Goal: Answer question/provide support

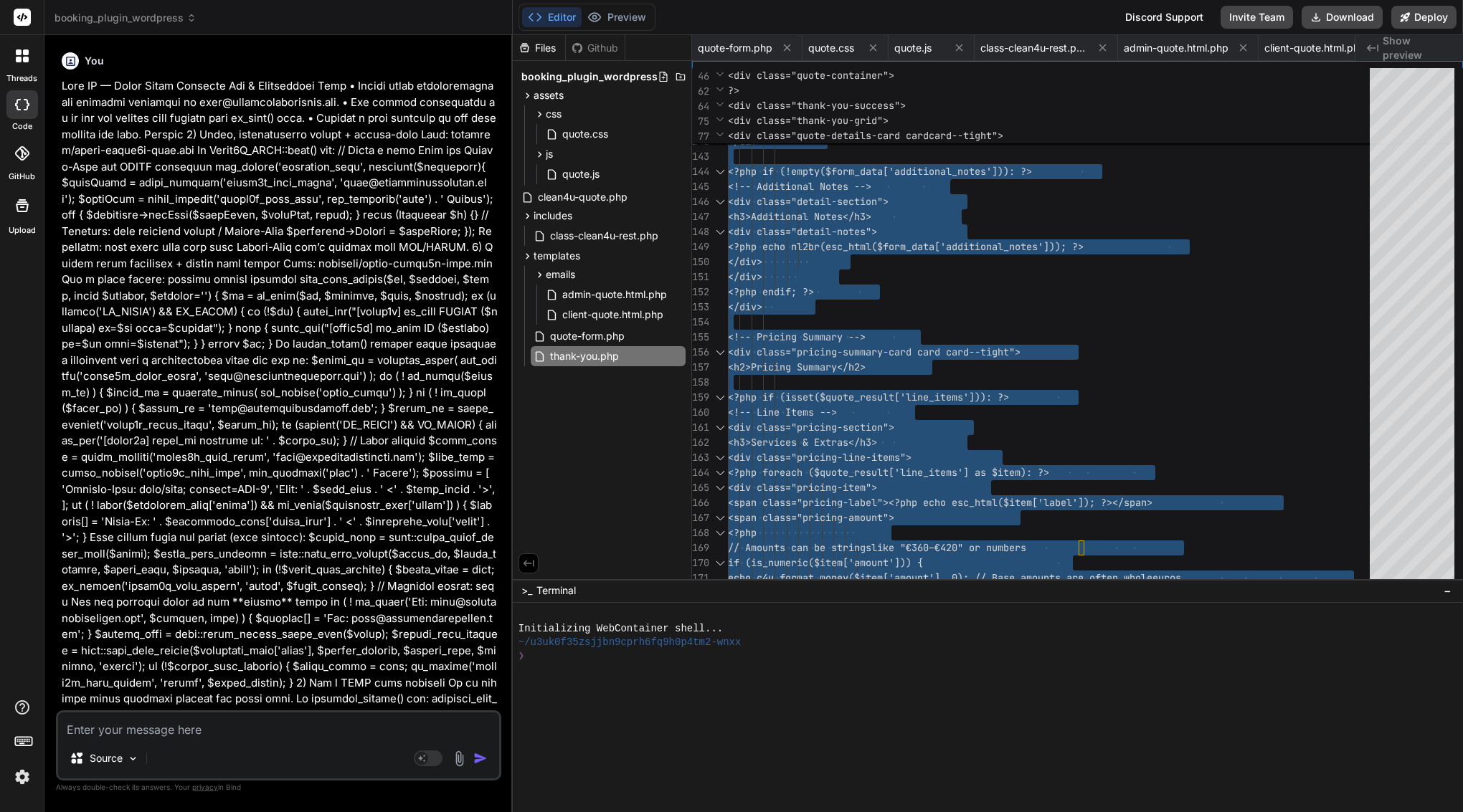
scroll to position [105, 0]
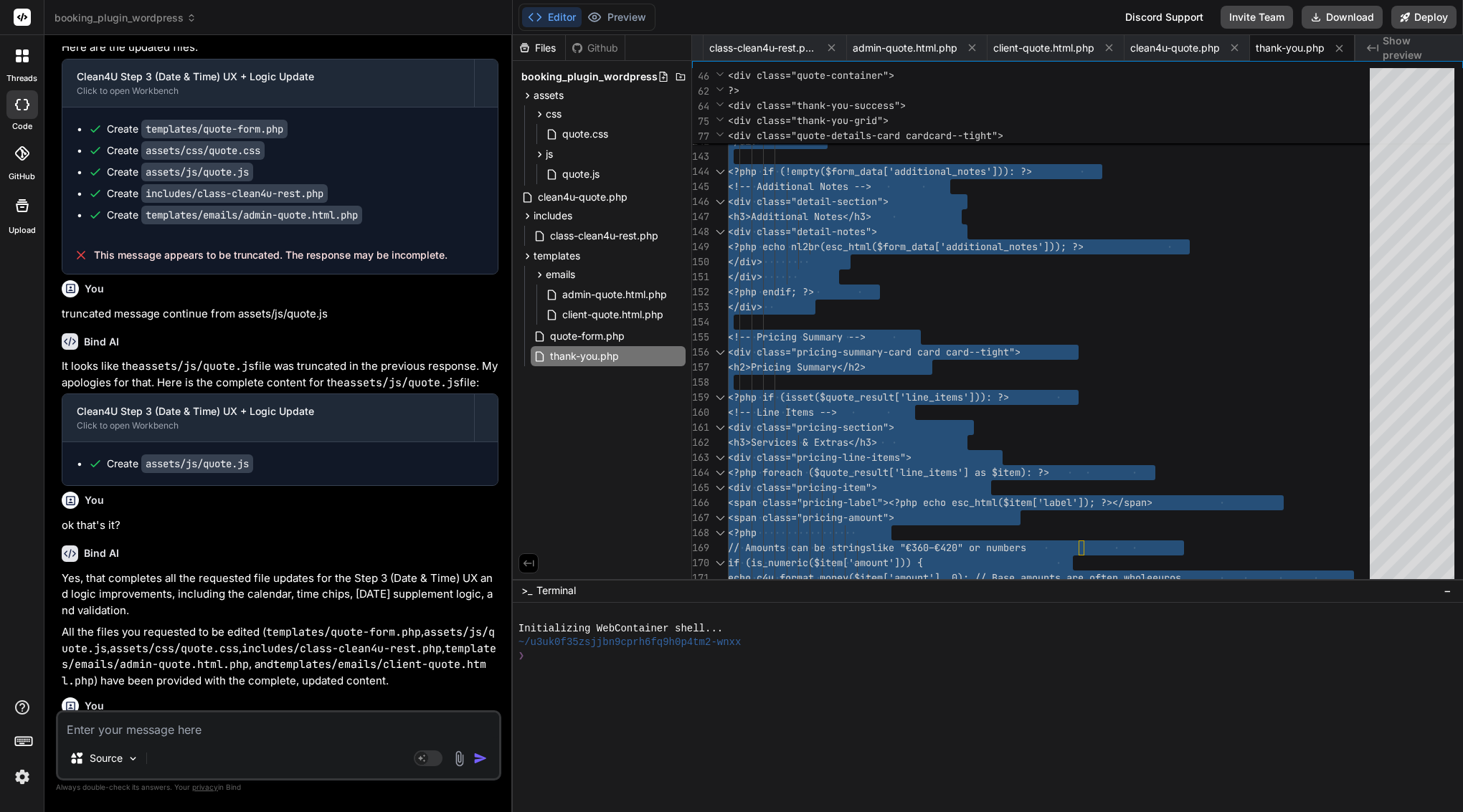
click at [266, 754] on div "Source" at bounding box center [279, 761] width 441 height 34
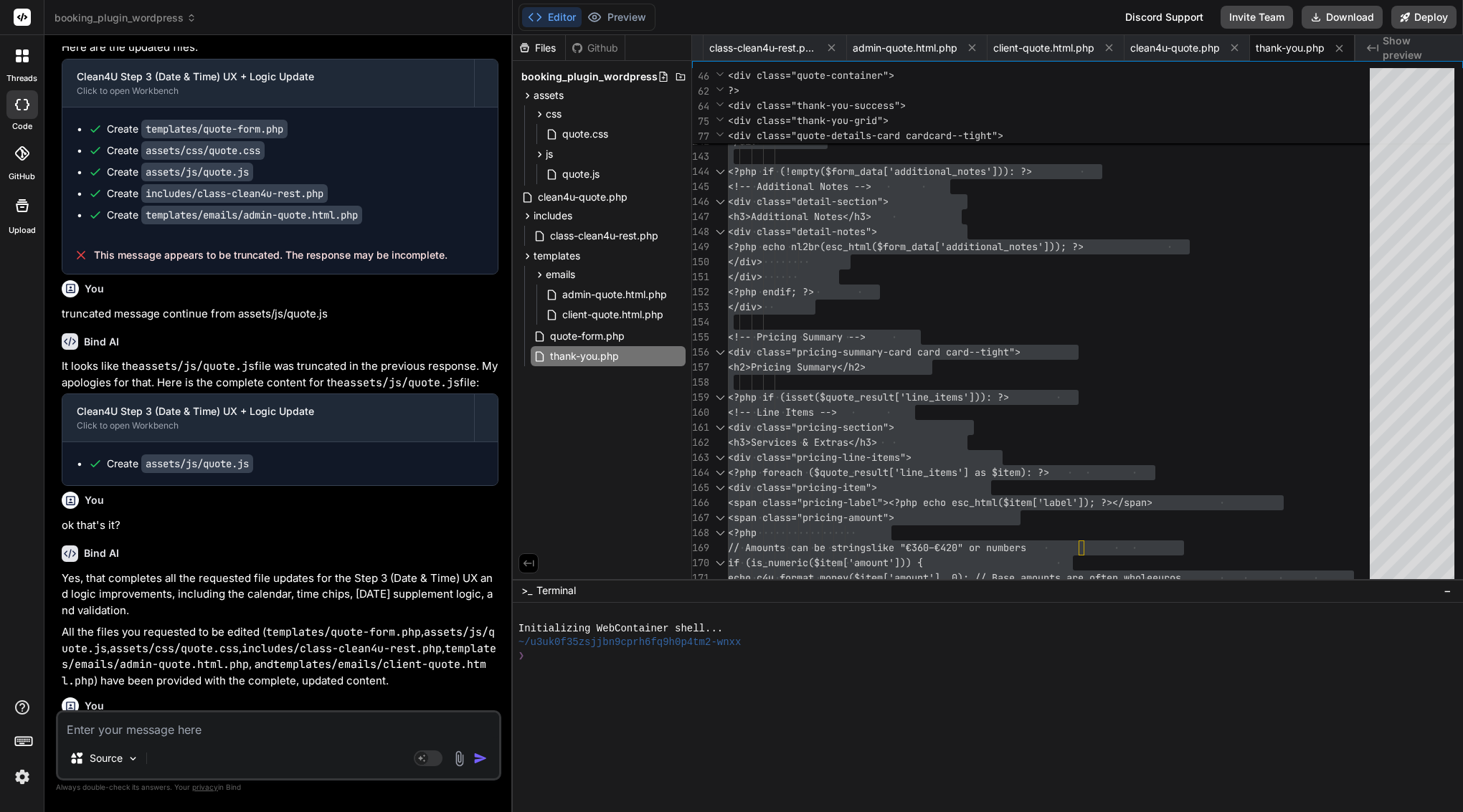
click at [263, 721] on textarea at bounding box center [279, 725] width 441 height 26
paste textarea "/* Quote Form Styles - Clean4U Brand - Enhanced & Performance Optimized */ :roo…"
type textarea "/* Quote Form Styles - Clean4U Brand - Enhanced & Performance Optimized */ :roo…"
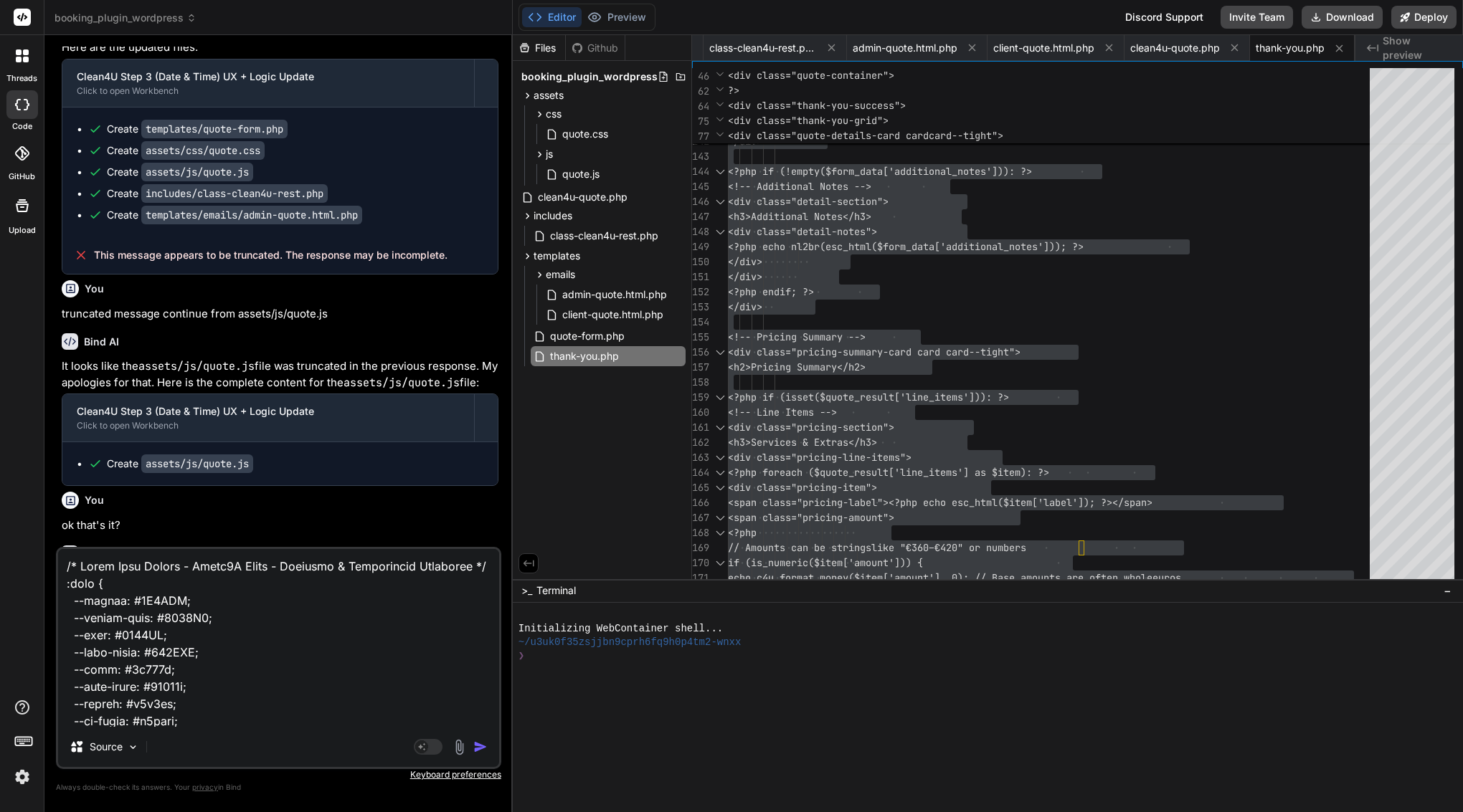
scroll to position [0, 0]
click at [64, 566] on textarea at bounding box center [279, 638] width 441 height 178
type textarea "x"
type textarea "/* Quote Form Styles - Clean4U Brand - Enhanced & Performance Optimized */ :roo…"
type textarea "x"
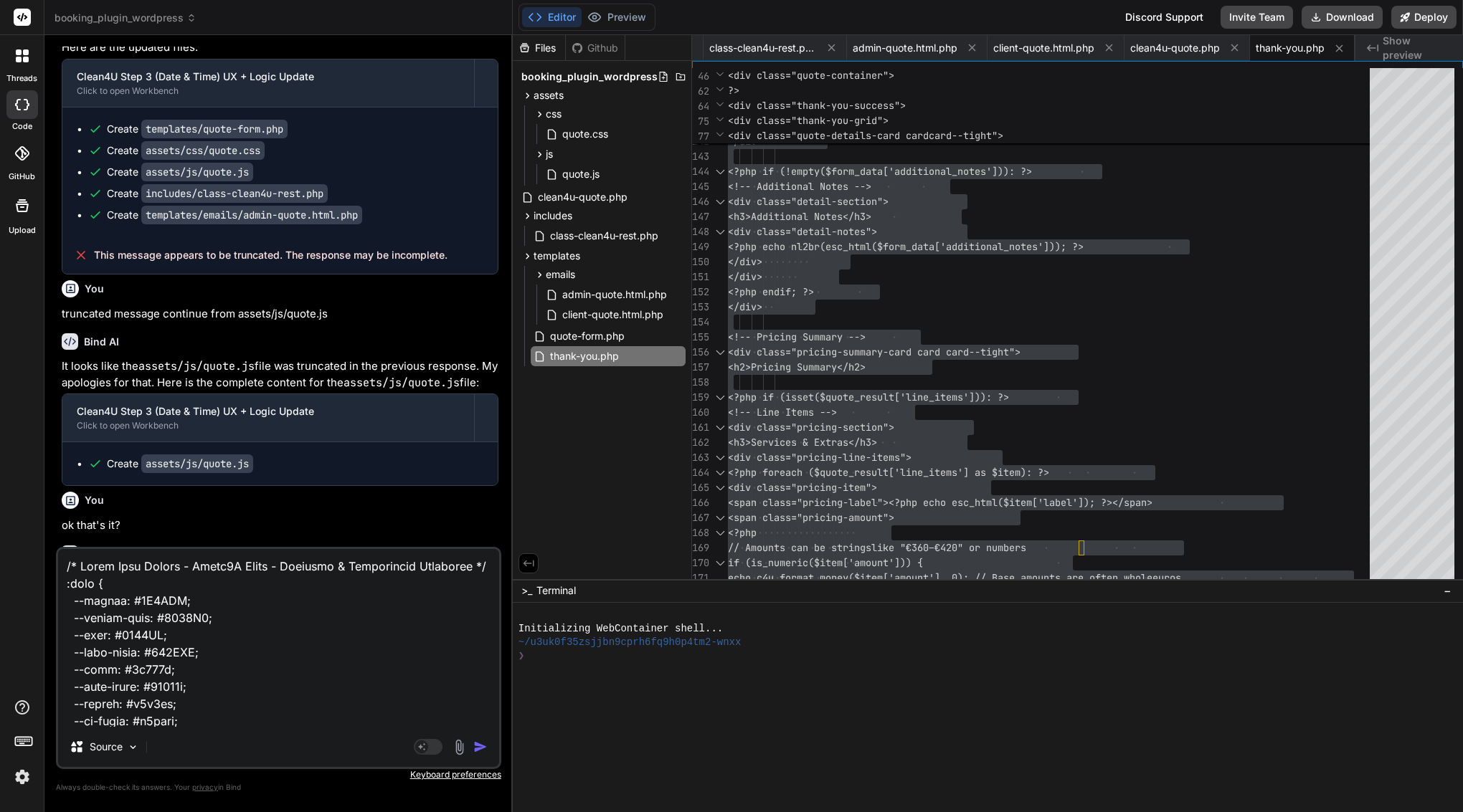
click at [77, 560] on textarea at bounding box center [279, 638] width 441 height 178
type textarea "u /* Quote Form Styles - Clean4U Brand - Enhanced & Performance Optimized */ :r…"
type textarea "x"
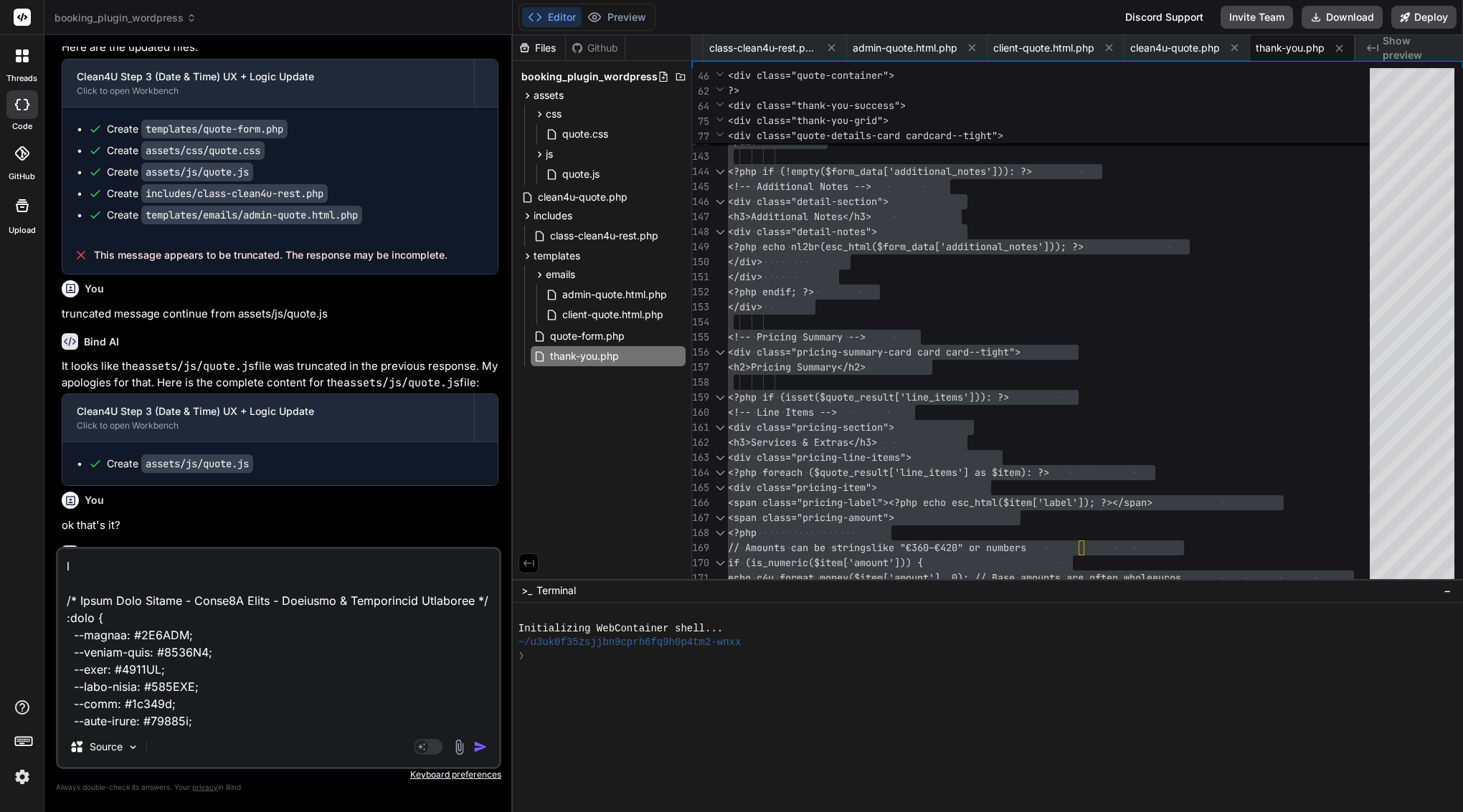
type textarea "up /* Quote Form Styles - Clean4U Brand - Enhanced & Performance Optimized */ :…"
type textarea "x"
type textarea "upd /* Quote Form Styles - Clean4U Brand - Enhanced & Performance Optimized */ …"
type textarea "x"
type textarea "upda /* Quote Form Styles - Clean4U Brand - Enhanced & Performance Optimized */…"
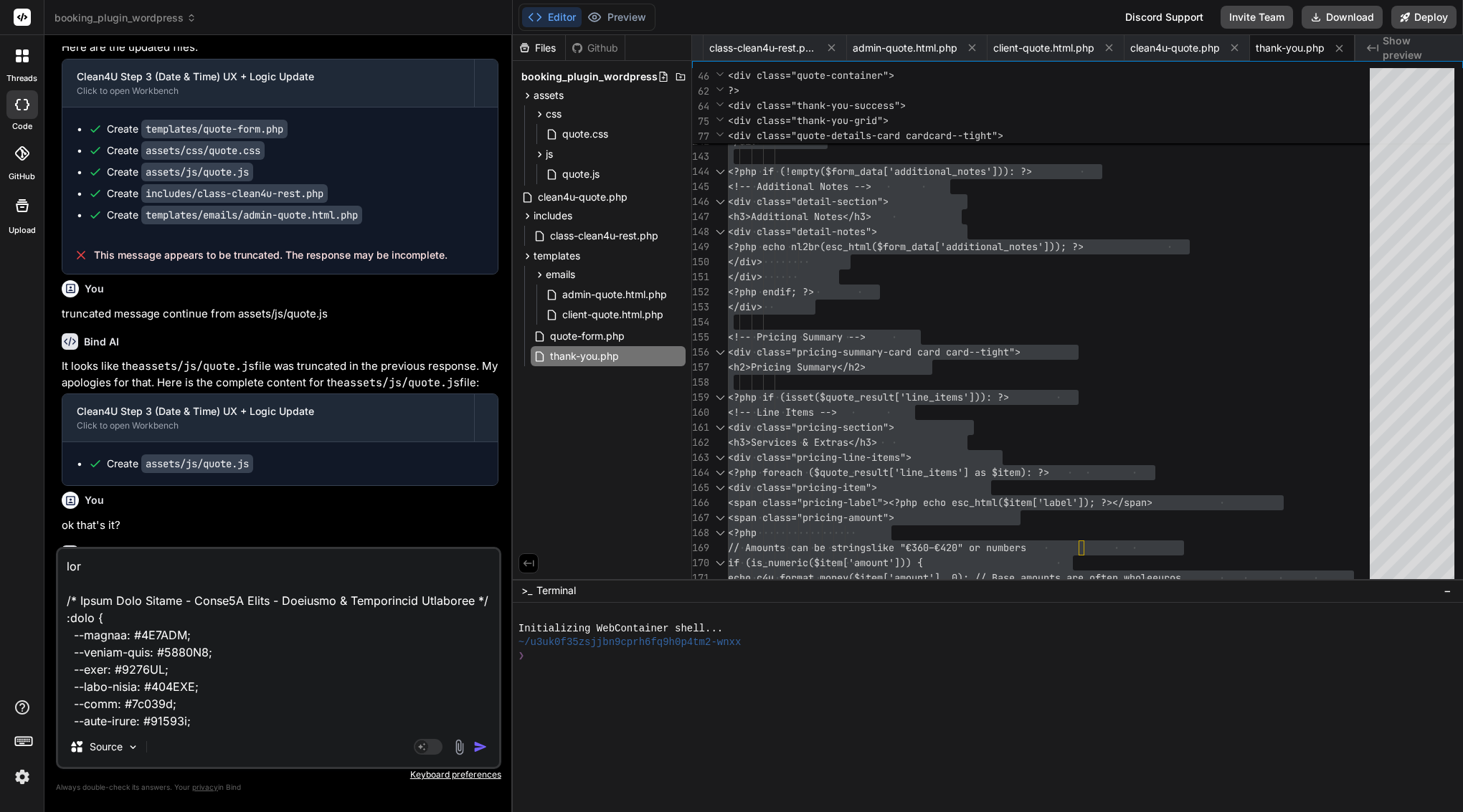
type textarea "x"
type textarea "updat /* Quote Form Styles - Clean4U Brand - Enhanced & Performance Optimized *…"
type textarea "x"
type textarea "update /* Quote Form Styles - Clean4U Brand - Enhanced & Performance Optimized …"
type textarea "x"
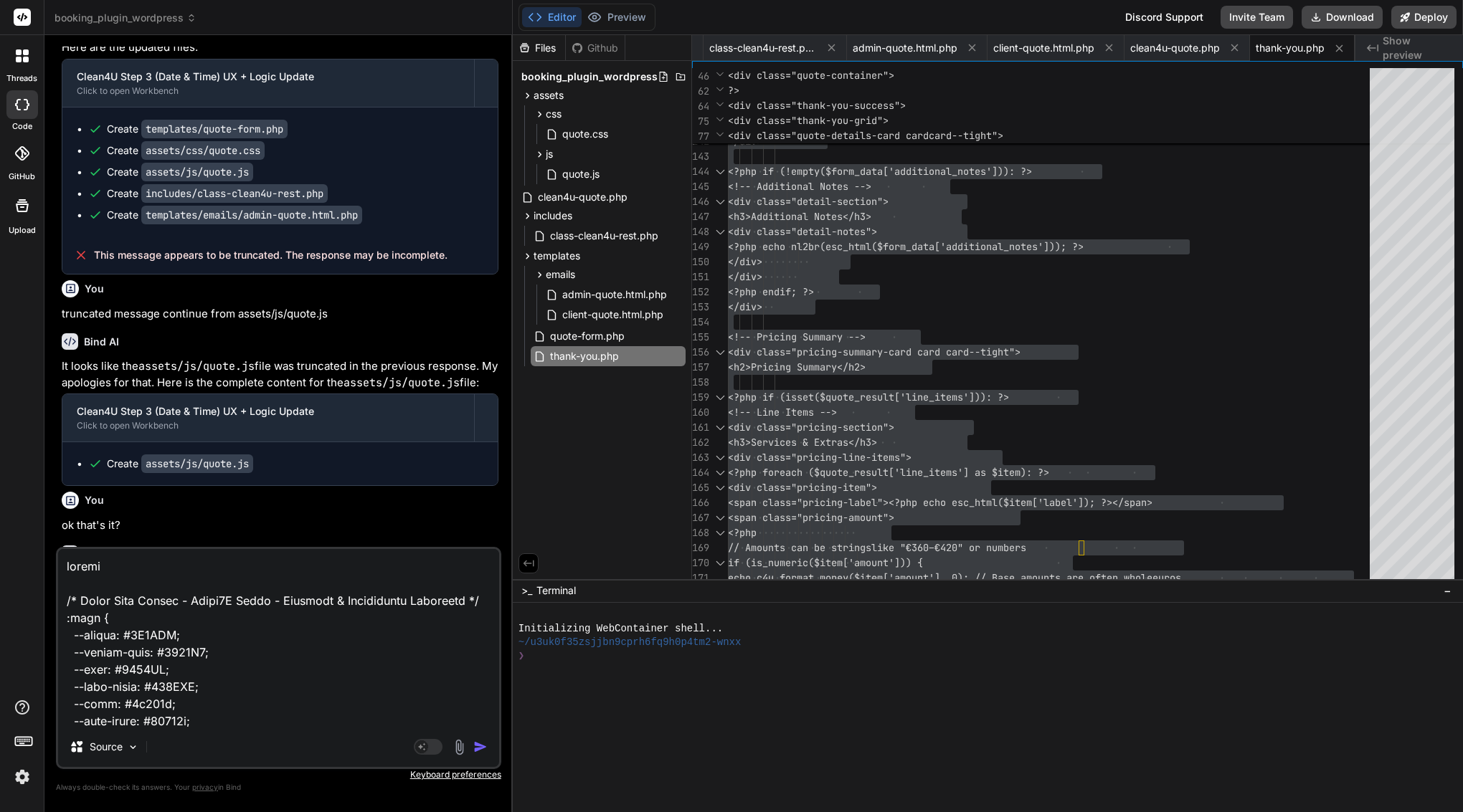
type textarea "update /* Quote Form Styles - Clean4U Brand - Enhanced & Performance Optimized …"
type textarea "x"
type textarea "update f /* Quote Form Styles - Clean4U Brand - Enhanced & Performance Optimize…"
type textarea "x"
type textarea "update fi /* Quote Form Styles - Clean4U Brand - Enhanced & Performance Optimiz…"
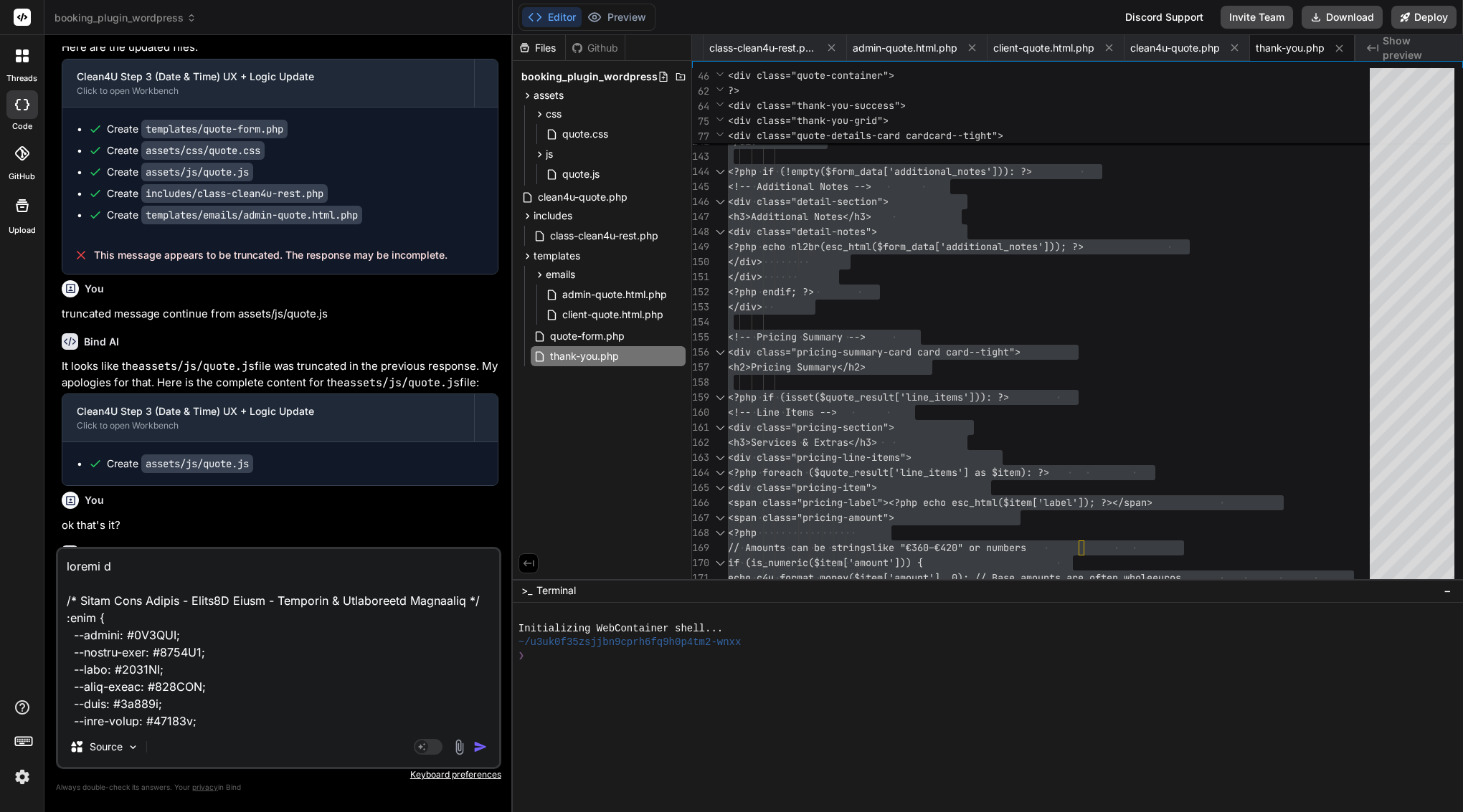
type textarea "x"
type textarea "update fil /* Quote Form Styles - Clean4U Brand - Enhanced & Performance Optimi…"
type textarea "x"
type textarea "update file /* Quote Form Styles - Clean4U Brand - Enhanced & Performance Optim…"
type textarea "x"
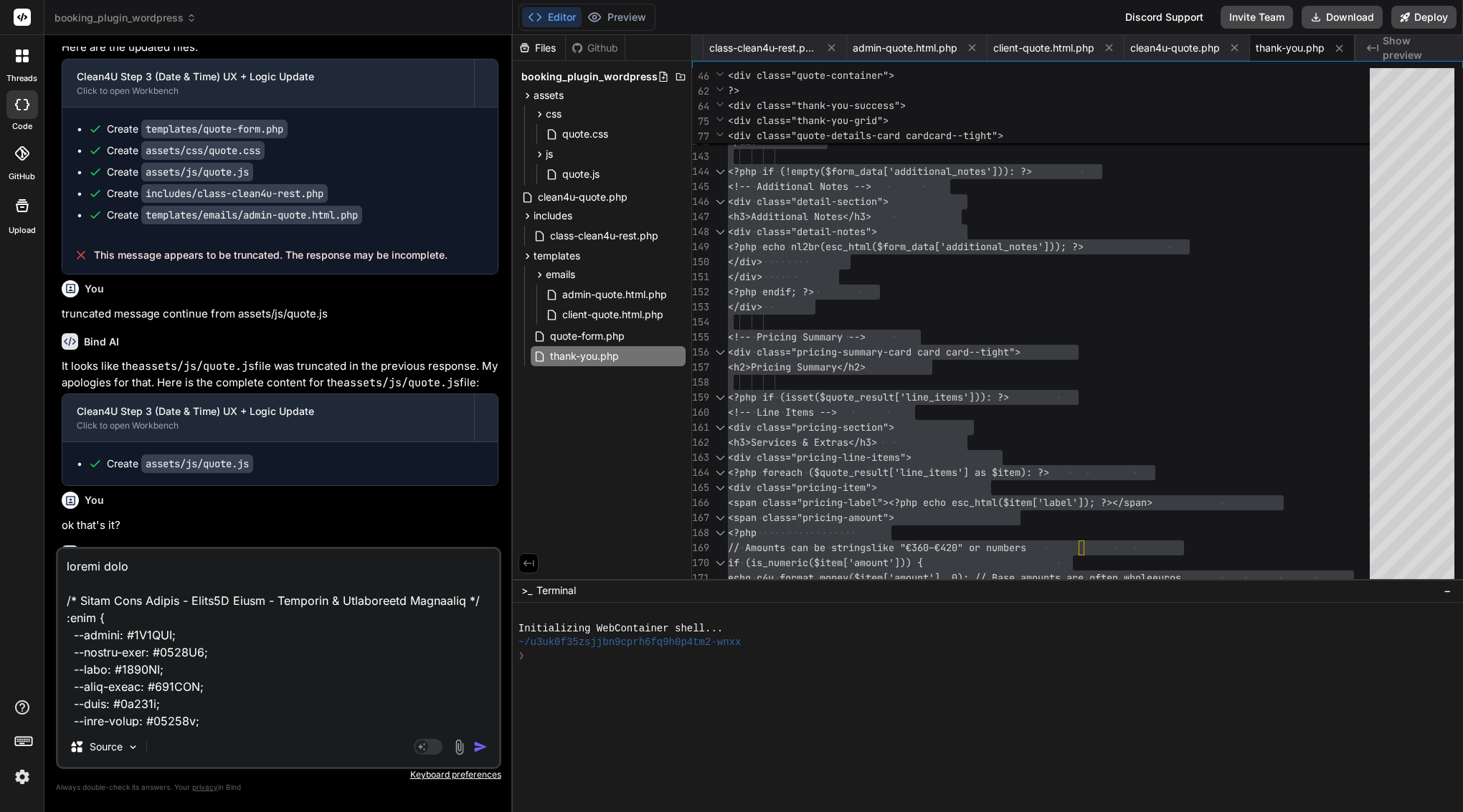
type textarea "update file /* Quote Form Styles - Clean4U Brand - Enhanced & Performance Optim…"
type textarea "x"
paste textarea "assets/css/quote.css"
type textarea "update file assets/css/quote.css /* Quote Form Styles - Clean4U Brand - Enhance…"
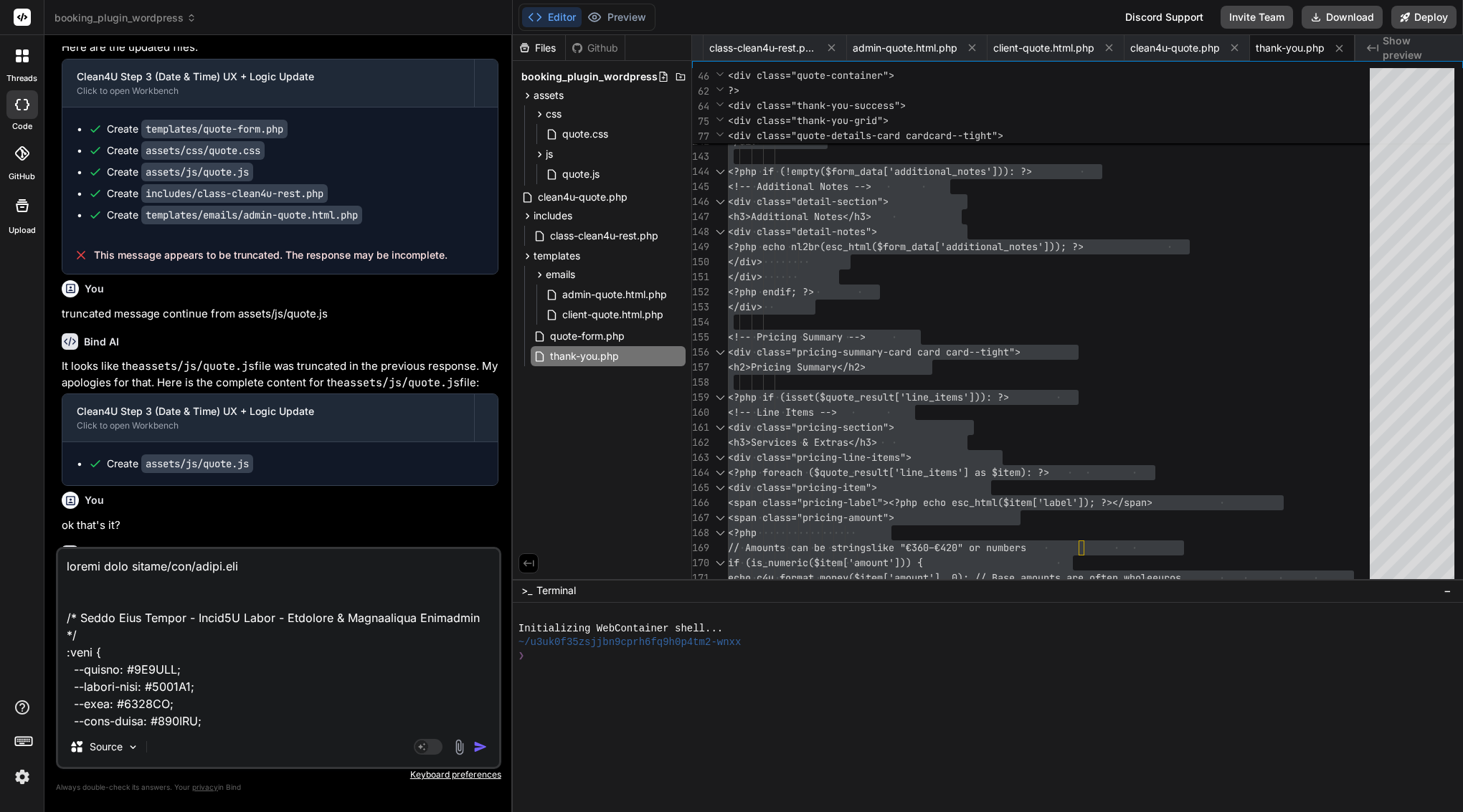
type textarea "x"
type textarea "update file assets/css/quote.css /* Quote Form Styles - Clean4U Brand - Enhance…"
click at [478, 743] on img "button" at bounding box center [480, 747] width 14 height 14
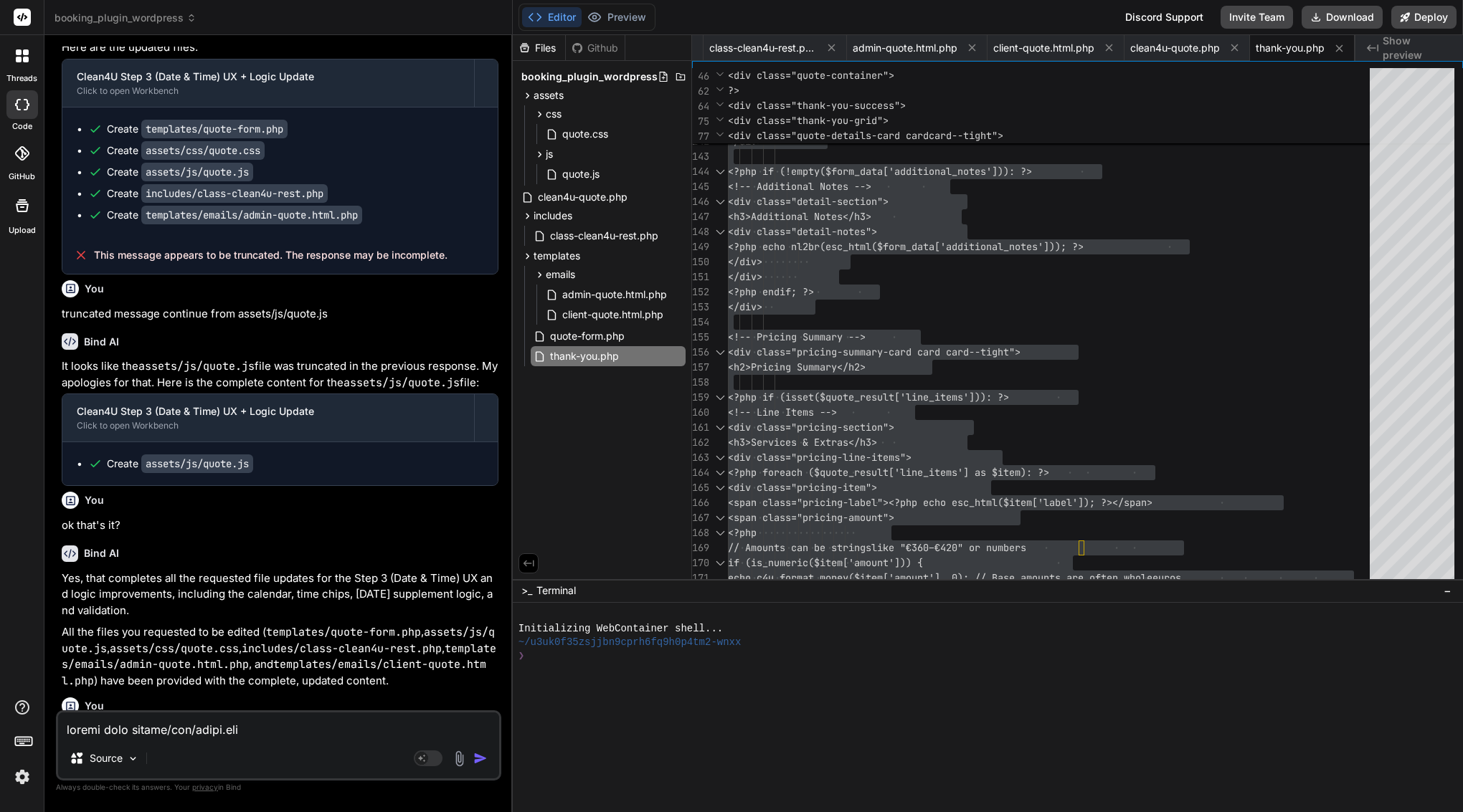
scroll to position [10986, 0]
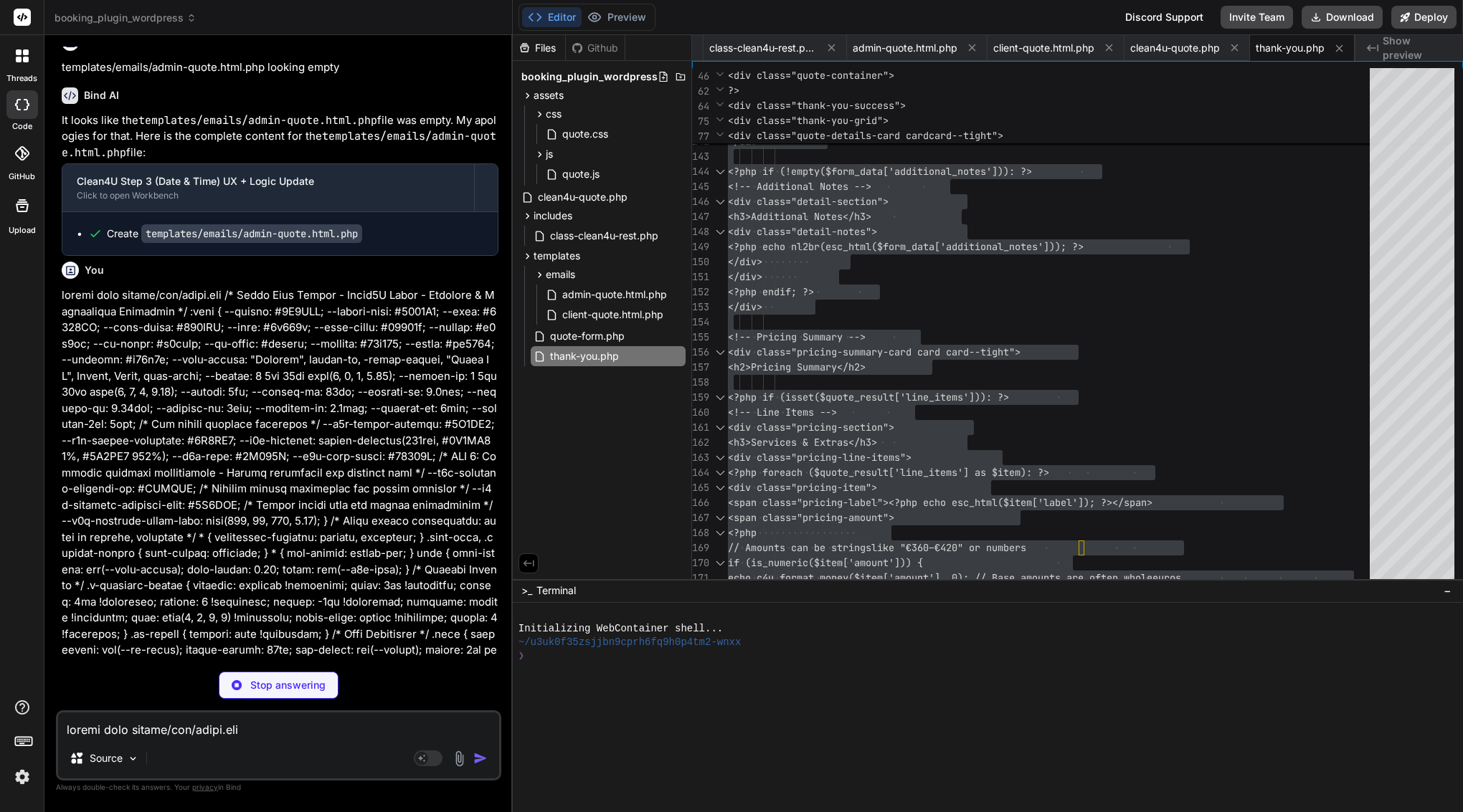
click at [237, 722] on textarea at bounding box center [279, 725] width 441 height 26
type textarea "x"
type textarea "u"
type textarea "x"
type textarea "up"
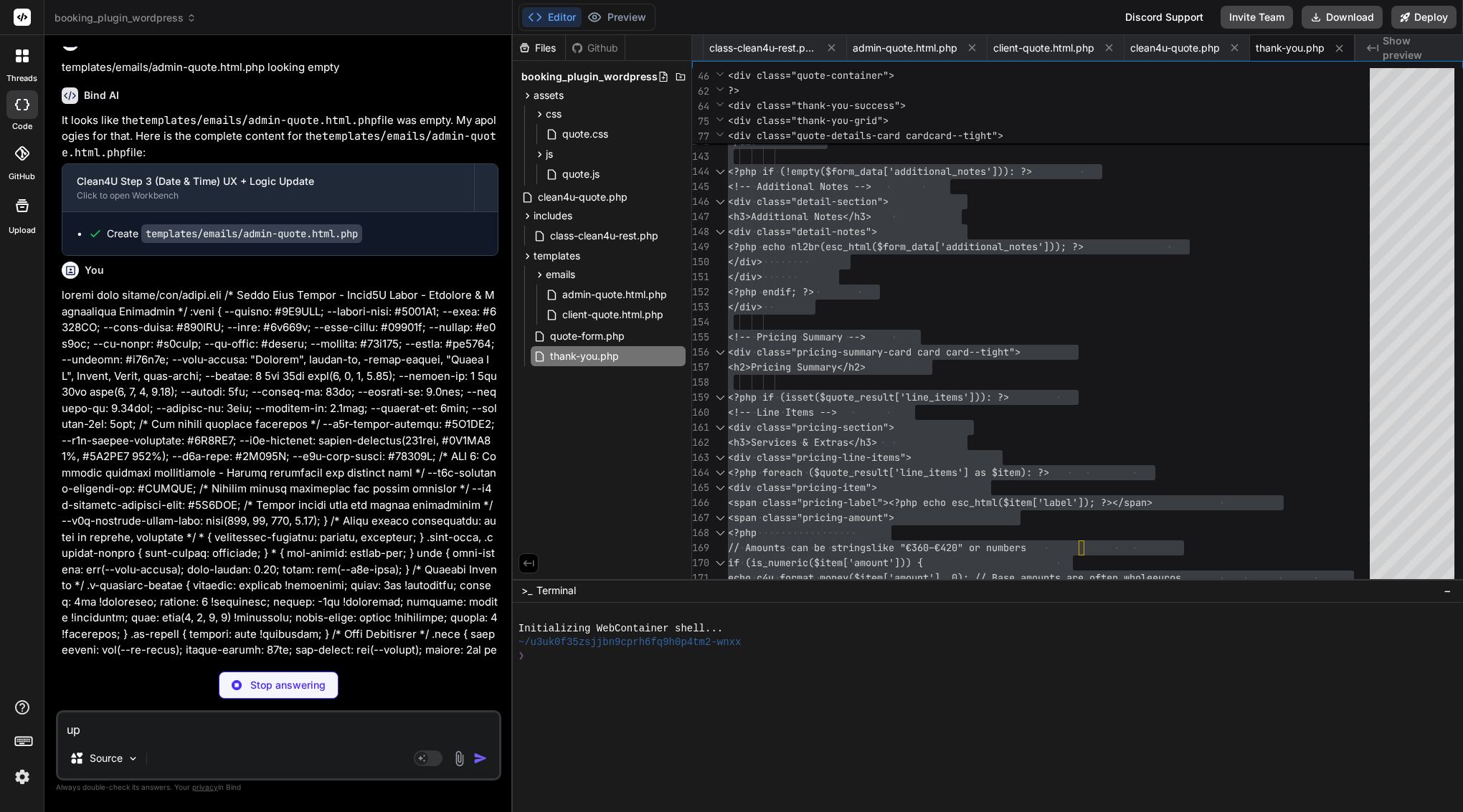
type textarea "x"
type textarea "upd"
type textarea "x"
type textarea "upda"
type textarea "x"
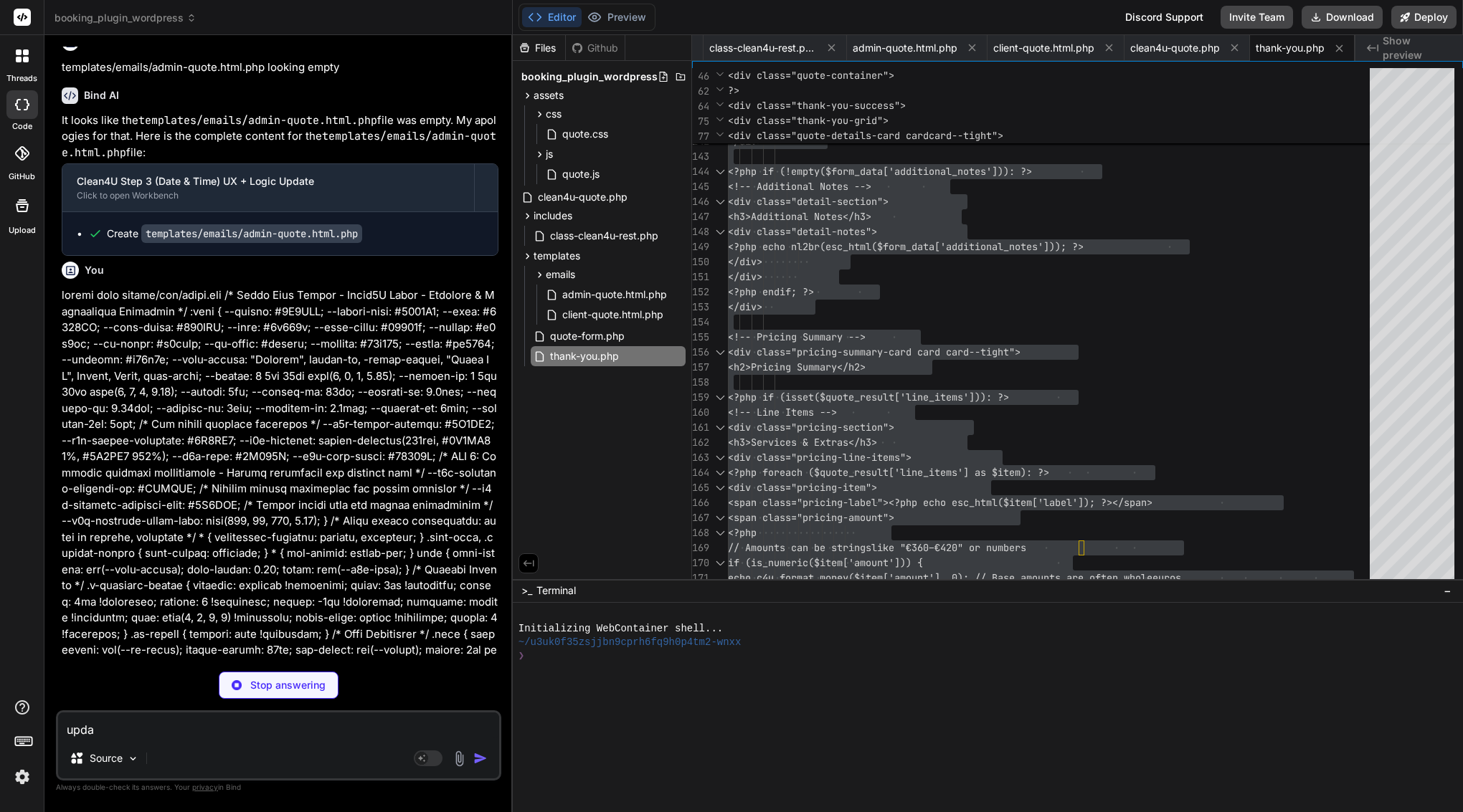
type textarea "updat"
type textarea "x"
type textarea "update"
type textarea "x"
type textarea "update"
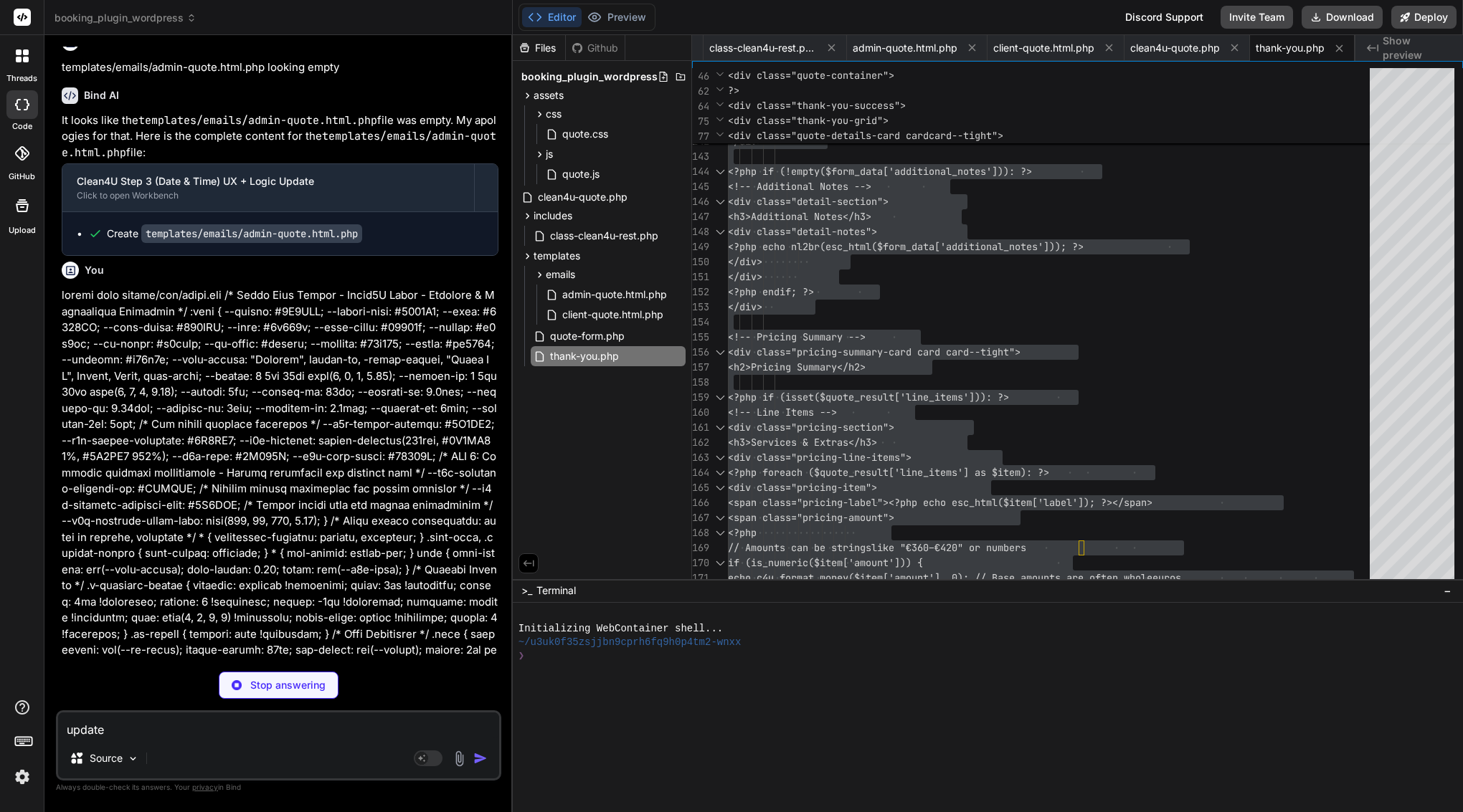
type textarea "x"
type textarea "update f"
type textarea "x"
type textarea "update fi"
type textarea "x"
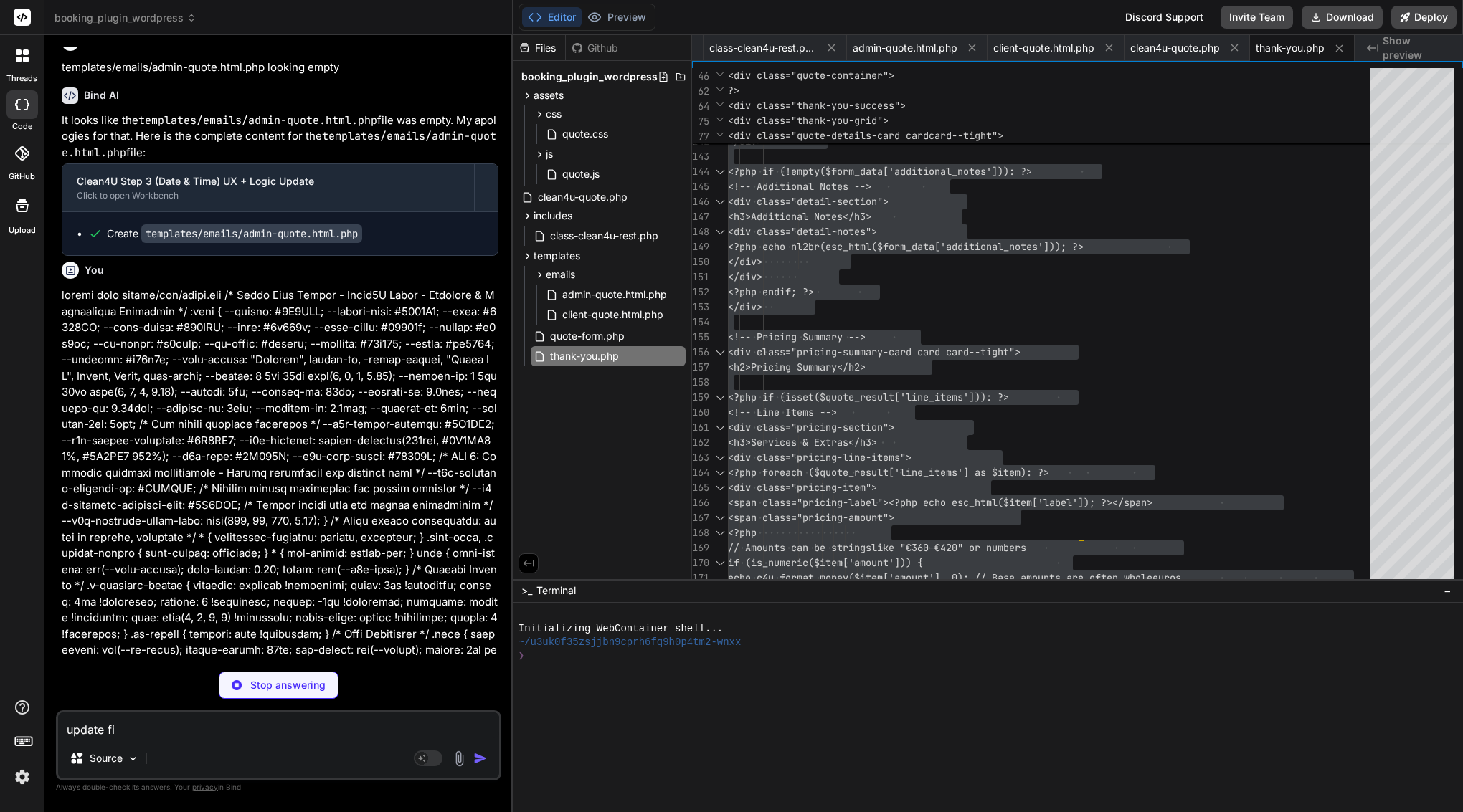
type textarea "update fil"
type textarea "x"
type textarea "update file"
type textarea "x"
type textarea "update file"
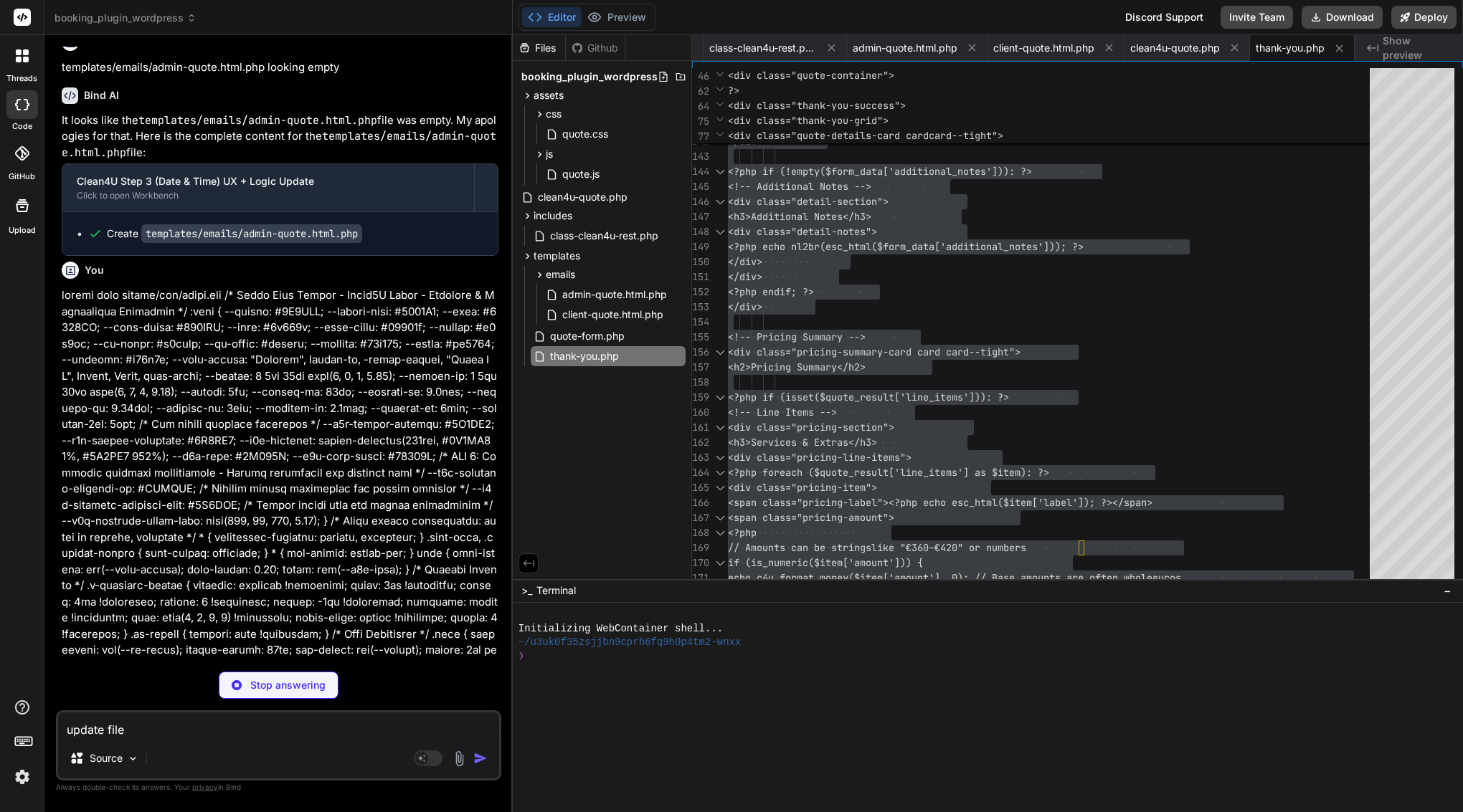
type textarea "x"
paste textarea "assets/js/quote.js"
type textarea "update file assets/js/quote.js"
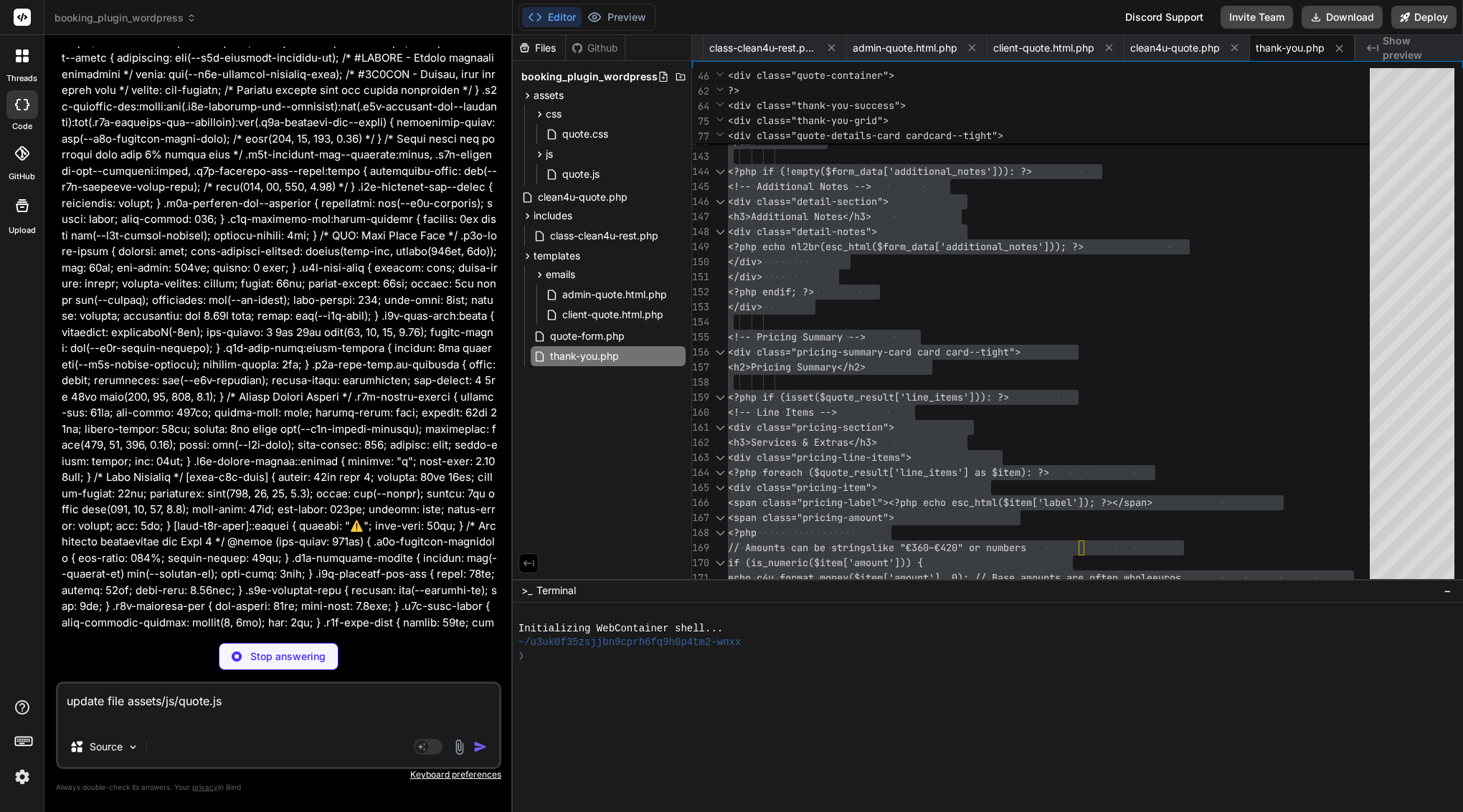
scroll to position [0, 0]
type textarea "x"
type textarea "update file assets/js/quote.js"
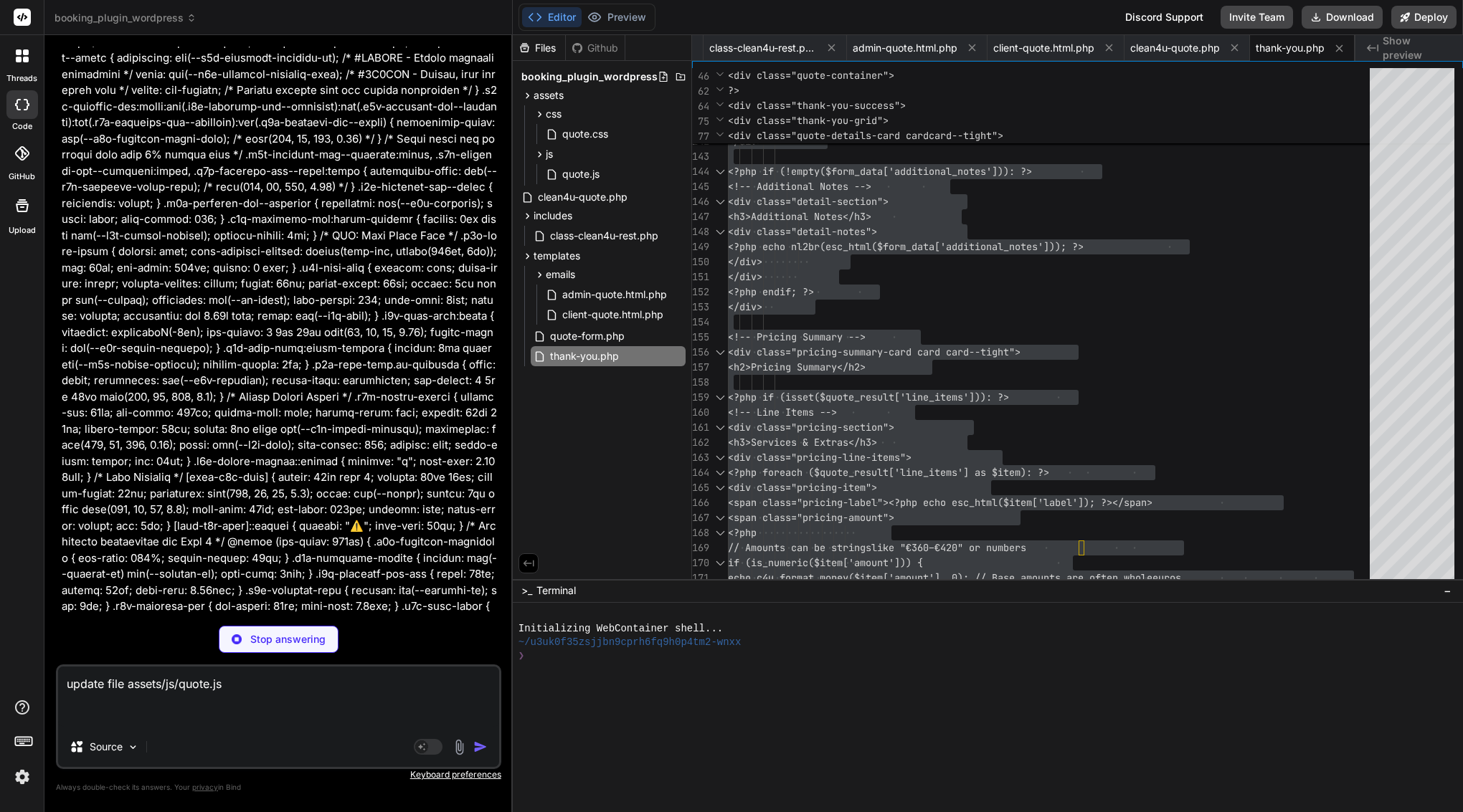
type textarea "x"
paste textarea "(function() { 'use strict'; // --- Google Places Autocomplete Global Callback -…"
type textarea "update file assets/js/quote.js (function() { 'use strict'; // --- Google Places…"
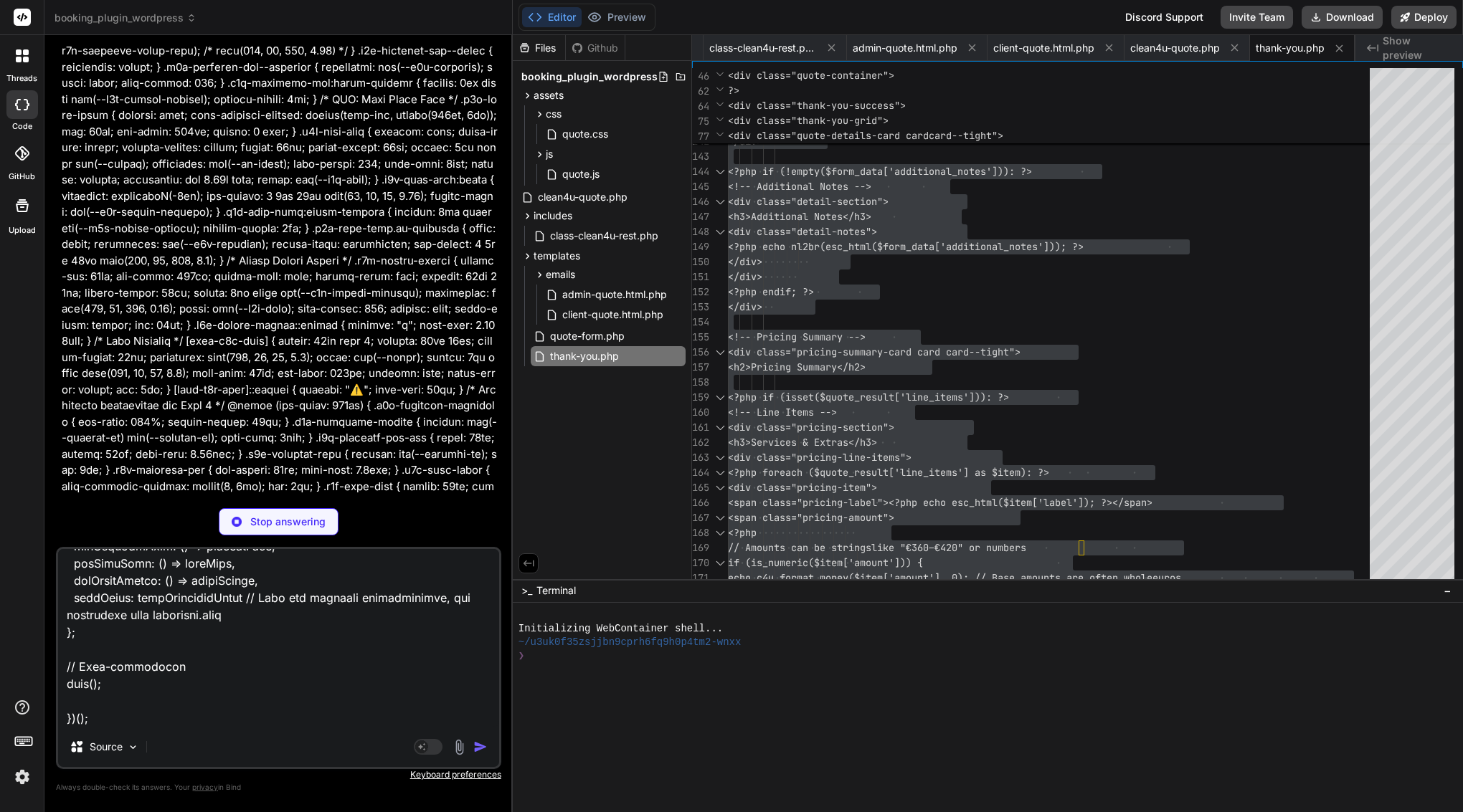
scroll to position [17067, 0]
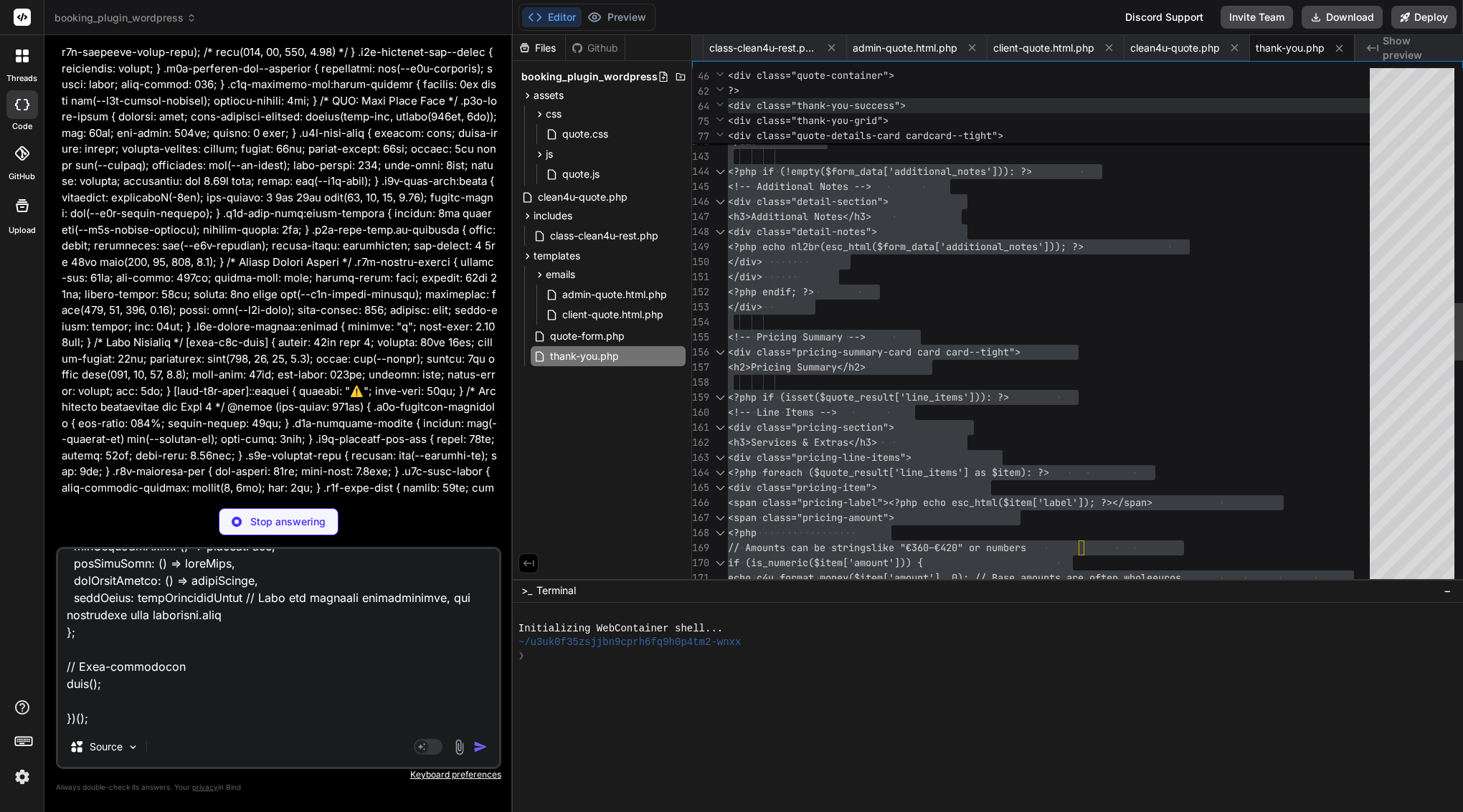
type textarea "x"
type textarea "} /* Keep disabled/outside days readable (your earlier rule can stay); this lin…"
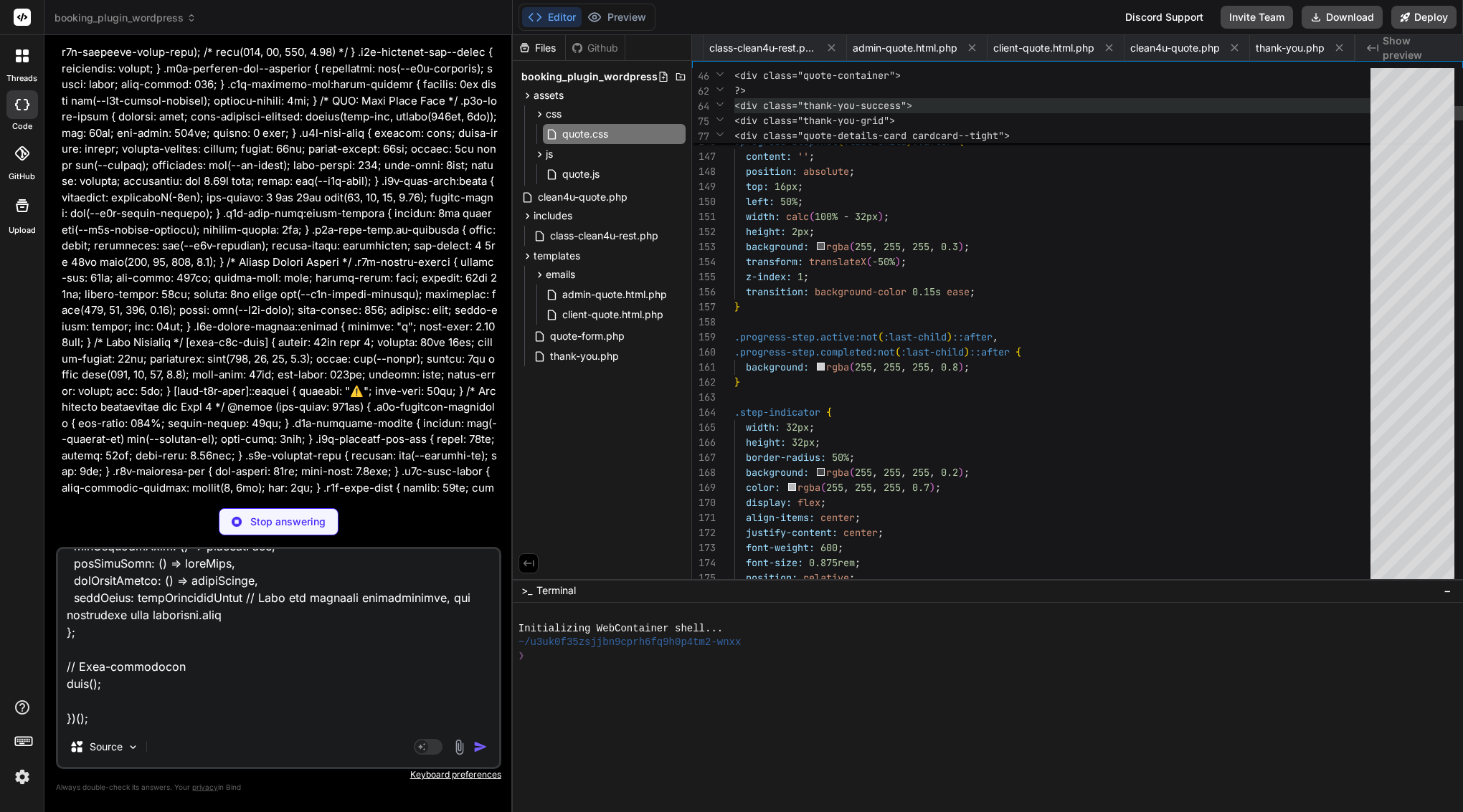
scroll to position [0, 110]
type textarea "x"
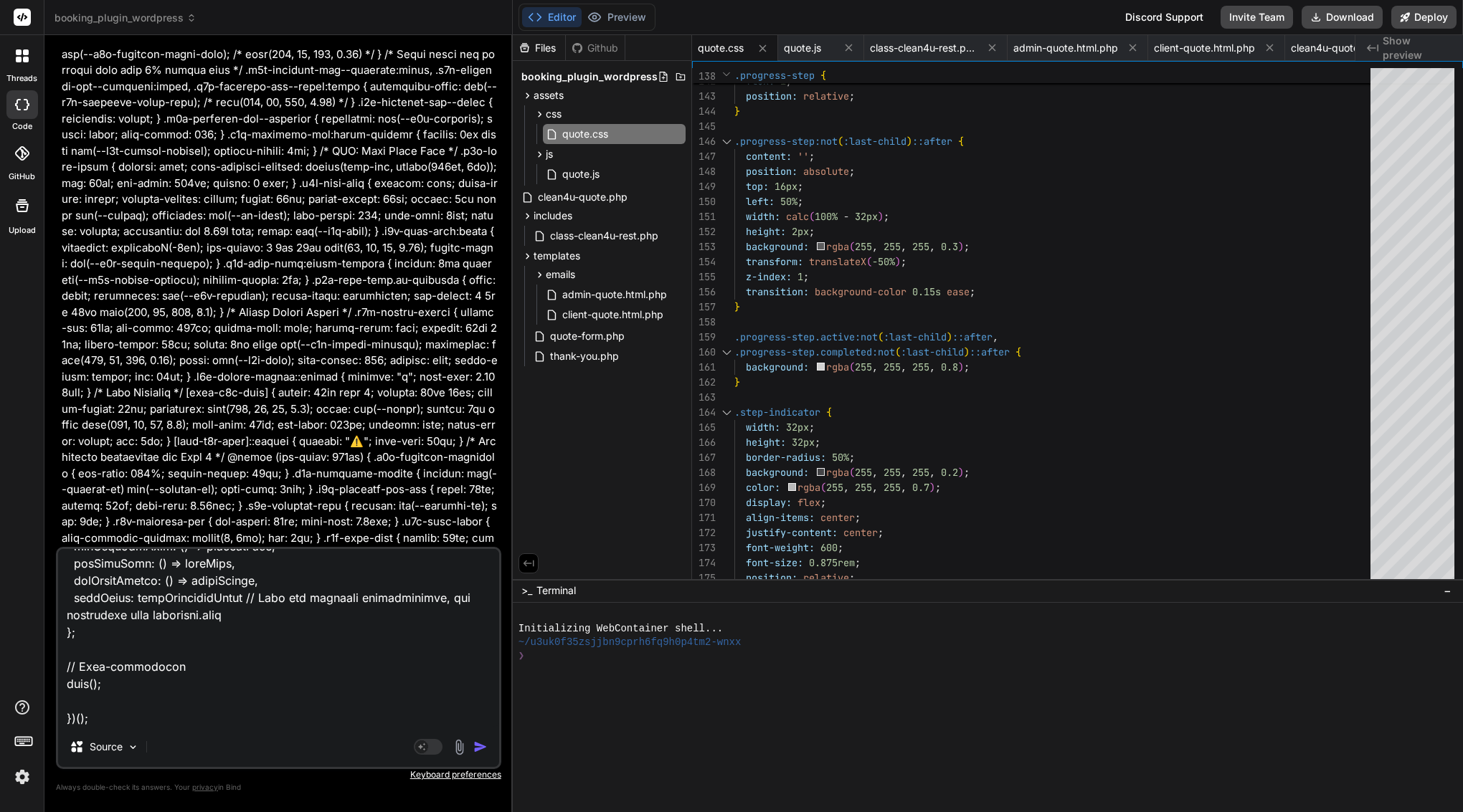
scroll to position [0, 0]
type textarea "update file assets/js/quote.js (function() { 'use strict'; // --- Google Places…"
click at [479, 752] on img "button" at bounding box center [480, 747] width 14 height 14
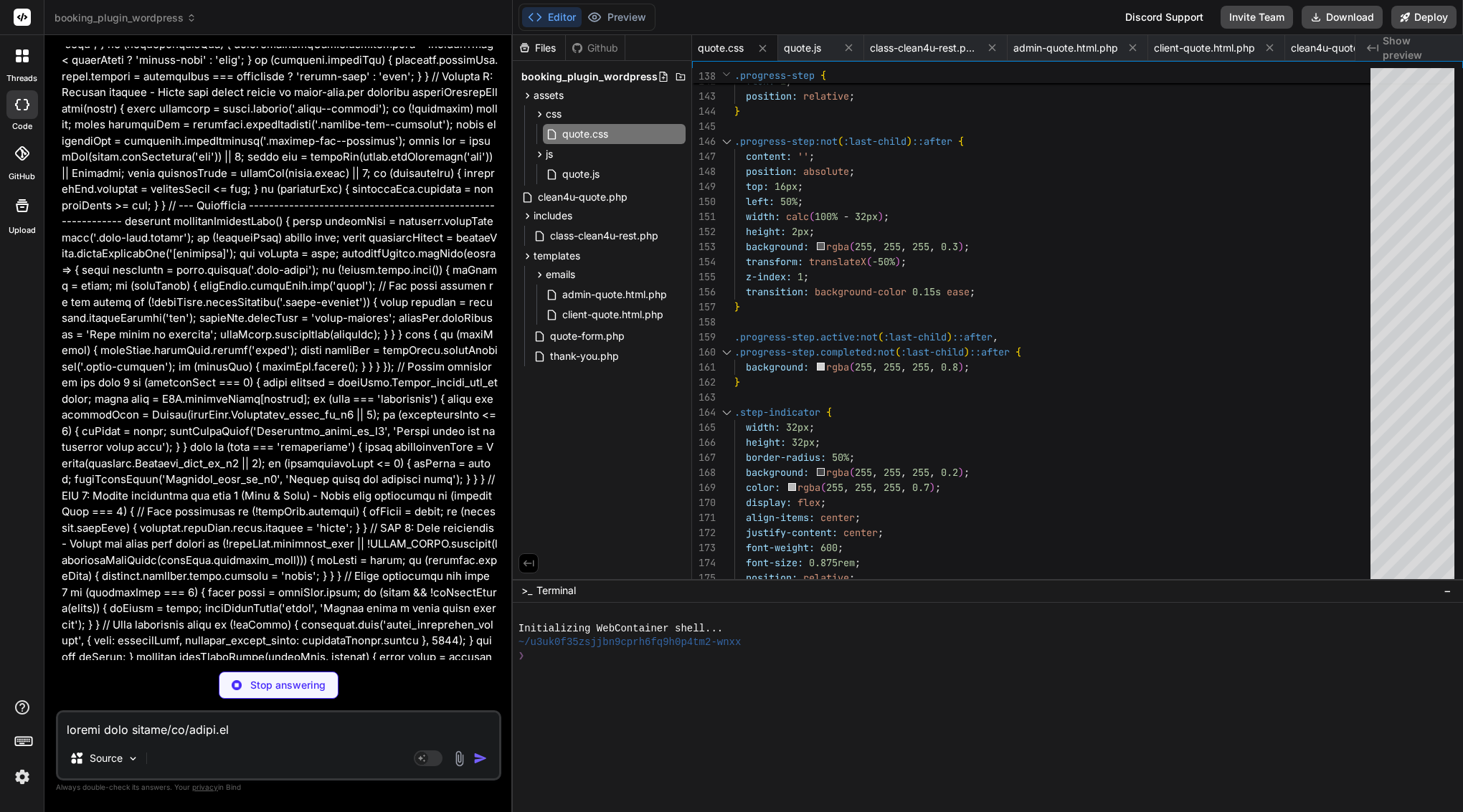
click at [103, 737] on textarea at bounding box center [279, 725] width 441 height 26
type textarea "x"
type textarea "u"
type textarea "x"
type textarea "up"
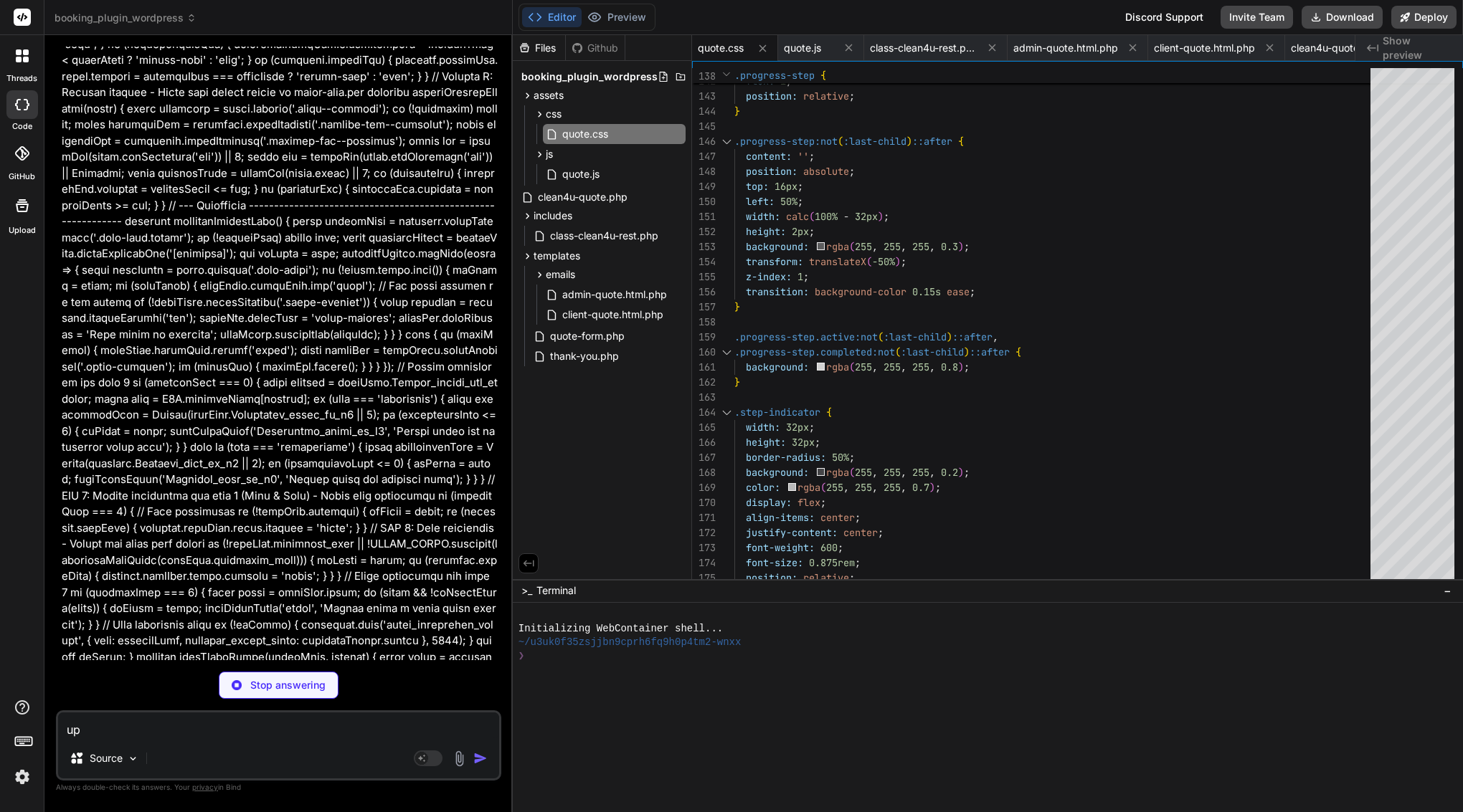
type textarea "x"
type textarea "upd"
type textarea "x"
type textarea "upda"
type textarea "x"
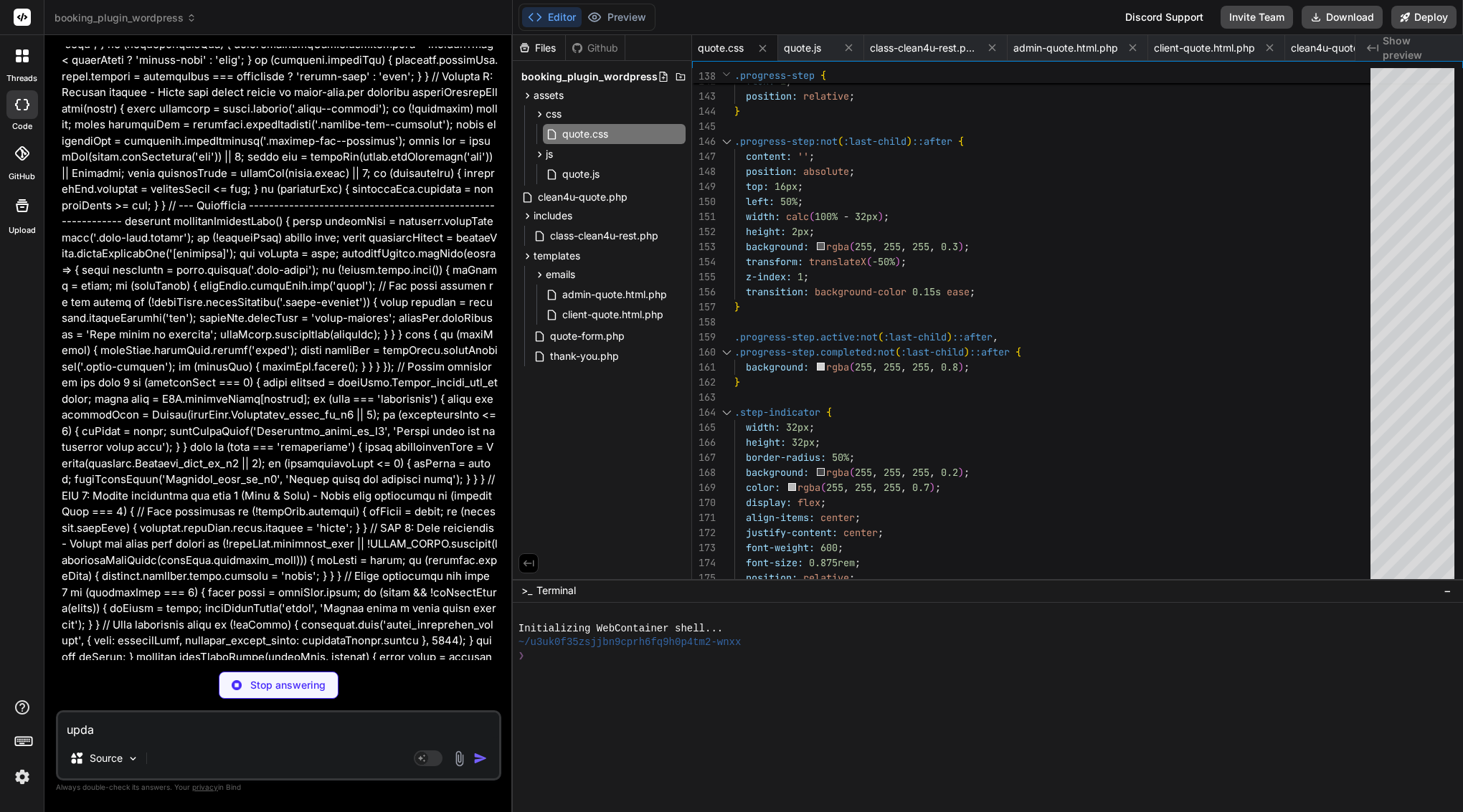
type textarea "updat"
type textarea "x"
type textarea "update"
type textarea "x"
type textarea "updatef"
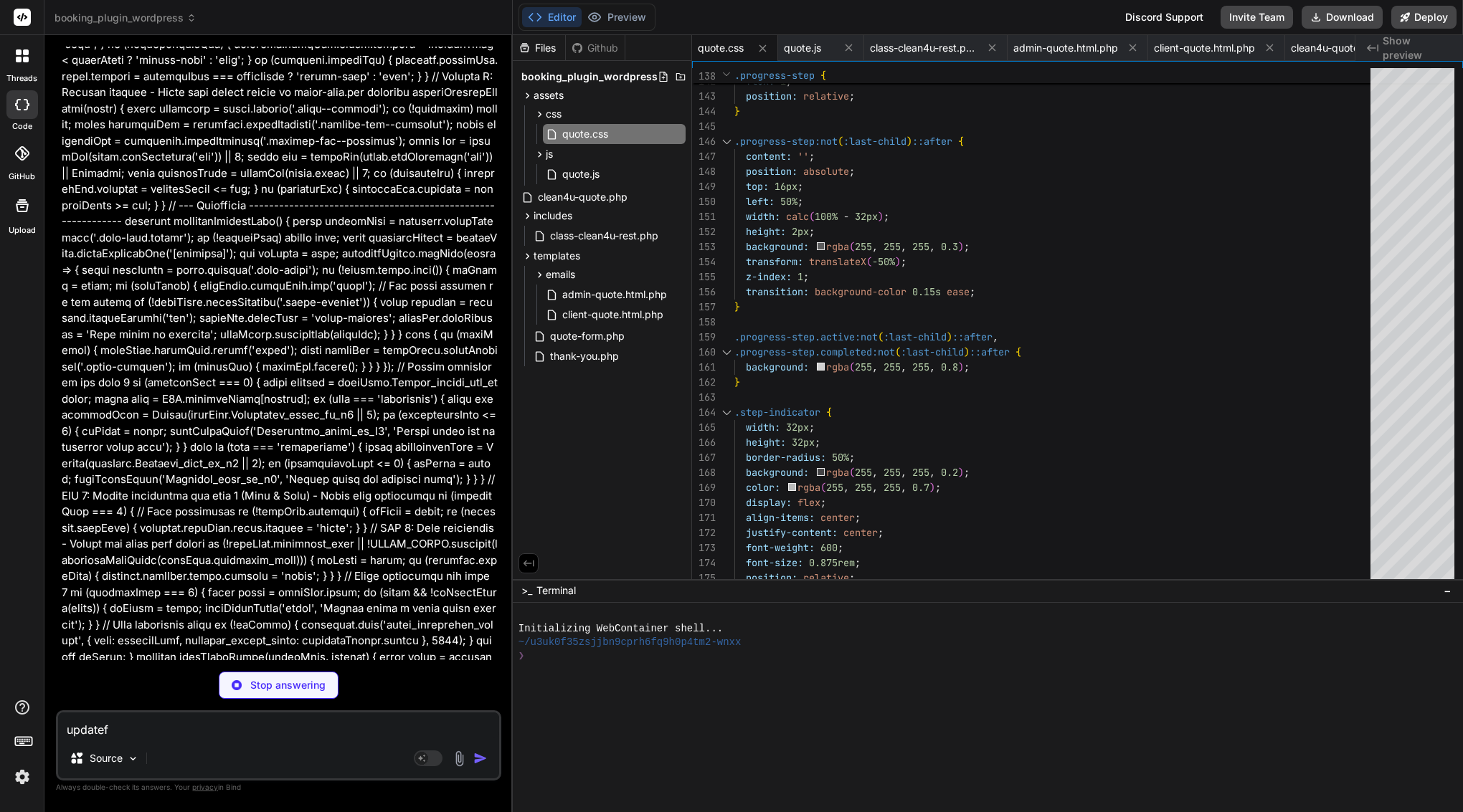
type textarea "x"
type textarea "update"
type textarea "x"
type textarea "update"
type textarea "x"
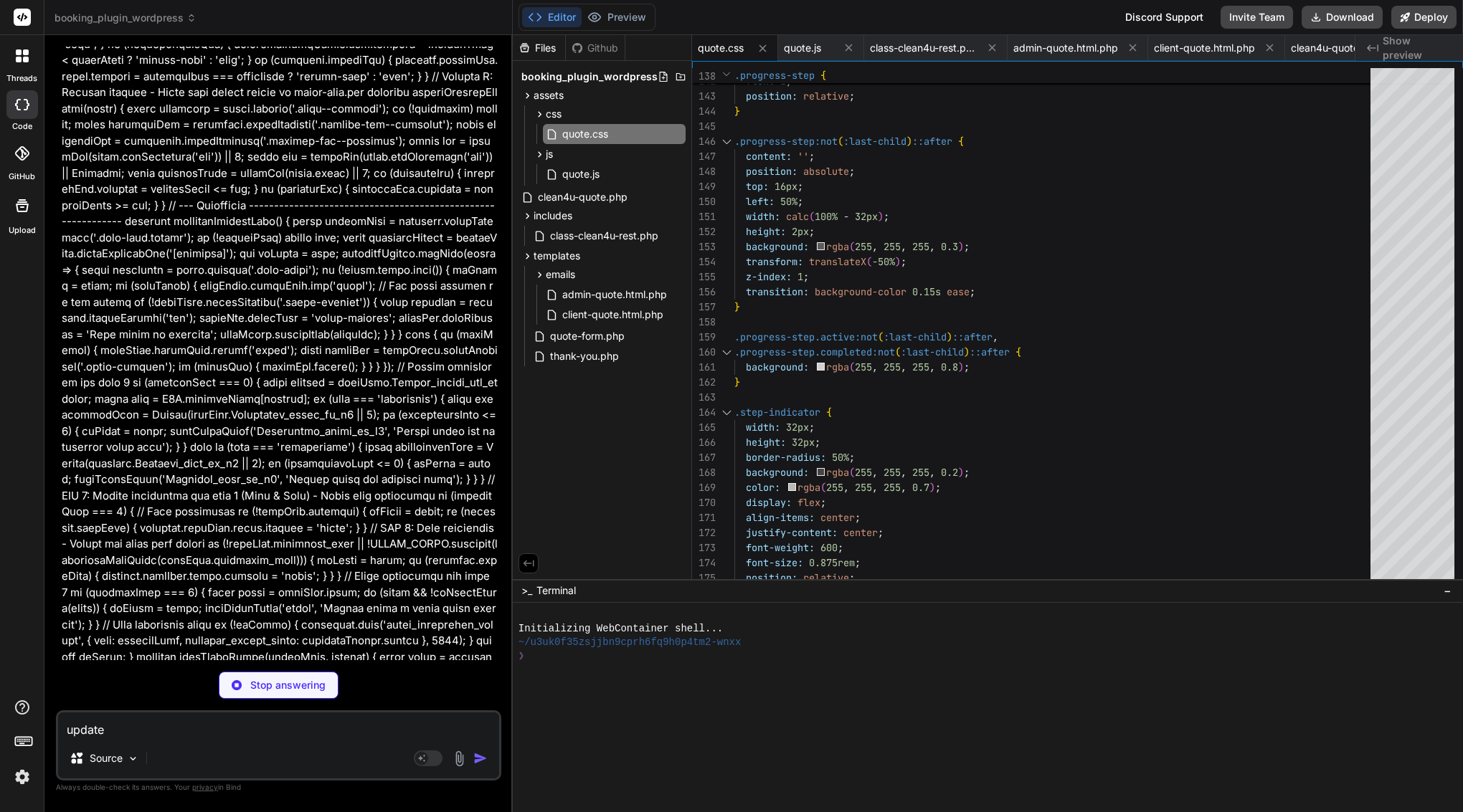
type textarea "update f"
type textarea "x"
type textarea "update fi"
type textarea "x"
type textarea "update fil"
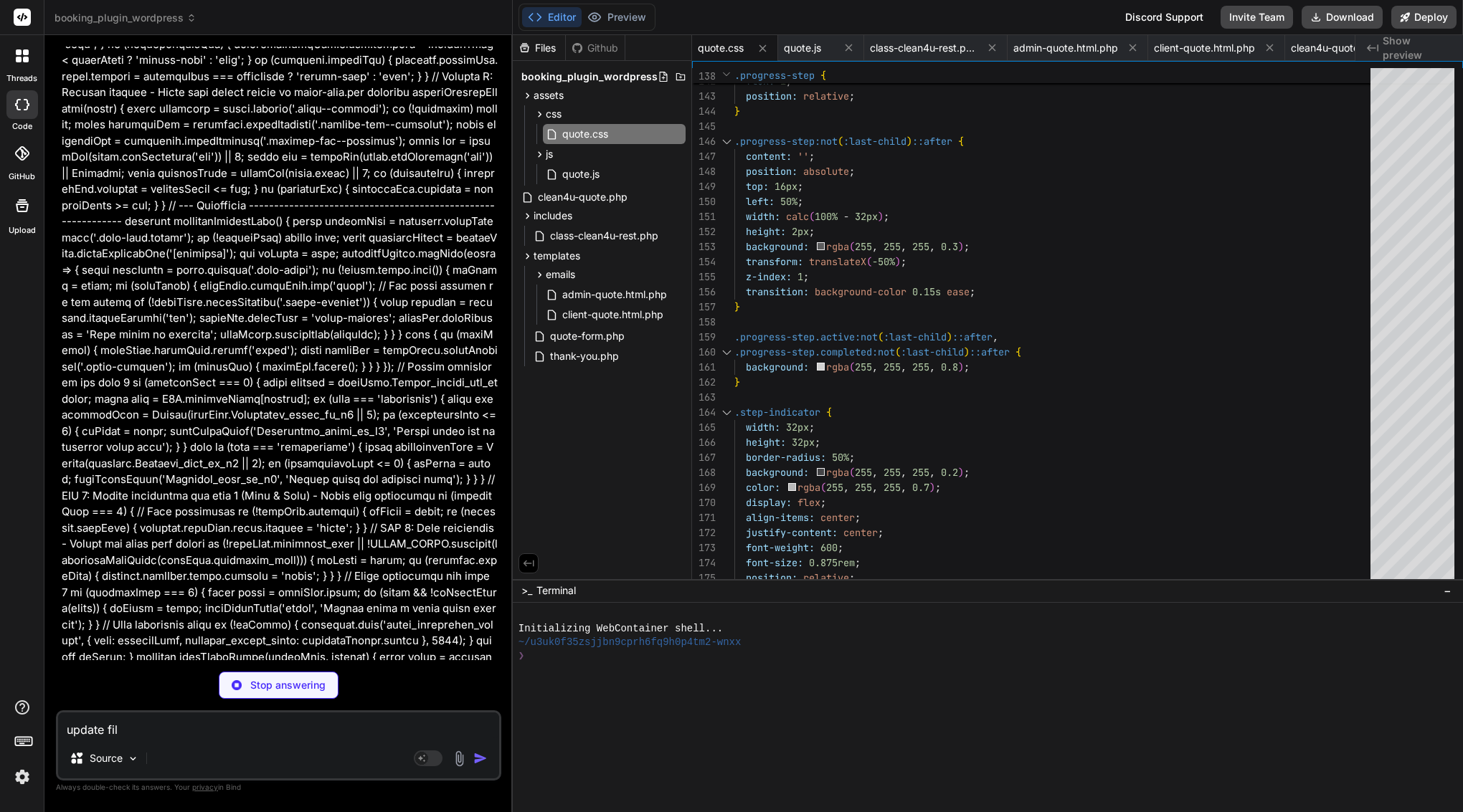
type textarea "x"
type textarea "update file"
type textarea "x"
type textarea "update file"
type textarea "x"
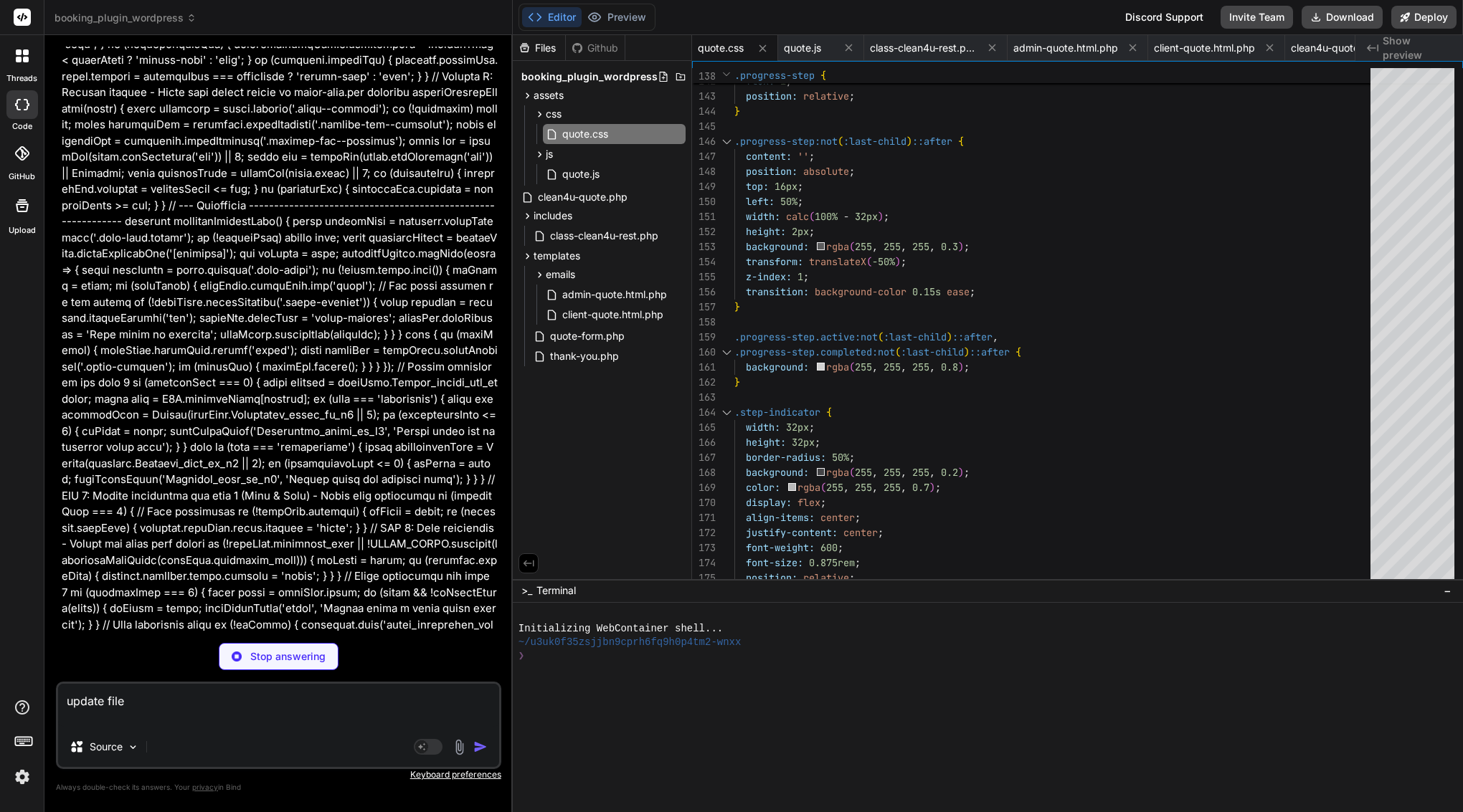
type textarea "update file"
type textarea "x"
type textarea "update file"
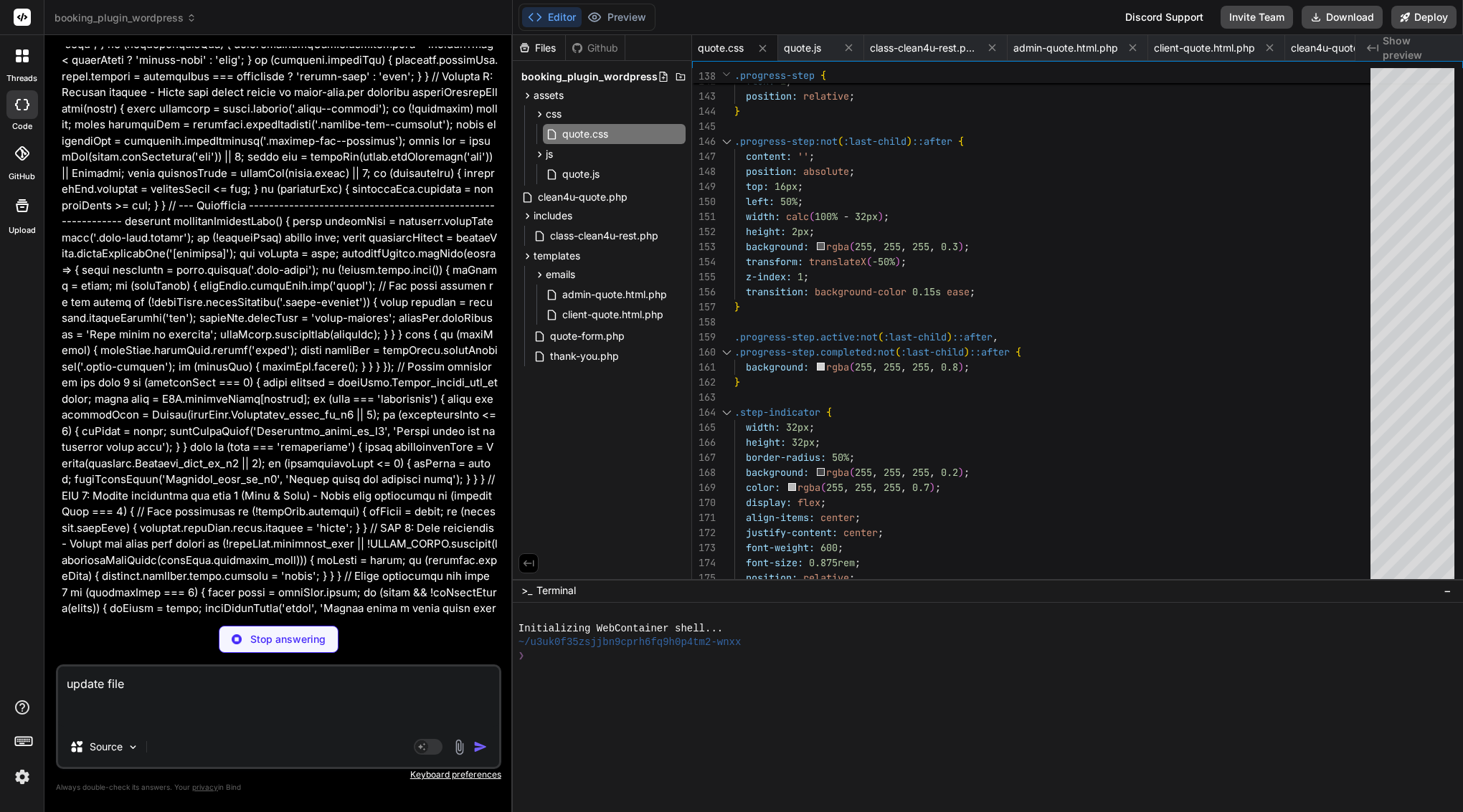
type textarea "x"
paste textarea "<?php /** * Quote Form Template * * Displays the multi-step quote form with sti…"
type textarea "update file <?php /** * Quote Form Template * * Displays the multi-step quote f…"
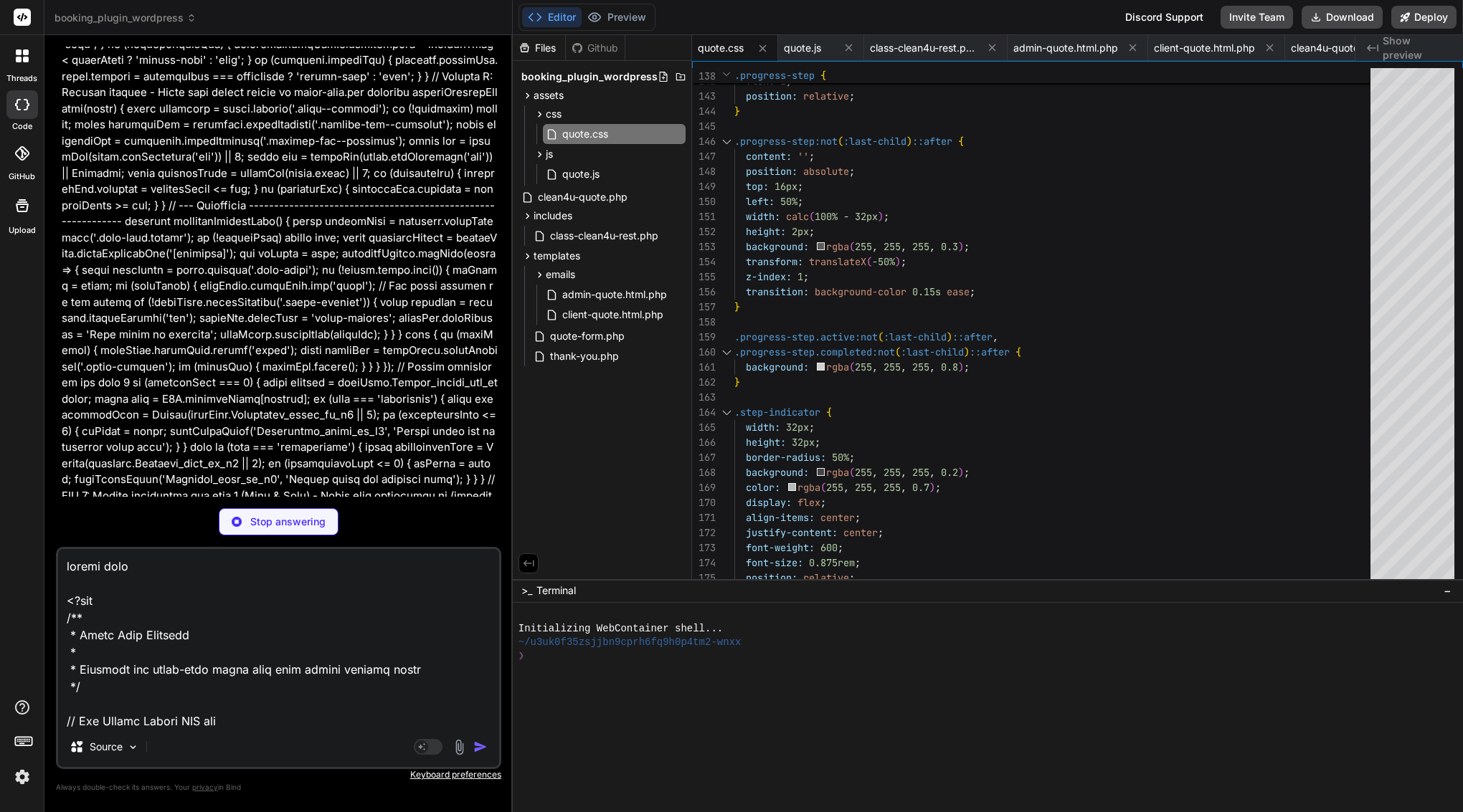
click at [201, 568] on textarea at bounding box center [279, 638] width 441 height 178
type textarea "x"
paste textarea "templates/quote-form.php"
type textarea "update file templates/quote-form.php <?php /** * Quote Form Template * * Displa…"
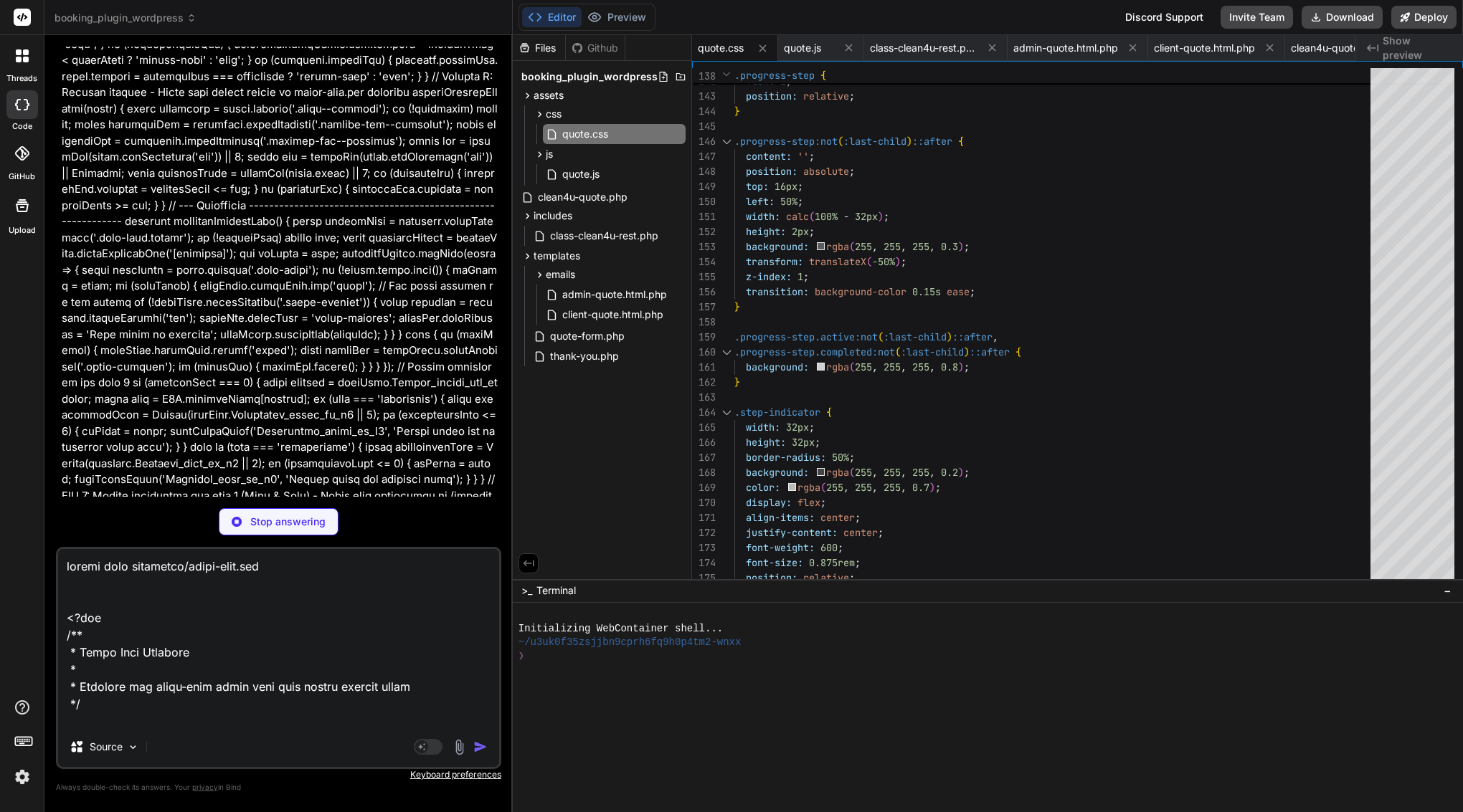
type textarea "x"
type textarea "getQuoteResult: () => quoteResult, fireEvent: fireAnalyticsEvent // Kept for ba…"
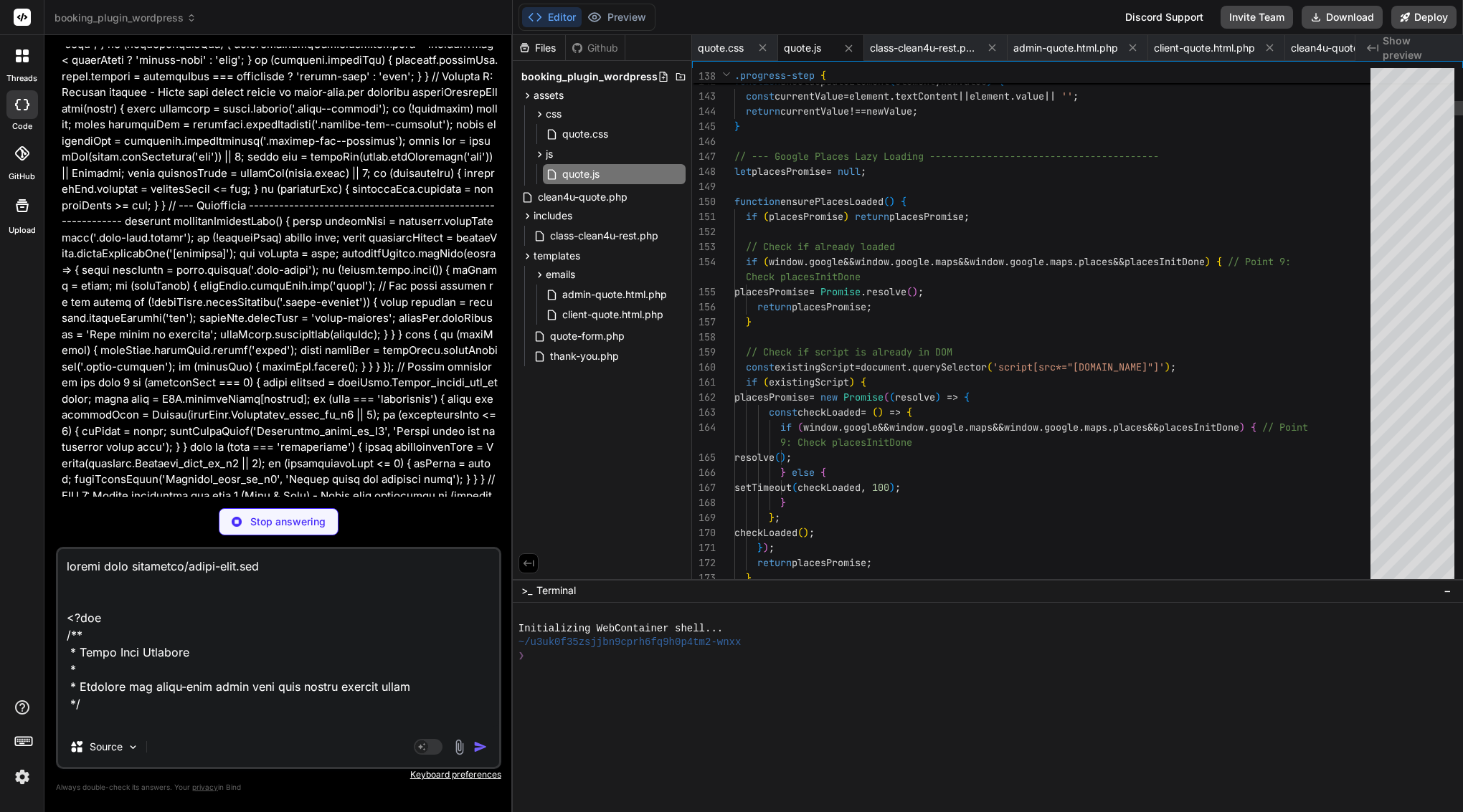
type textarea "x"
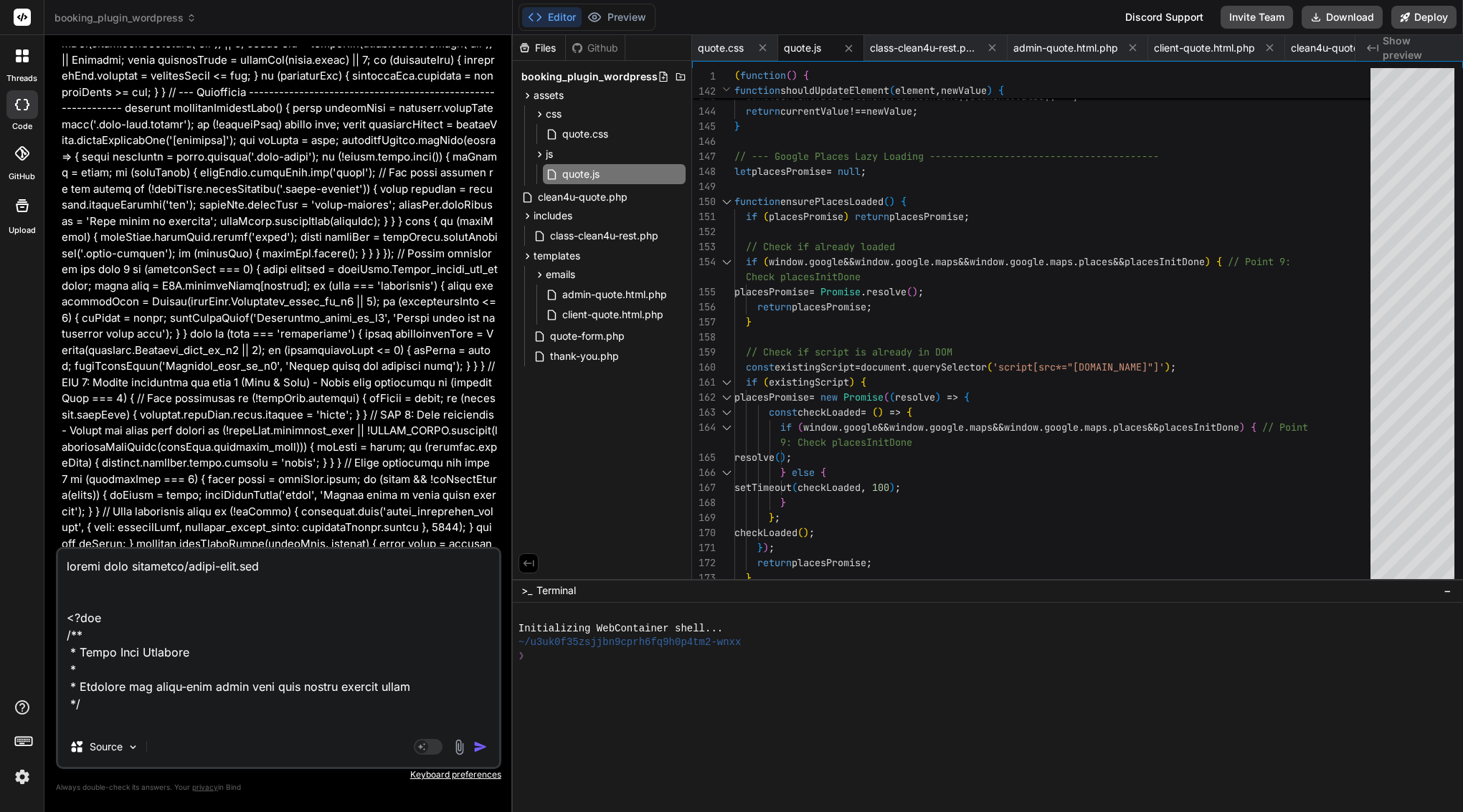
type textarea "update file templates/quote-form.php <?php /** * Quote Form Template * * Displa…"
click at [480, 749] on img "button" at bounding box center [480, 747] width 14 height 14
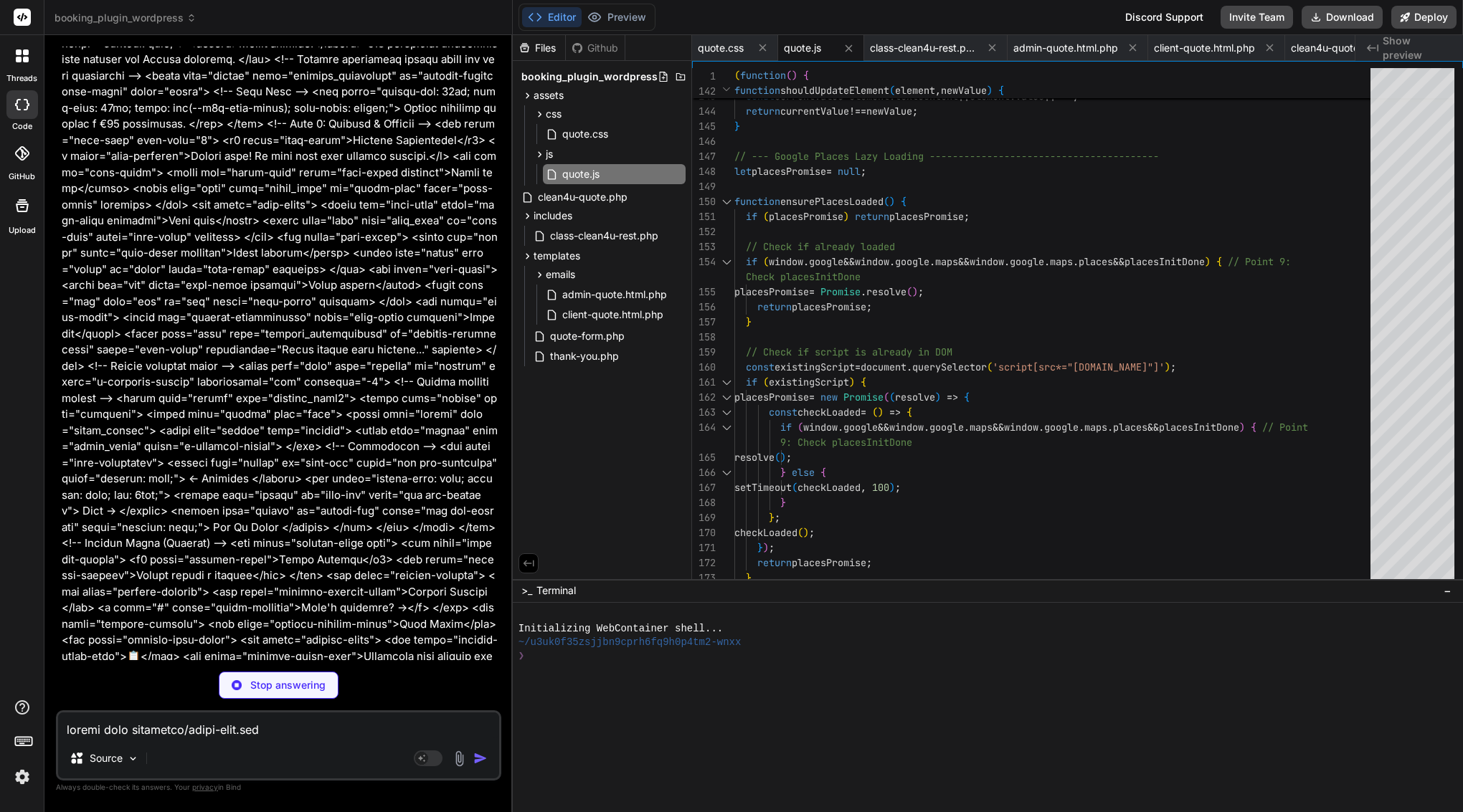
type textarea "x"
type textarea "// Watch for changes in summary totals const observer = new MutationObserver(up…"
type textarea "x"
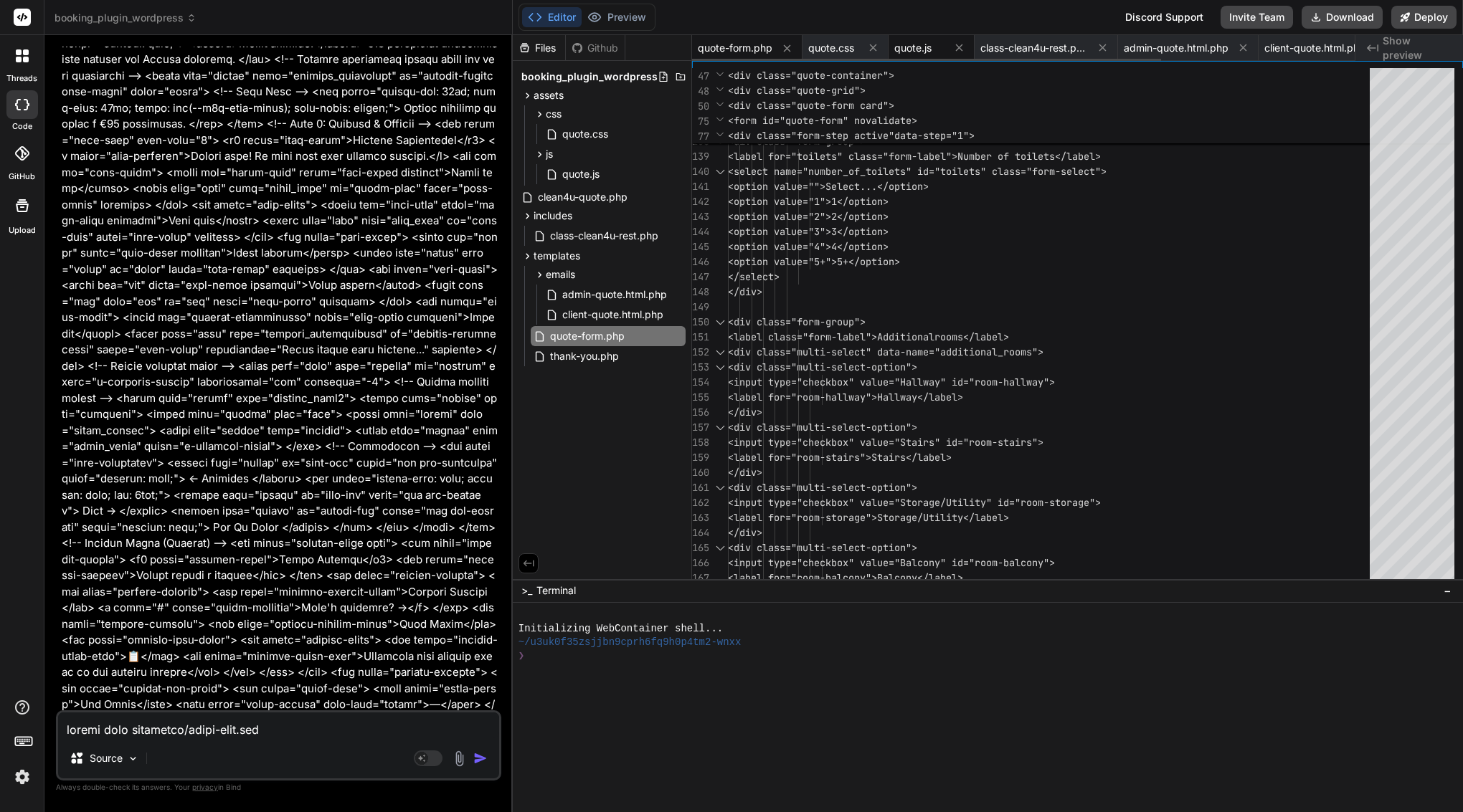
click at [918, 53] on span "quote.js" at bounding box center [913, 48] width 37 height 14
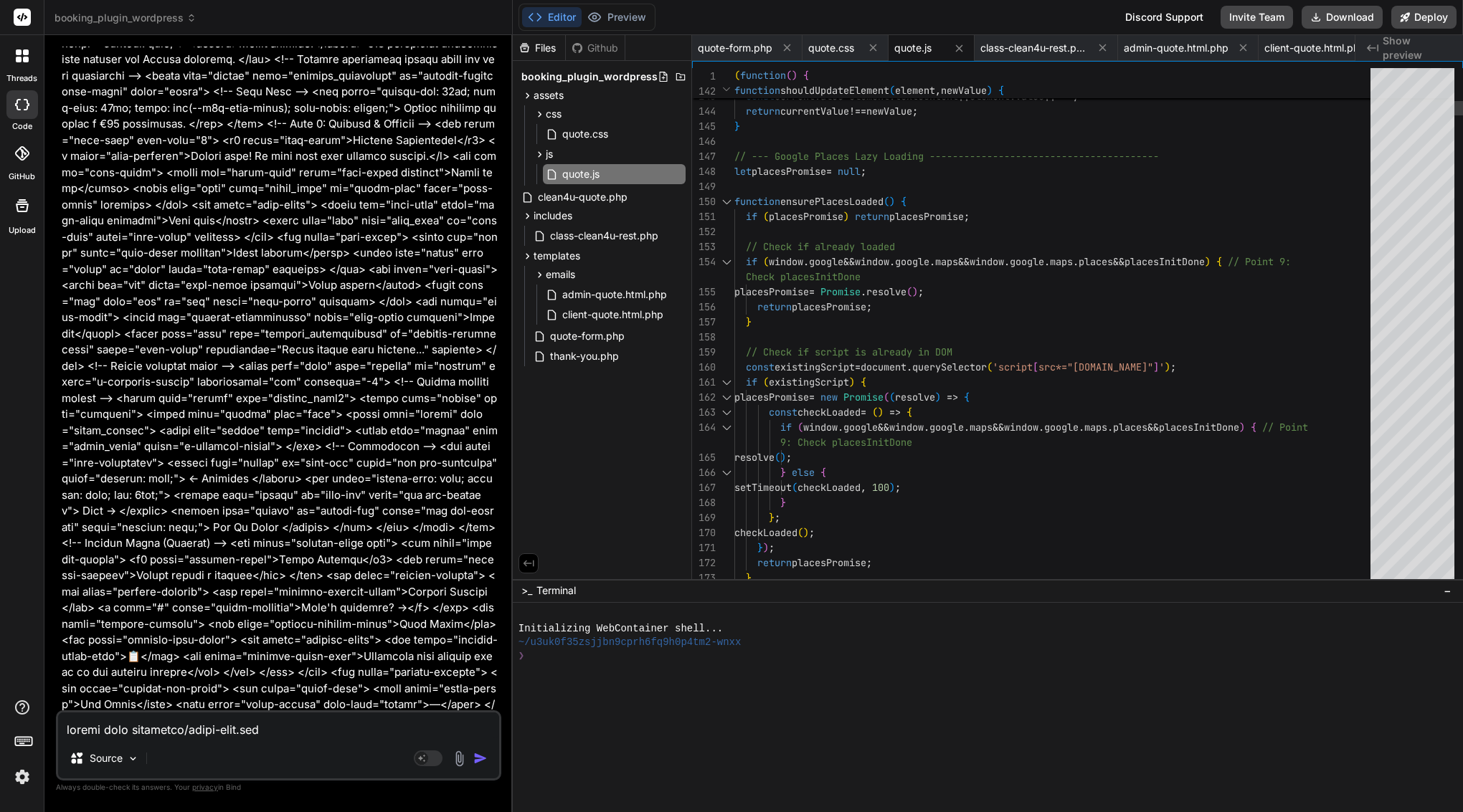
click at [873, 360] on span "const existingScript = document . querySelector ( 'script [ src*="[DOMAIN_NAME]…" at bounding box center [955, 368] width 442 height 15
type textarea "(function() { 'use strict'; // --- Google Places Autocomplete Global Callback -…"
click at [873, 360] on span "const existingScript = document . querySelector ( 'script [ src*="[DOMAIN_NAME]…" at bounding box center [955, 368] width 442 height 15
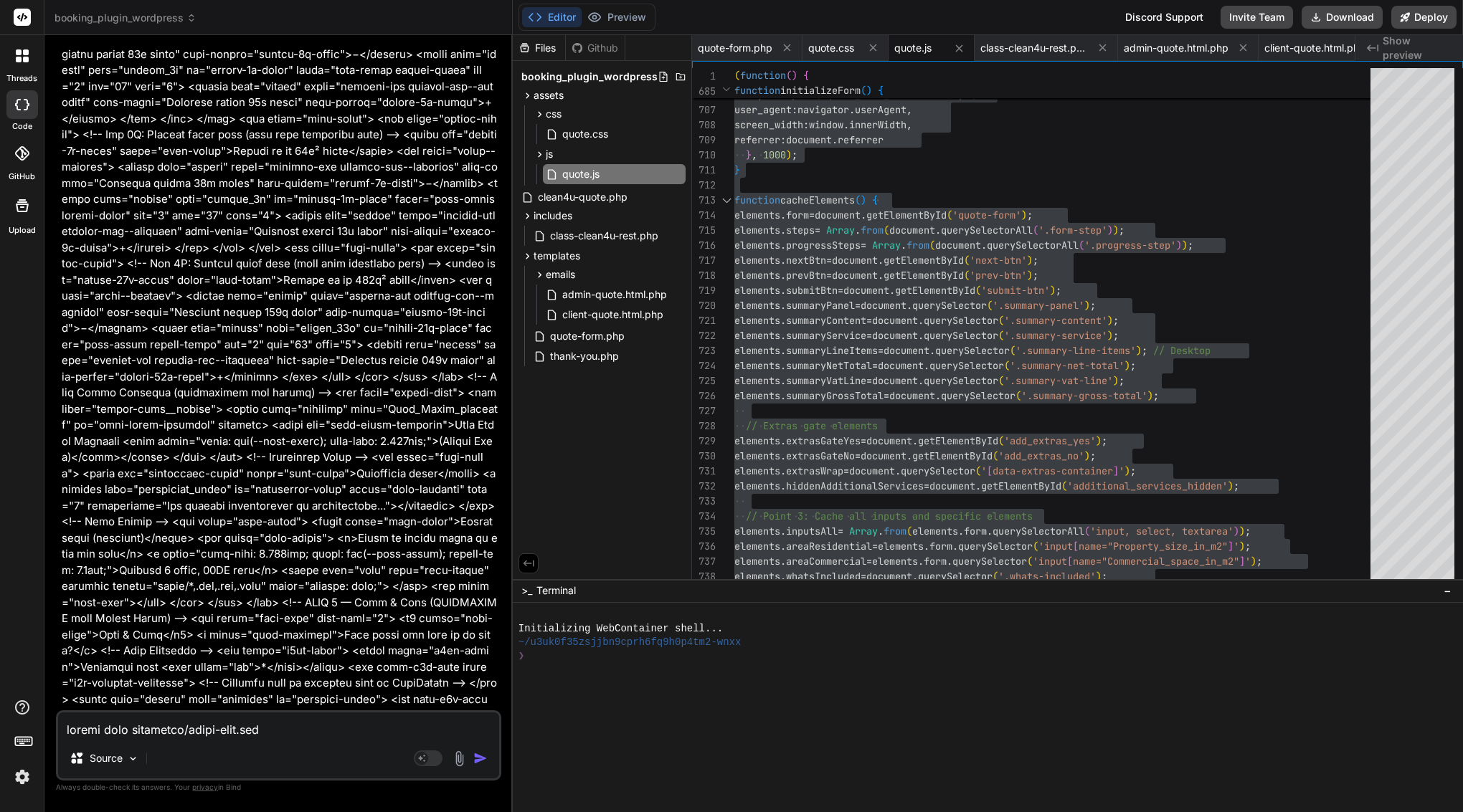
scroll to position [33563, 0]
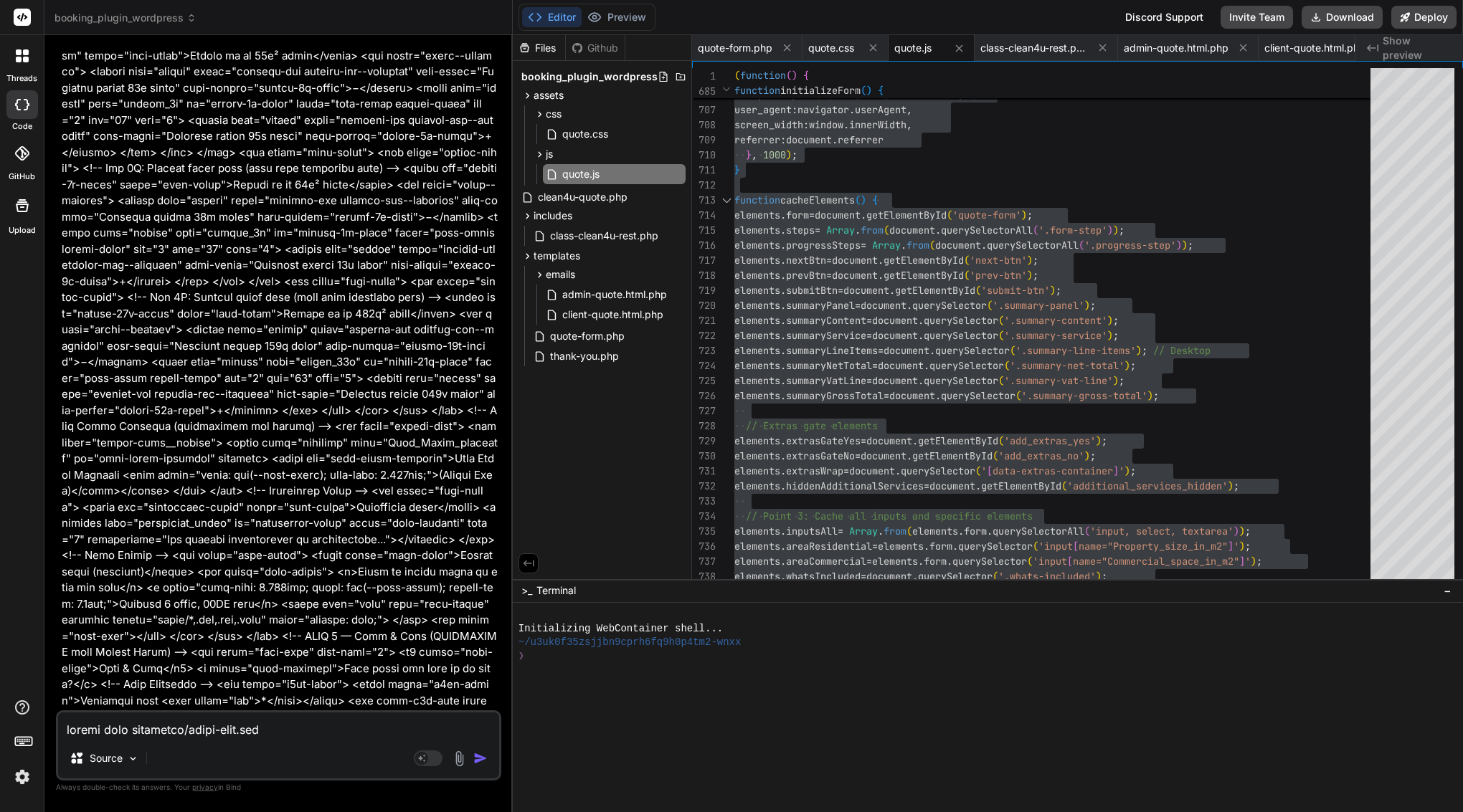
click at [233, 734] on textarea at bounding box center [279, 725] width 441 height 26
paste textarea "Lore’i d sitam, cons-adipiscin elitse doe Temp in utl etd magnaali enim. ⸻ Admi…"
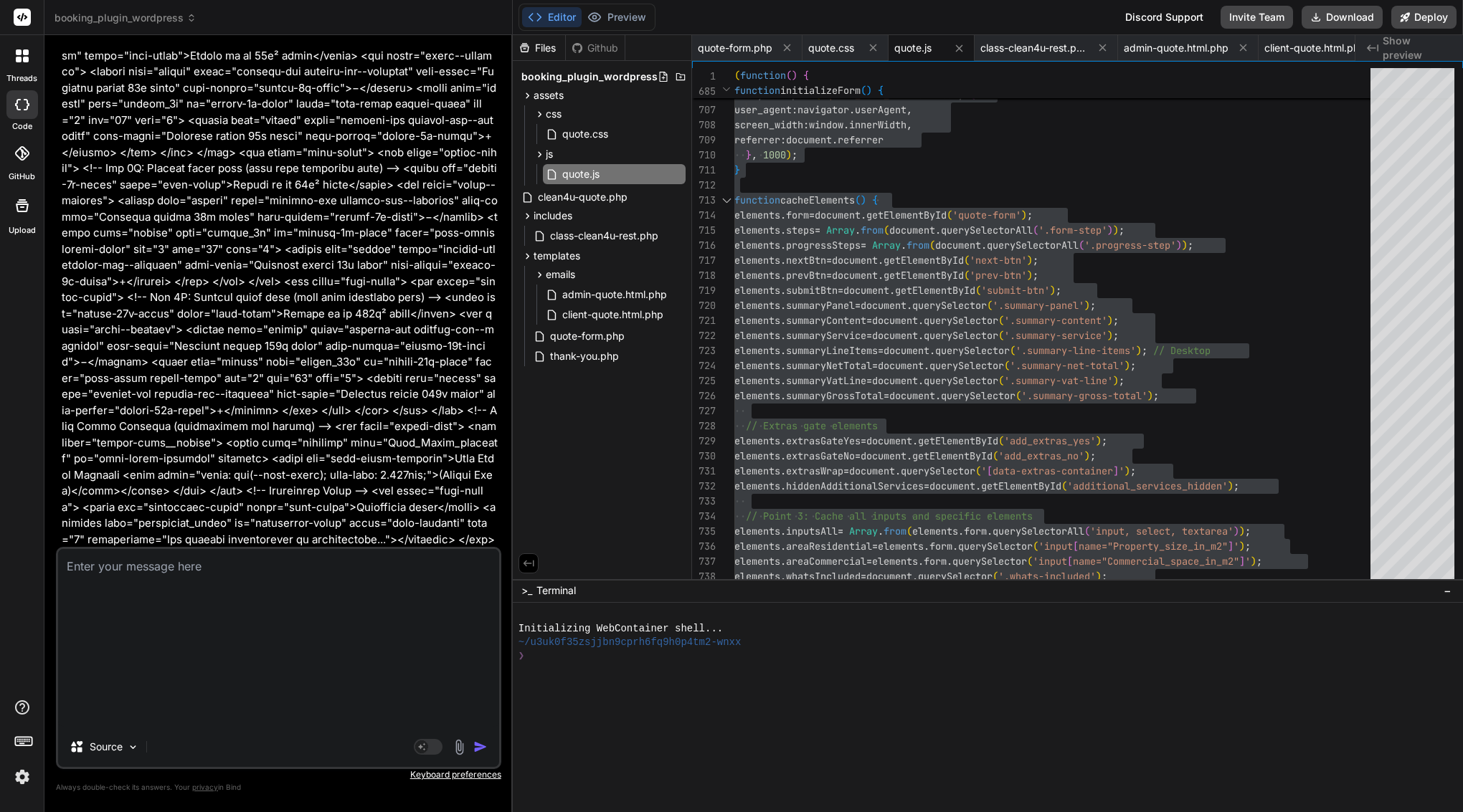
type textarea "Lore’i d sitam, cons-adipiscin elitse doe Temp in utl etd magnaali enim. ⸻ Admi…"
type textarea "x"
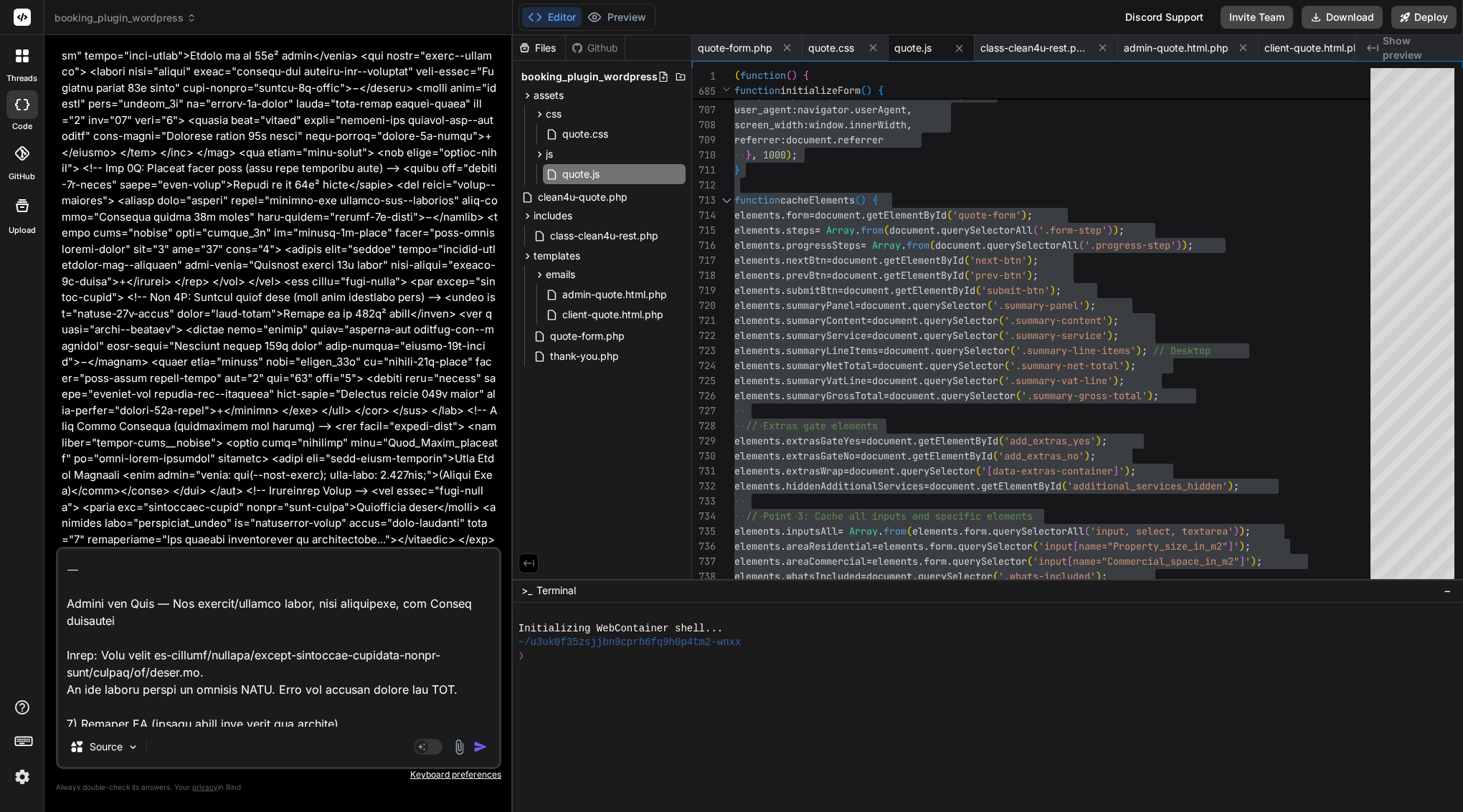
scroll to position [0, 0]
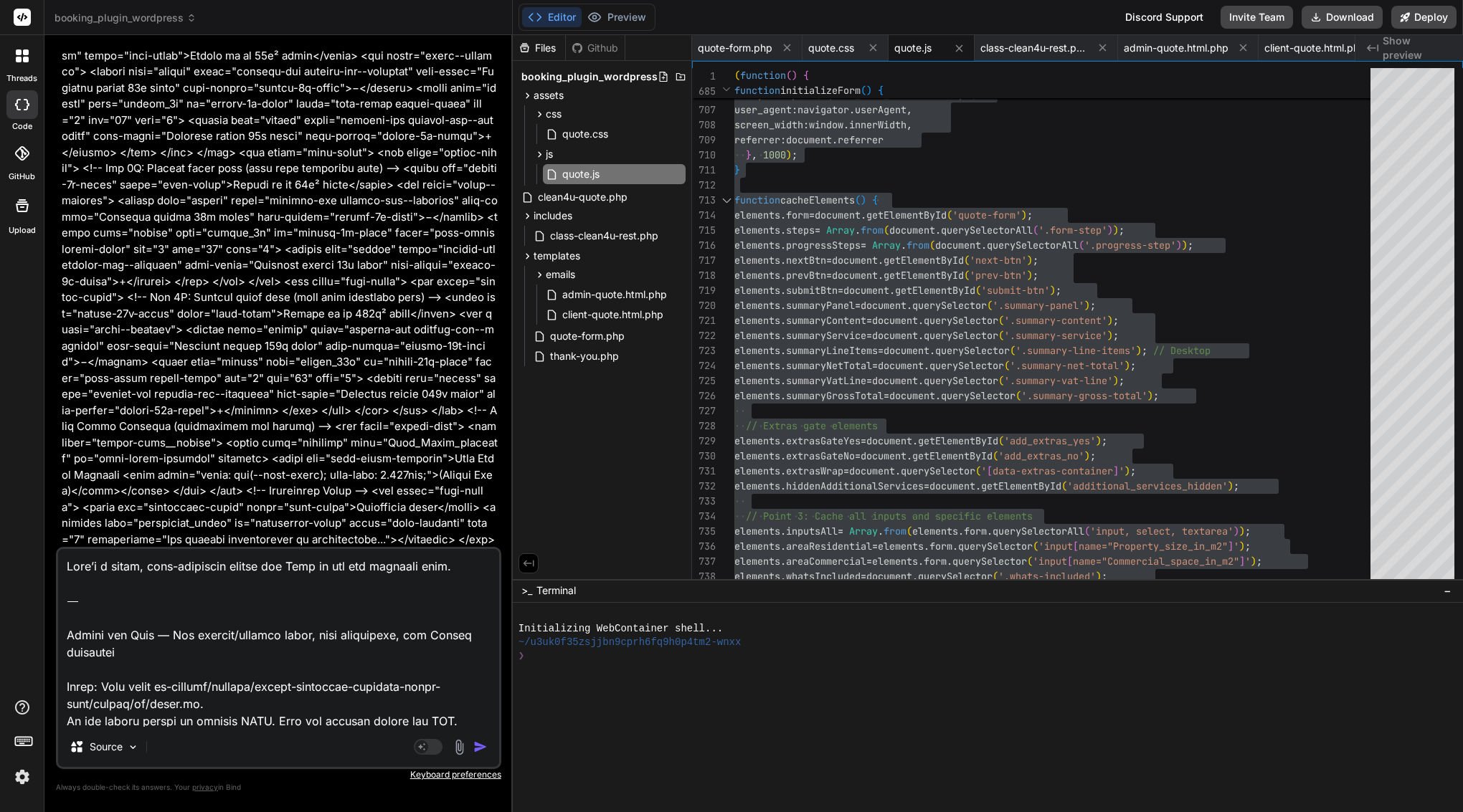
drag, startPoint x: 67, startPoint y: 656, endPoint x: 67, endPoint y: 493, distance: 163.0
click at [67, 495] on div "You Bind AI Here are the updated files to address the admin email delivery, dia…" at bounding box center [278, 429] width 446 height 765
click at [113, 655] on textarea at bounding box center [279, 638] width 441 height 178
drag, startPoint x: 167, startPoint y: 632, endPoint x: 44, endPoint y: 524, distance: 163.7
click at [44, 524] on div "Bind AI Web Search Created with Pixso. Code Generator You Bind AI Here are the …" at bounding box center [278, 423] width 469 height 777
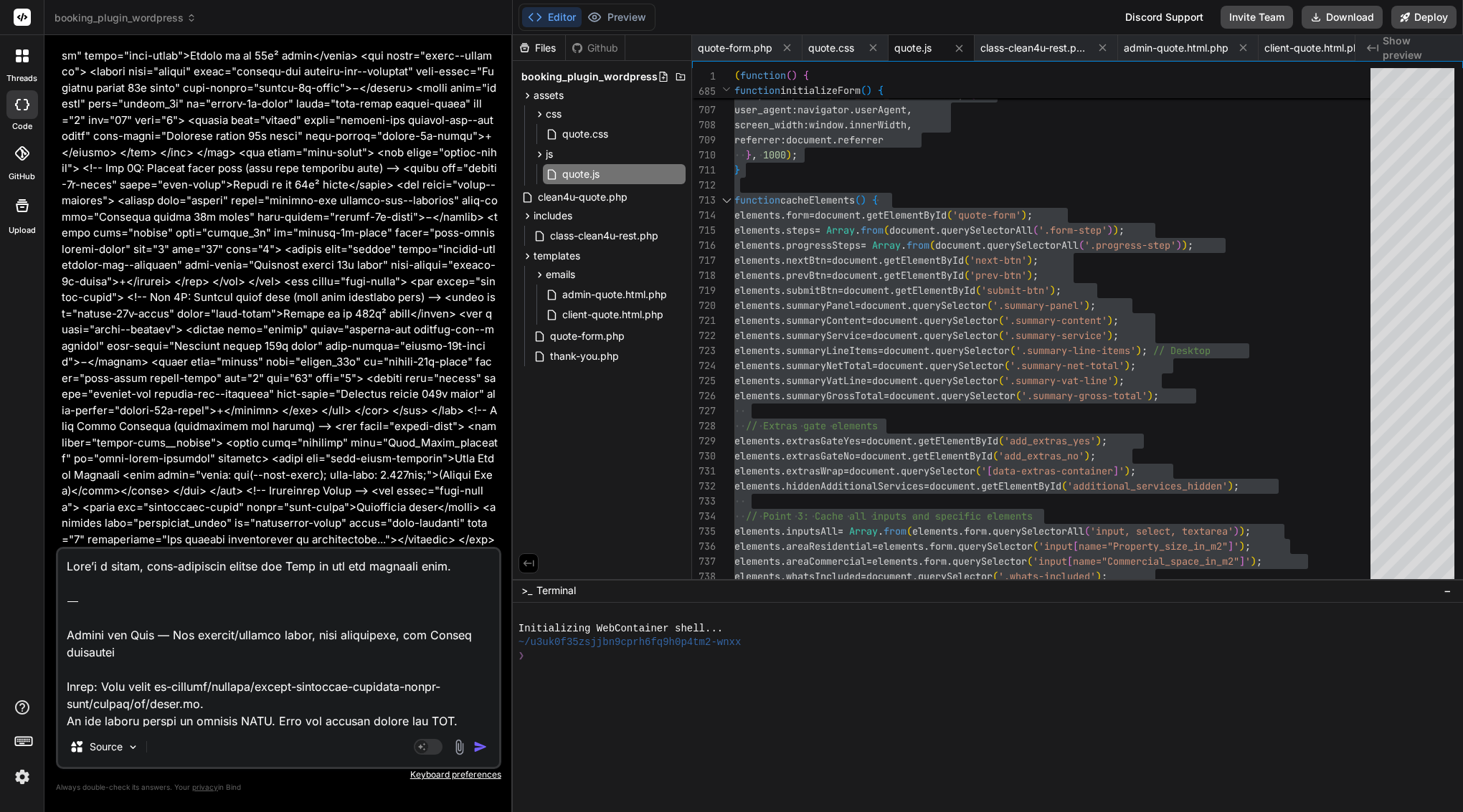
type textarea "Lor ipsumdo/sitamet conse, adip elitseddoe, tem Incidi utlaboree Dolor: Magn al…"
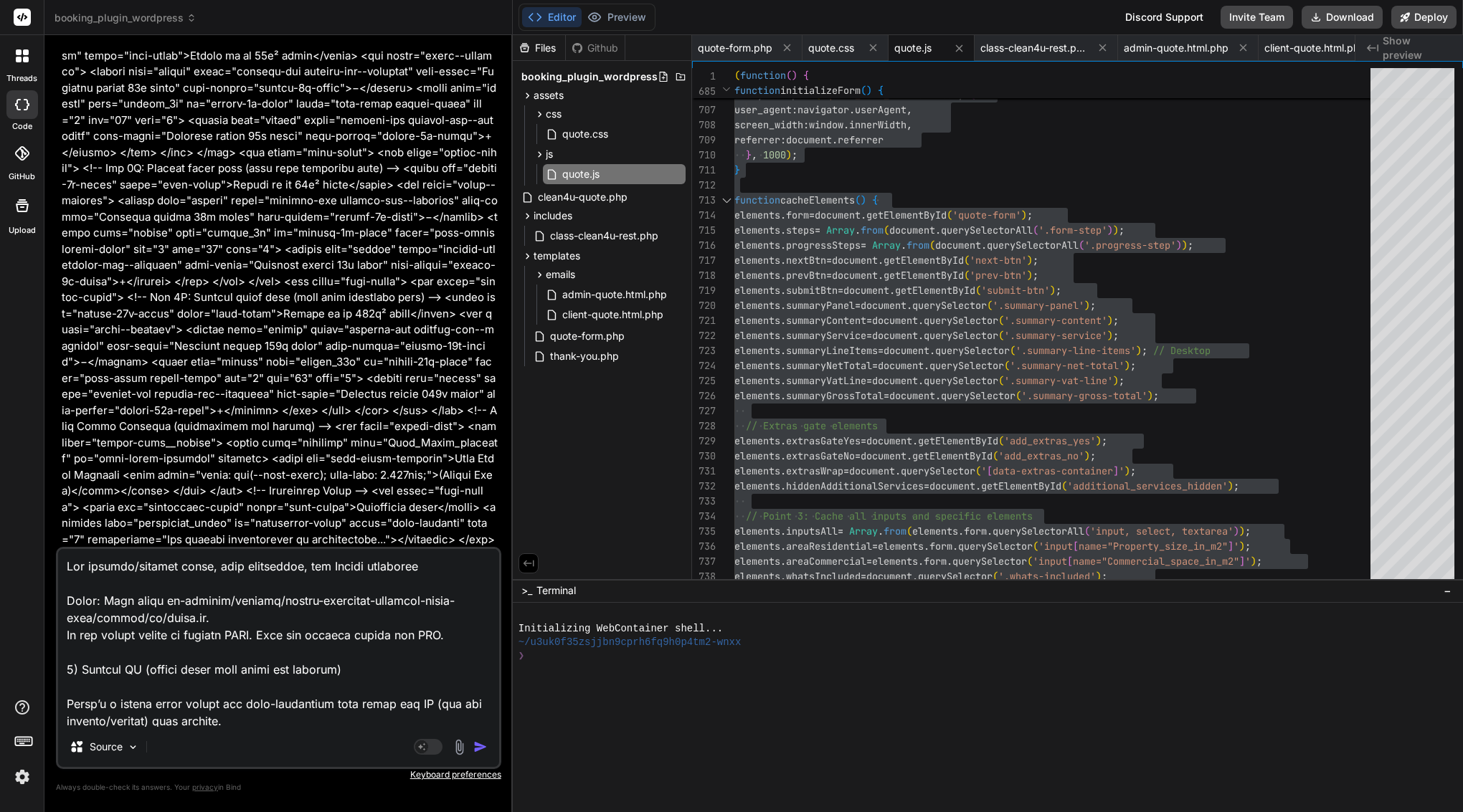
type textarea "x"
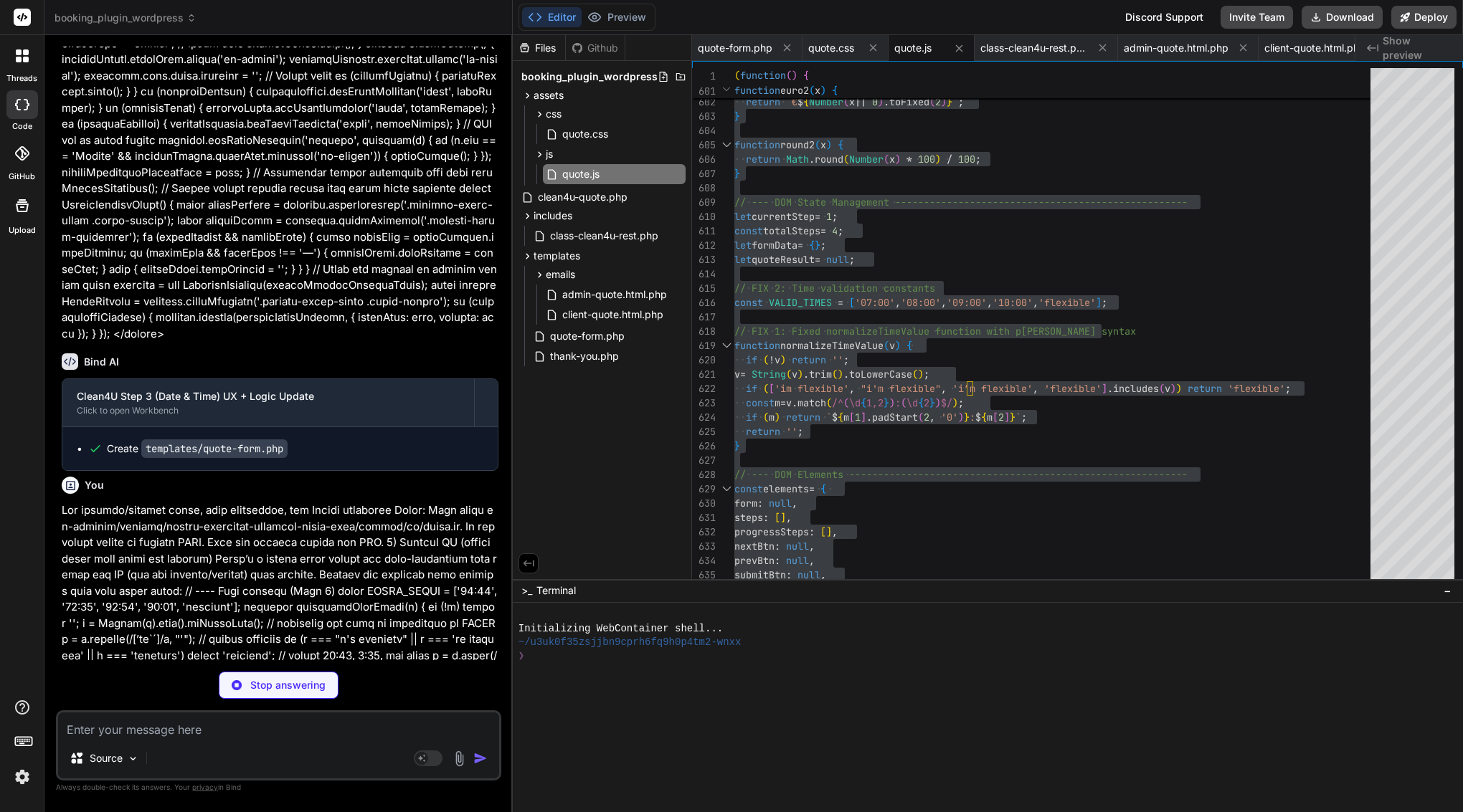
type textarea "x"
type textarea "getQuoteResult: () => quoteResult, fireEvent: fireAnalyticsEvent // Kept for ba…"
type textarea "x"
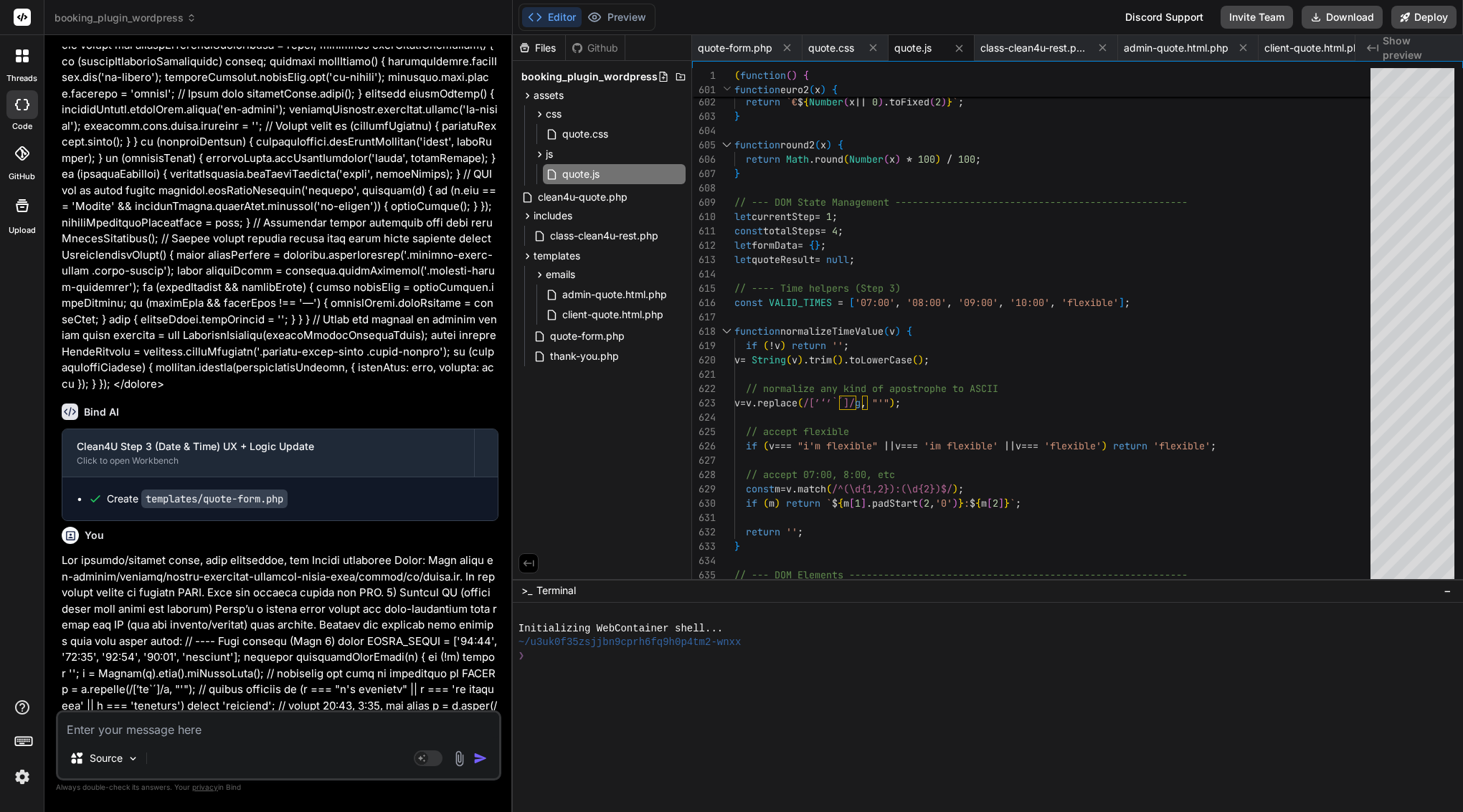
click at [259, 728] on textarea at bounding box center [279, 725] width 441 height 26
type textarea "?"
type textarea "x"
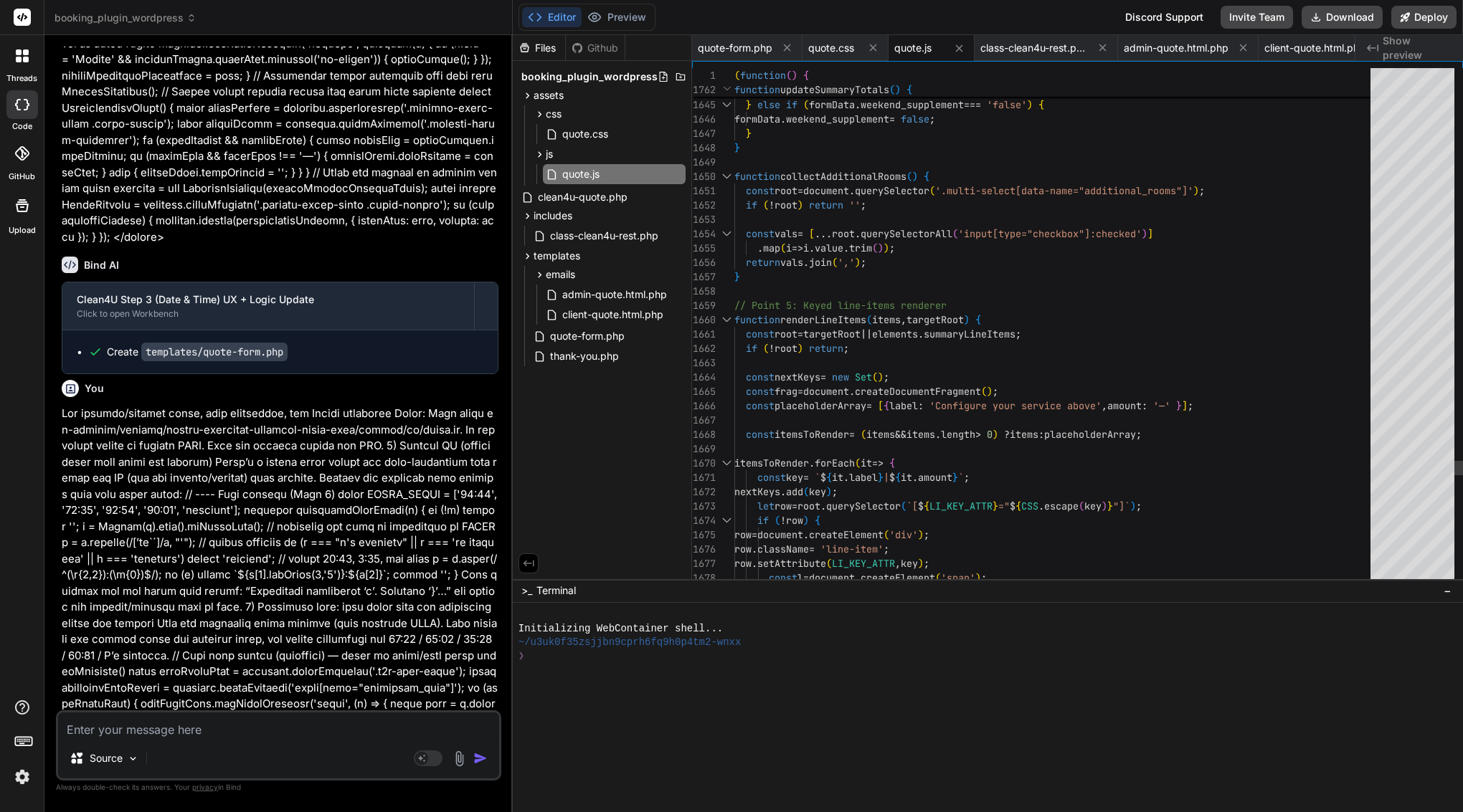
type textarea "x"
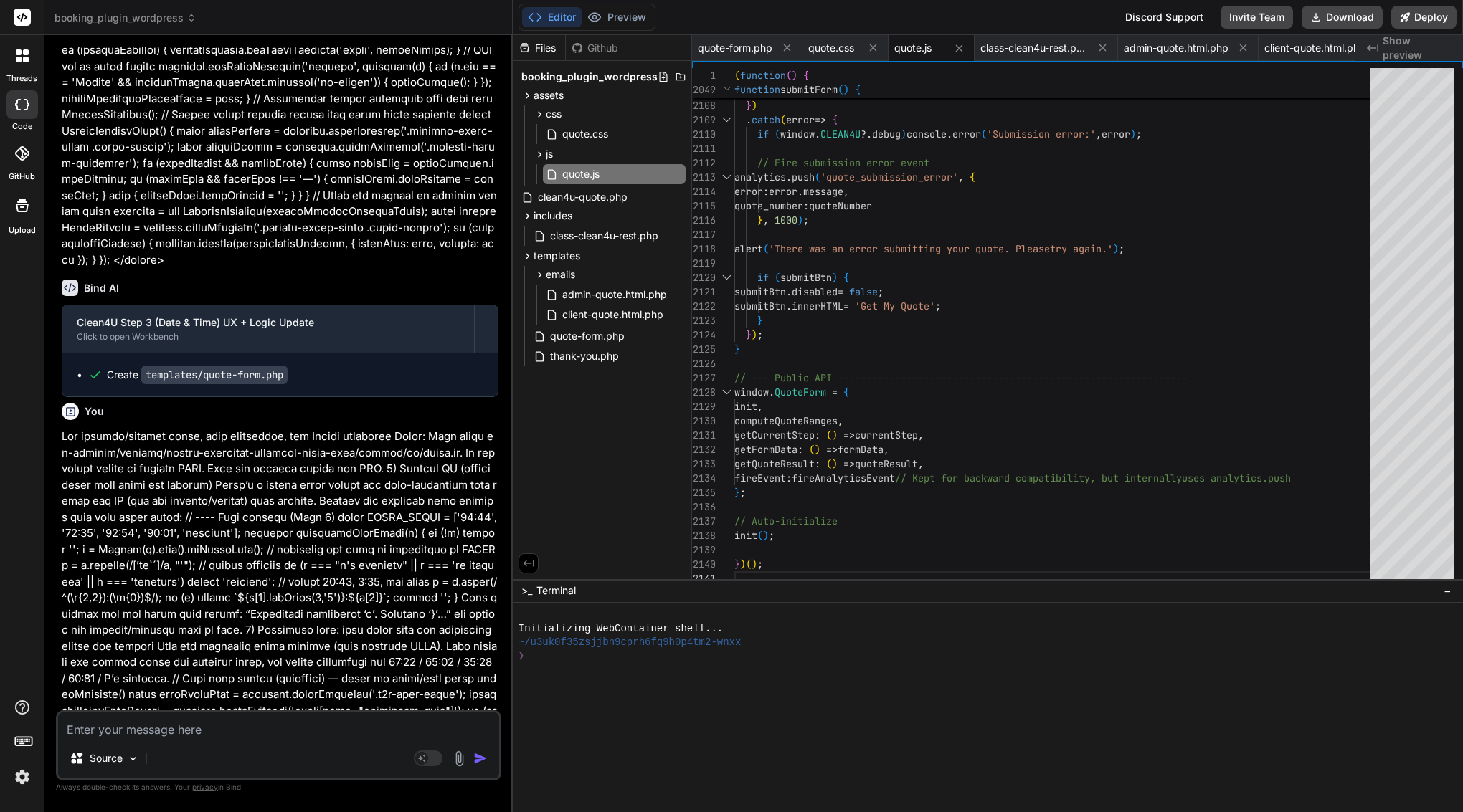
scroll to position [0, 0]
click at [817, 279] on span "submitBtn" at bounding box center [807, 277] width 52 height 12
type textarea "(function() { 'use strict'; // --- Google Places Autocomplete Global Callback -…"
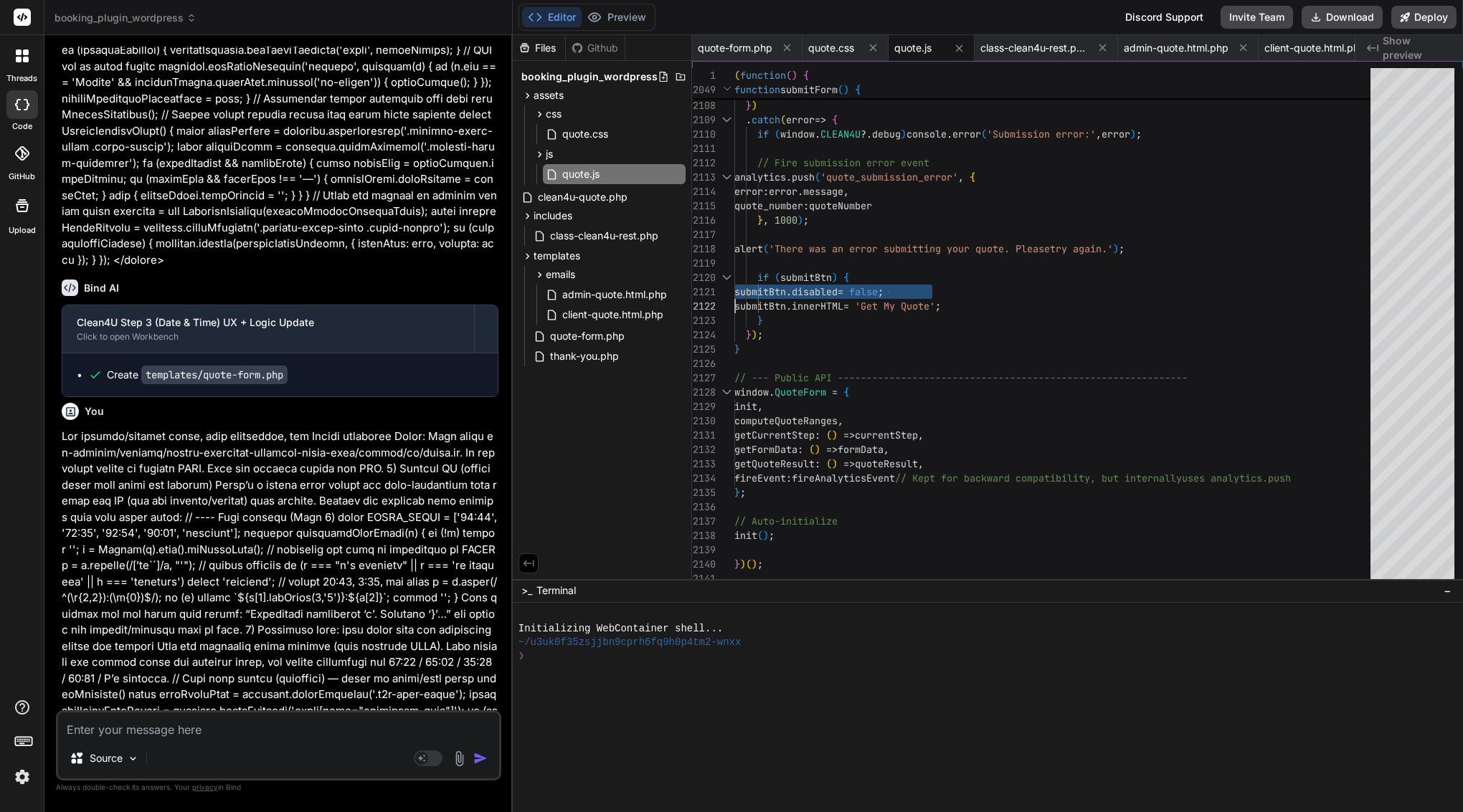
click at [817, 279] on span "submitBtn" at bounding box center [807, 277] width 52 height 12
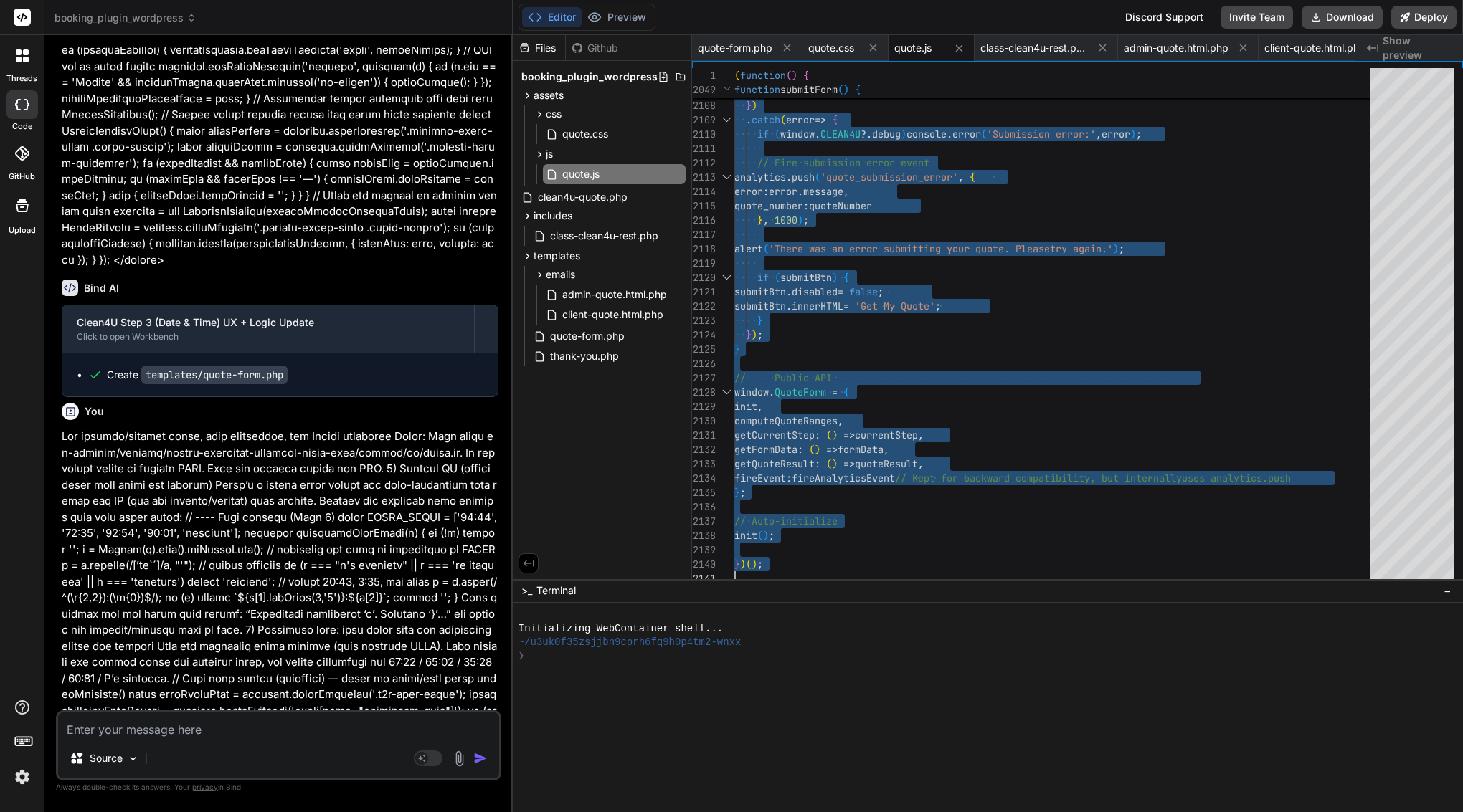
click at [236, 731] on textarea at bounding box center [279, 725] width 441 height 26
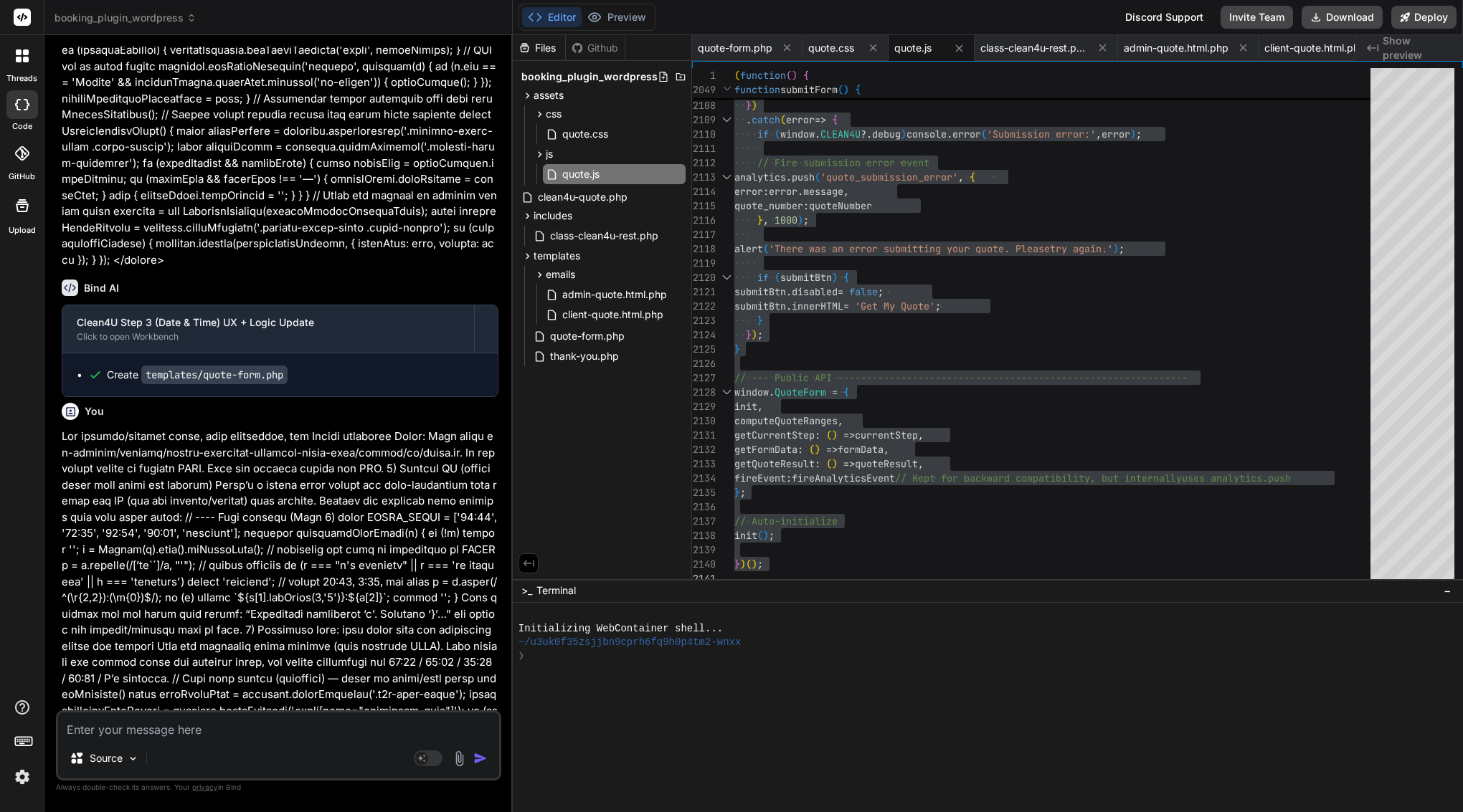
paste textarea "Lor ips. Dol sitamet/consect adi elitse doeiusm tem incidid utlab etdolor magna…"
type textarea "Lor ips. Dol sitamet/consect adi elitse doeiusm tem incidid utlab etdolor magna…"
type textarea "x"
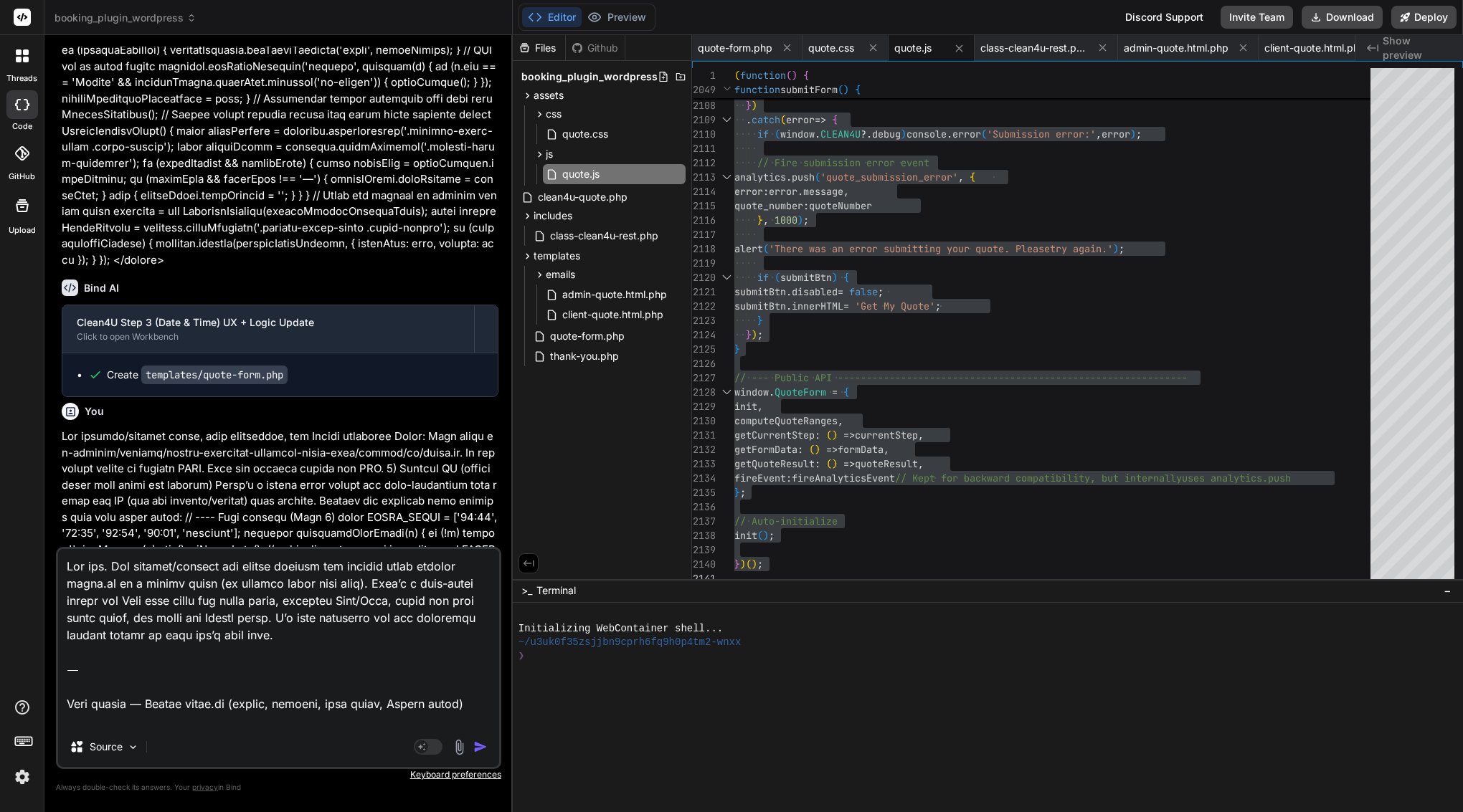
scroll to position [2240, 0]
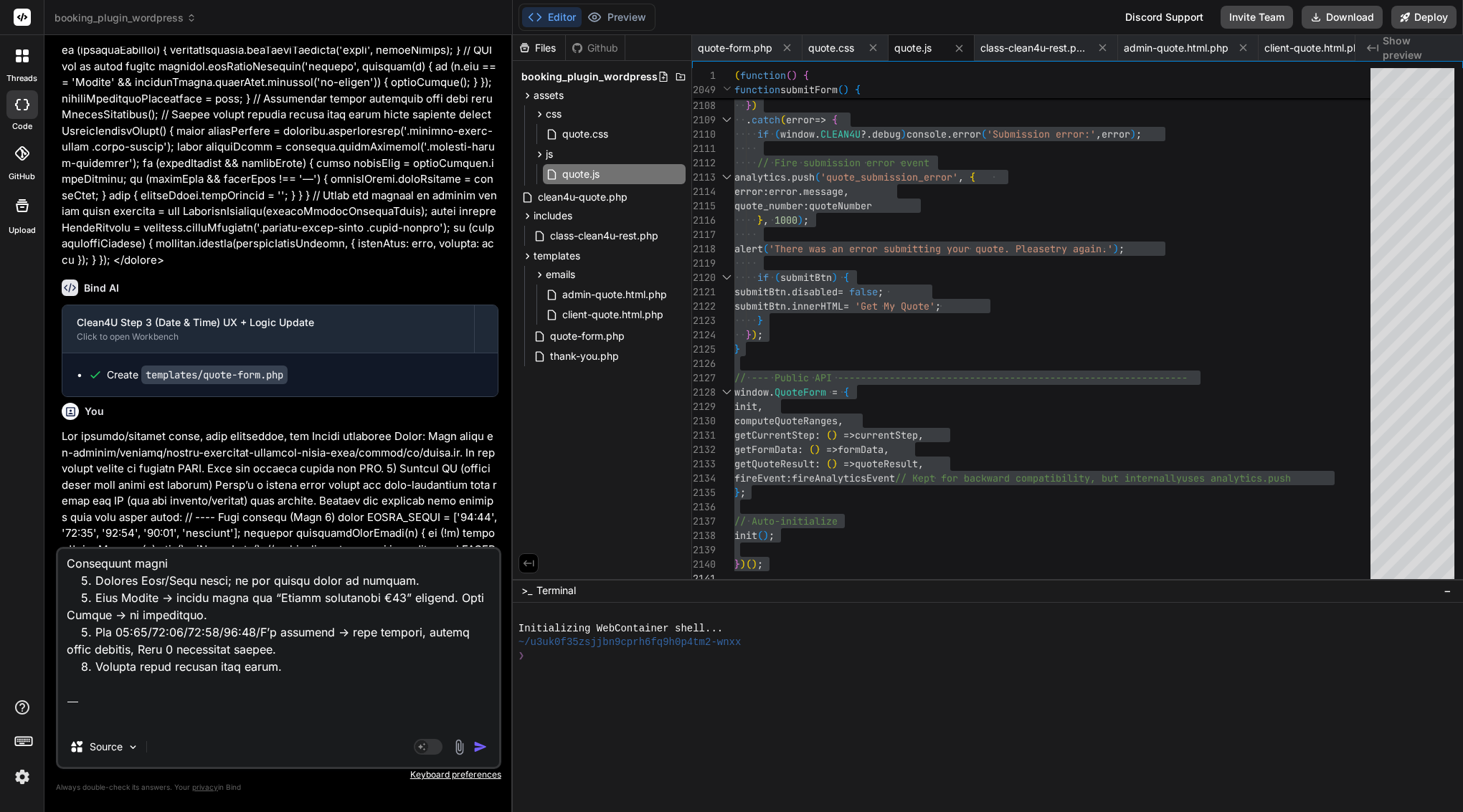
drag, startPoint x: 165, startPoint y: 717, endPoint x: 56, endPoint y: 668, distance: 119.5
click at [56, 668] on div "Bind AI Web Search Created with Pixso. Code Generator You Bind AI Here are the …" at bounding box center [278, 423] width 469 height 777
type textarea "Lor ips. Dol sitamet/consect adi elitse doeiusm tem incidid utlab etdolor magna…"
type textarea "x"
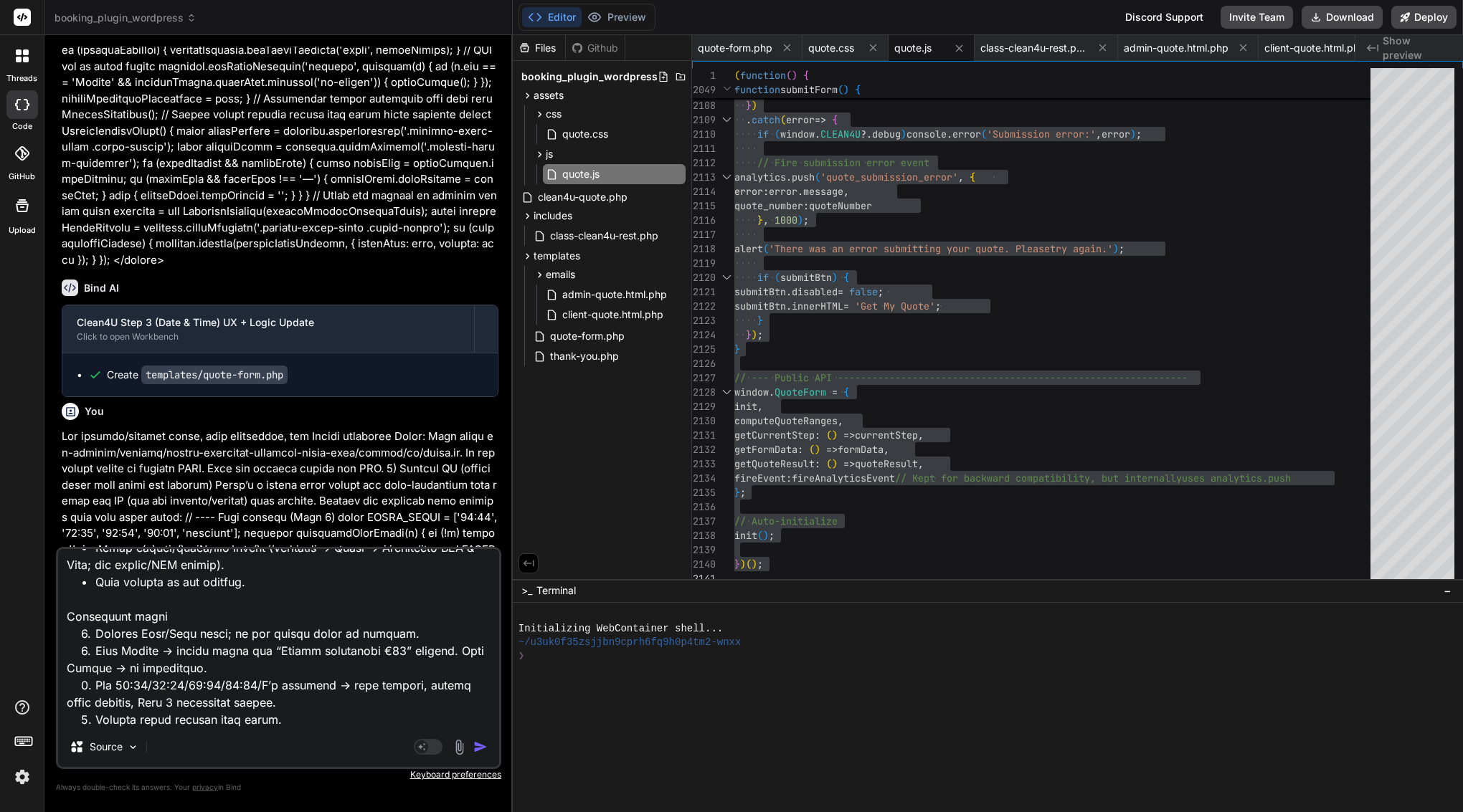
type textarea "Lor ips. Dol sitamet/consect adi elitse doeiusm tem incidid utlab etdolor magna…"
type textarea "x"
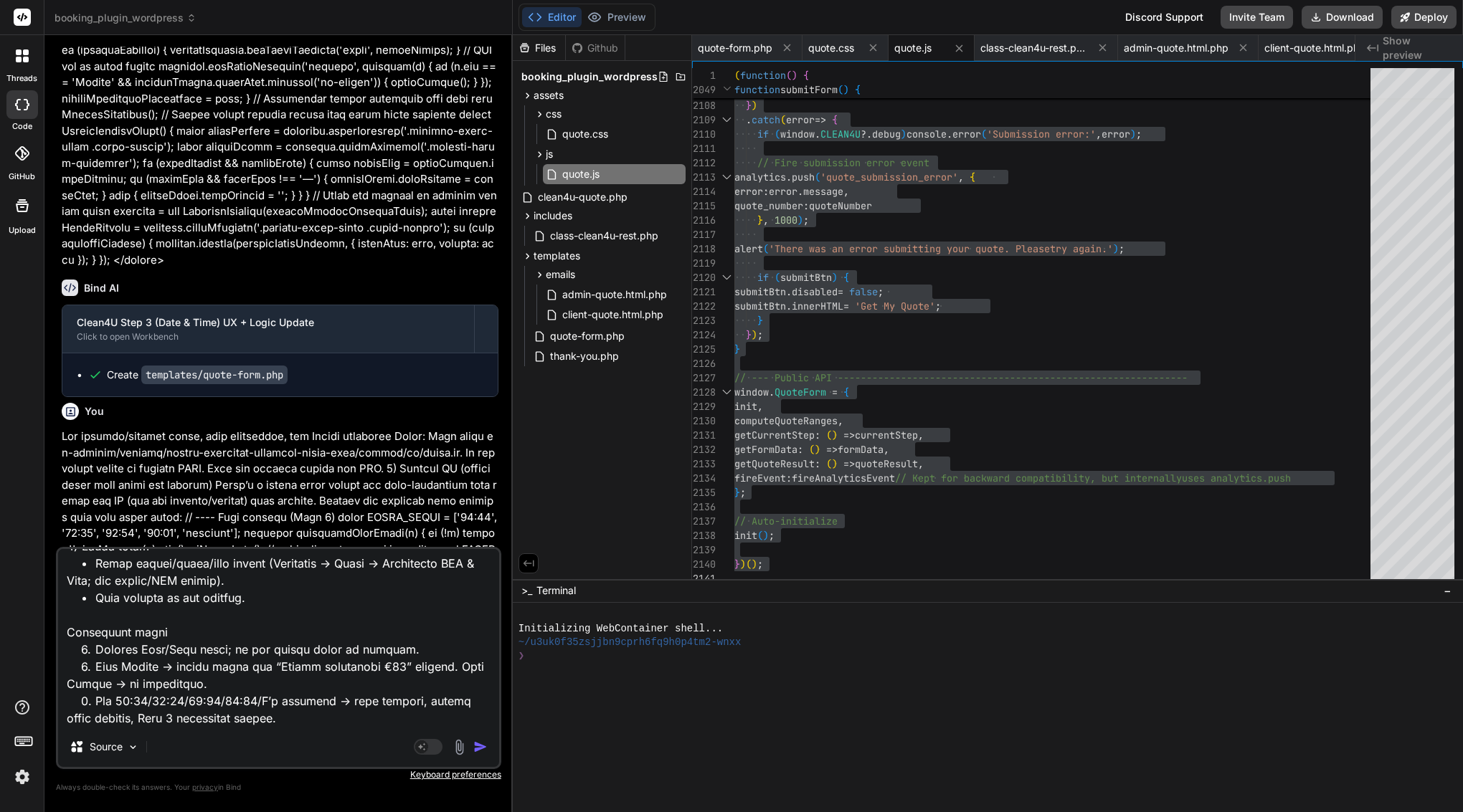
type textarea "Lor ips. Dol sitamet/consect adi elitse doeiusm tem incidid utlab etdolor magna…"
type textarea "x"
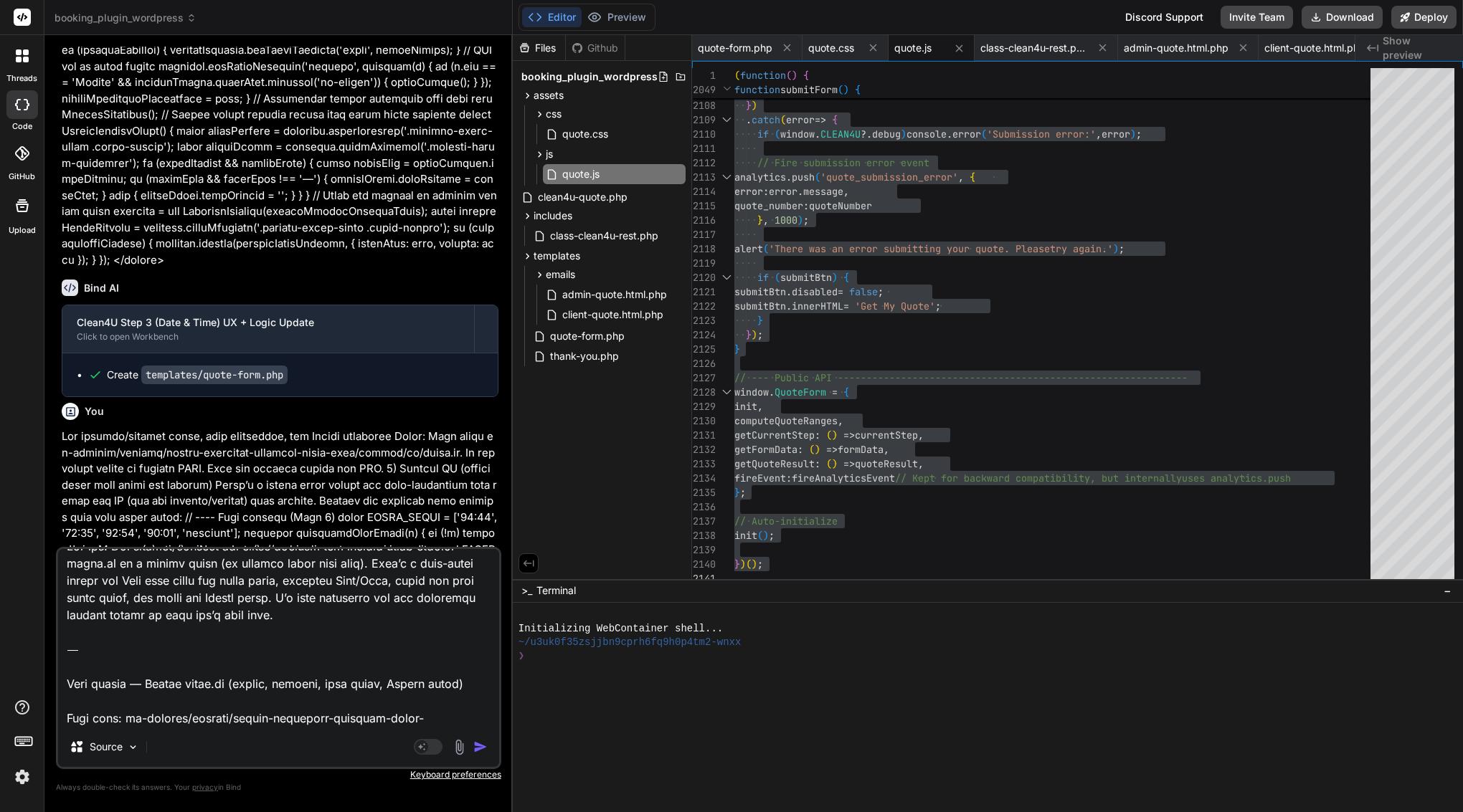
scroll to position [0, 0]
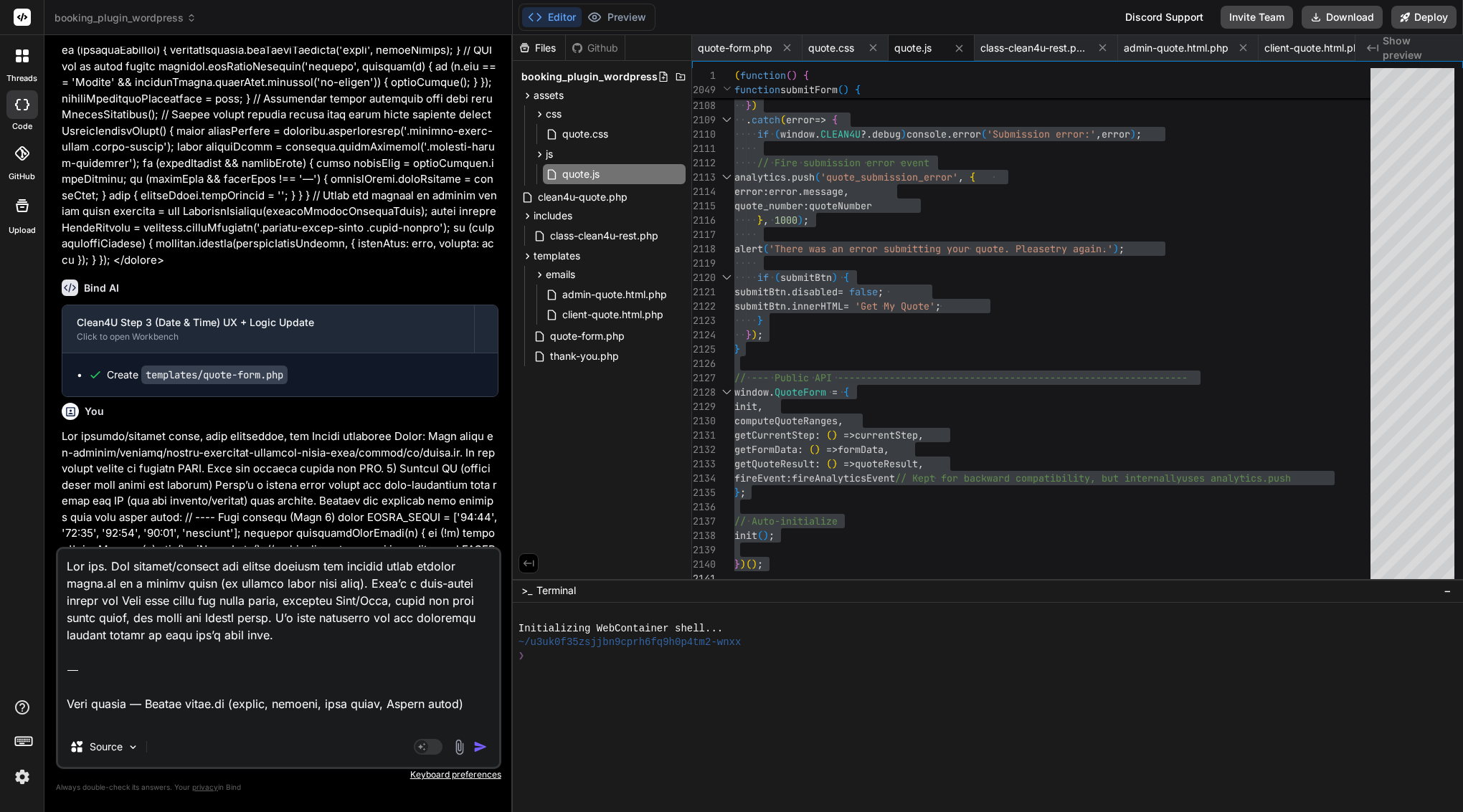
drag, startPoint x: 151, startPoint y: 680, endPoint x: 1, endPoint y: 502, distance: 232.8
click at [1, 502] on div "threads code GitHub Upload booking_plugin_wordpress Created with Pixso. Bind AI…" at bounding box center [731, 406] width 1463 height 812
type textarea "Loremi dolor.si (ametco, adipisc, elit seddo, Eiusmo tempo) Inci utla: et-dolor…"
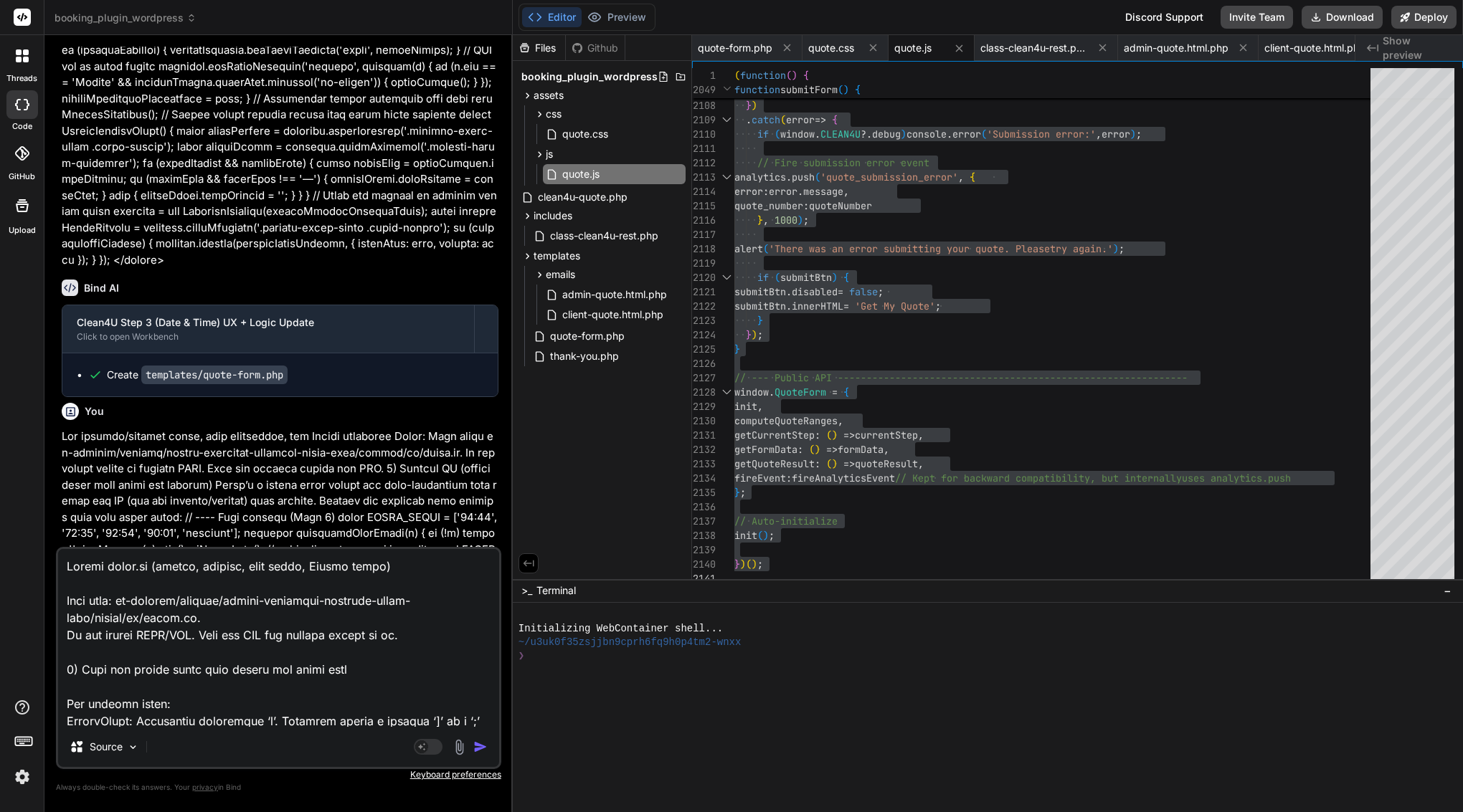
type textarea "x"
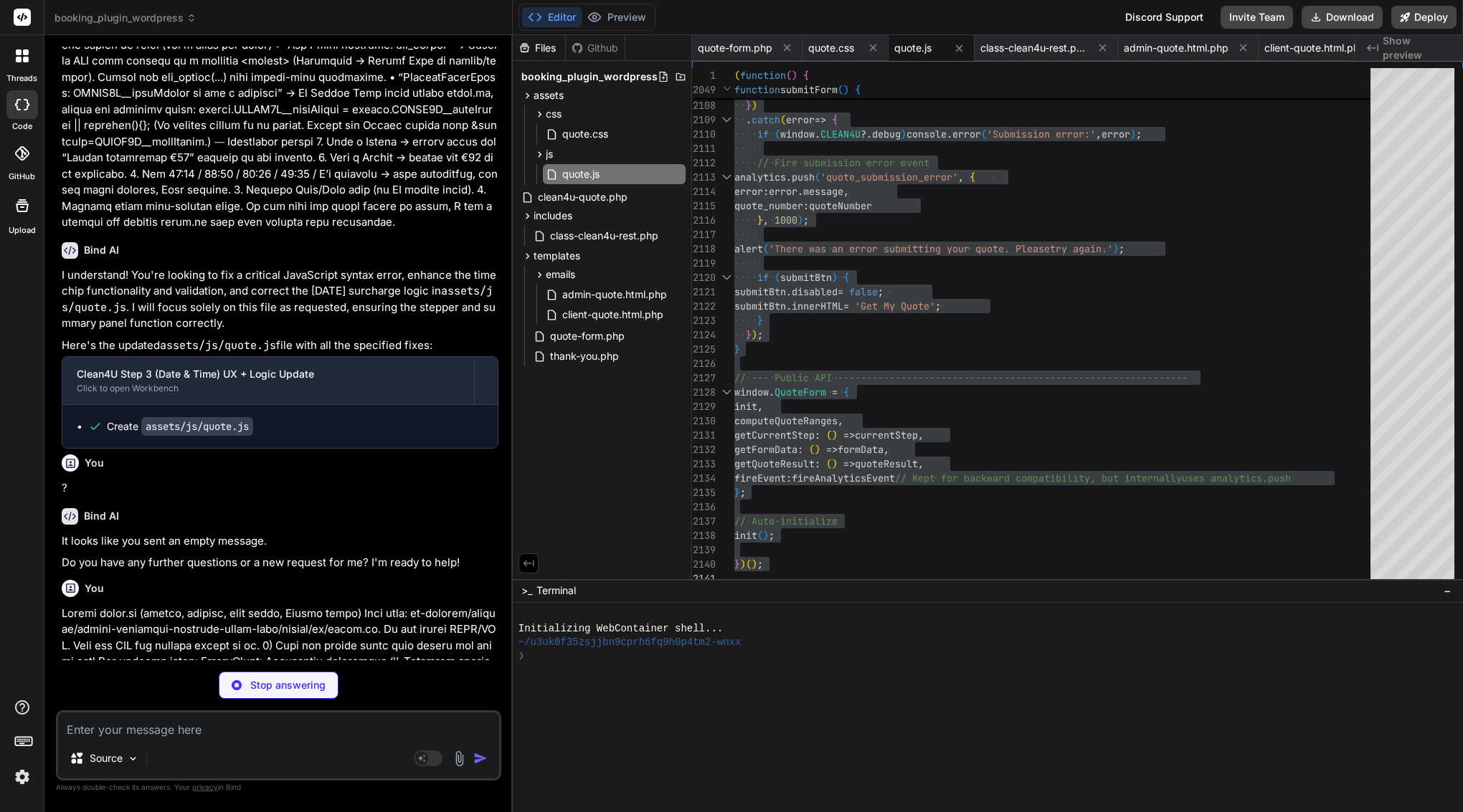
type textarea "x"
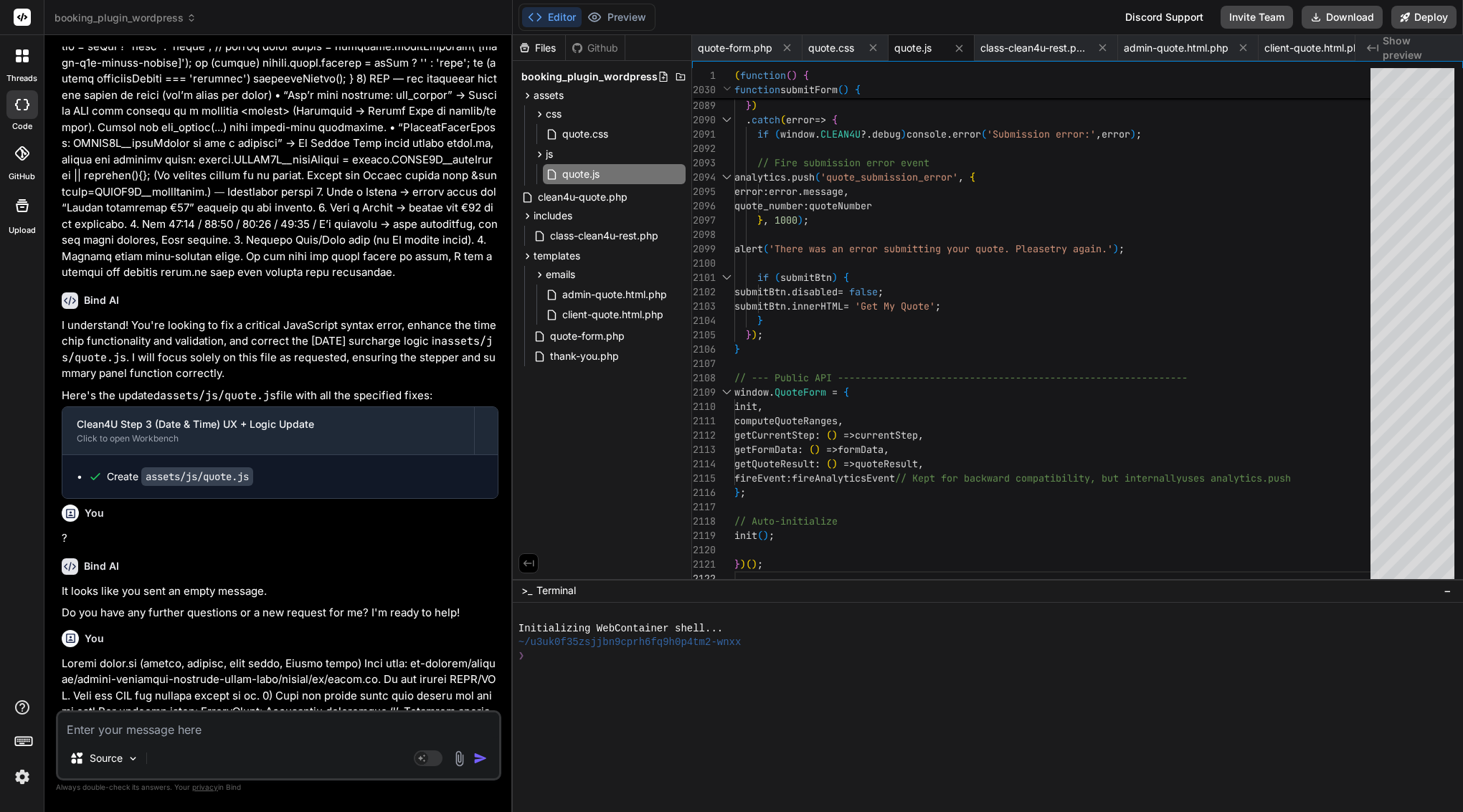
click at [313, 733] on textarea at bounding box center [279, 725] width 441 height 26
type textarea "w"
type textarea "x"
type textarea "wh"
type textarea "x"
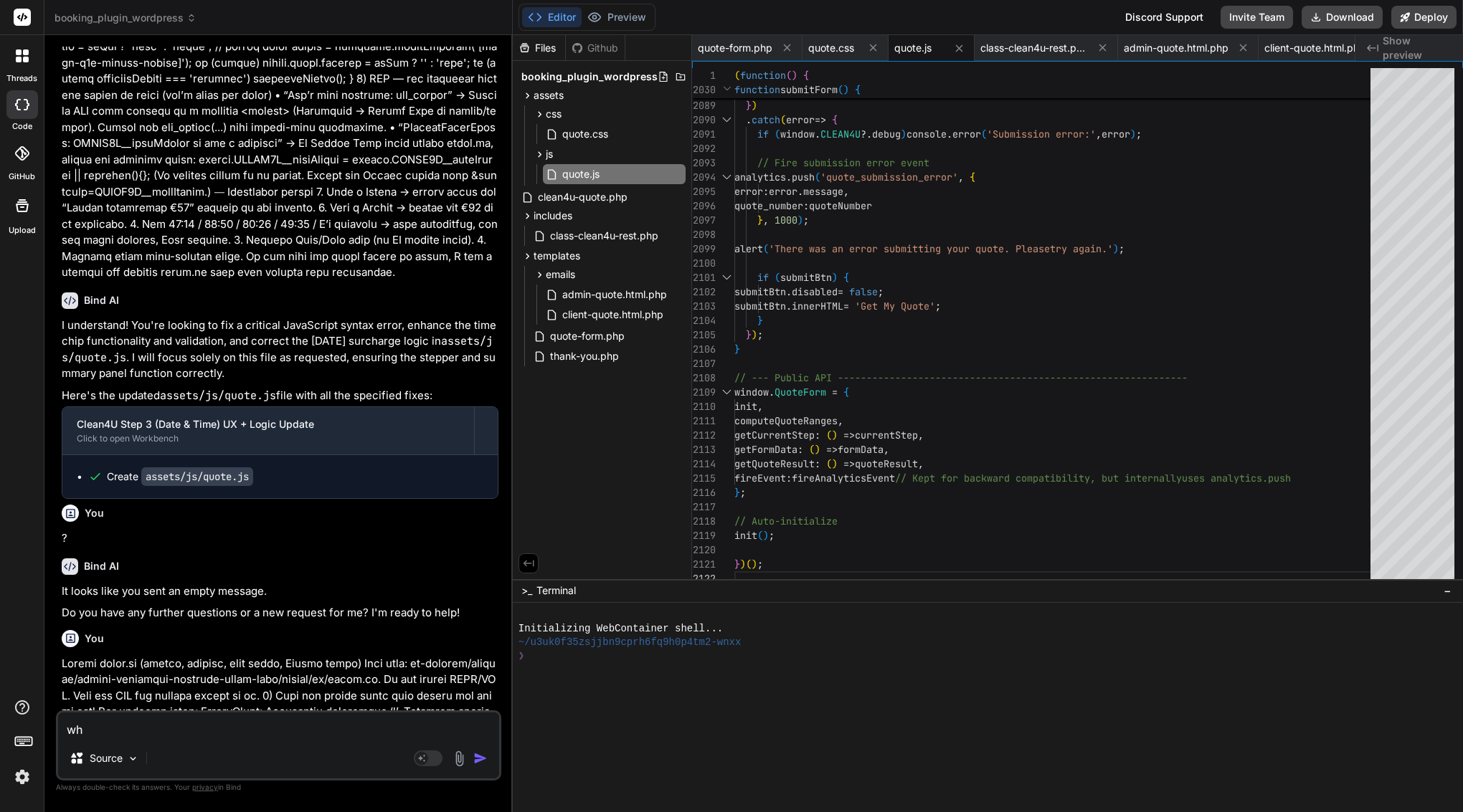
type textarea "wha"
type textarea "x"
type textarea "what"
type textarea "x"
type textarea "what"
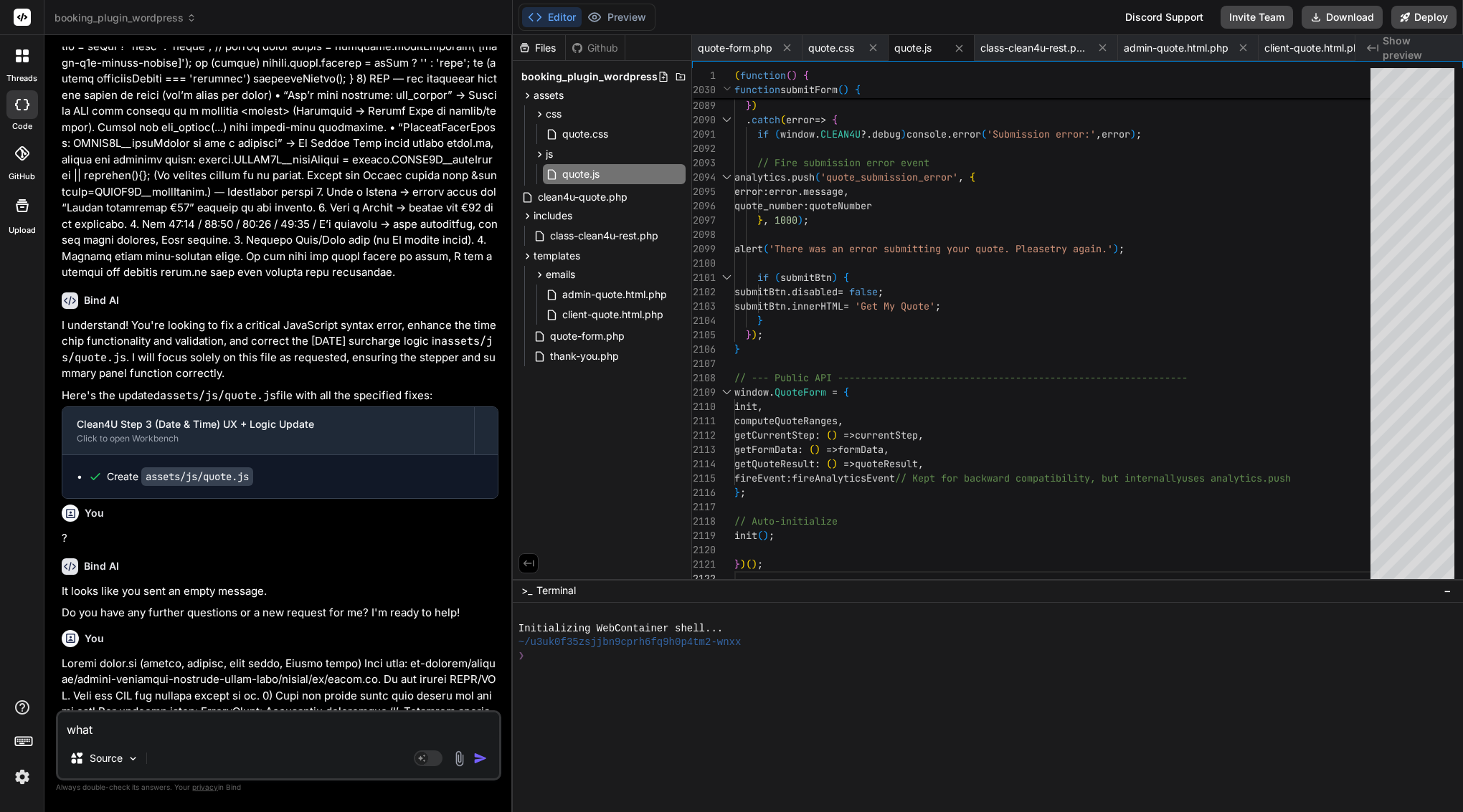
type textarea "x"
type textarea "what y"
type textarea "x"
type textarea "what yo"
type textarea "x"
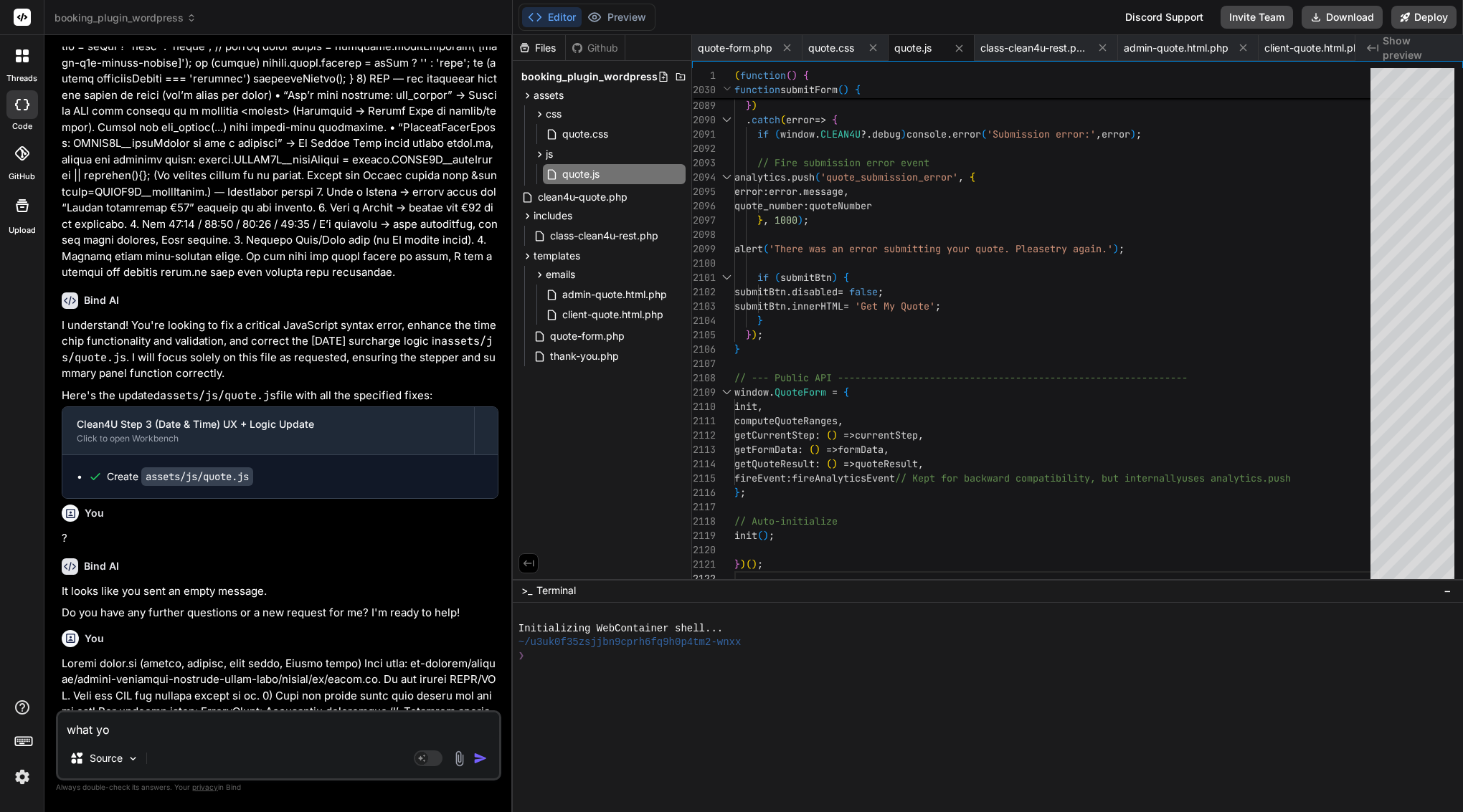
type textarea "what you"
type textarea "x"
type textarea "what you"
type textarea "x"
type textarea "what you d"
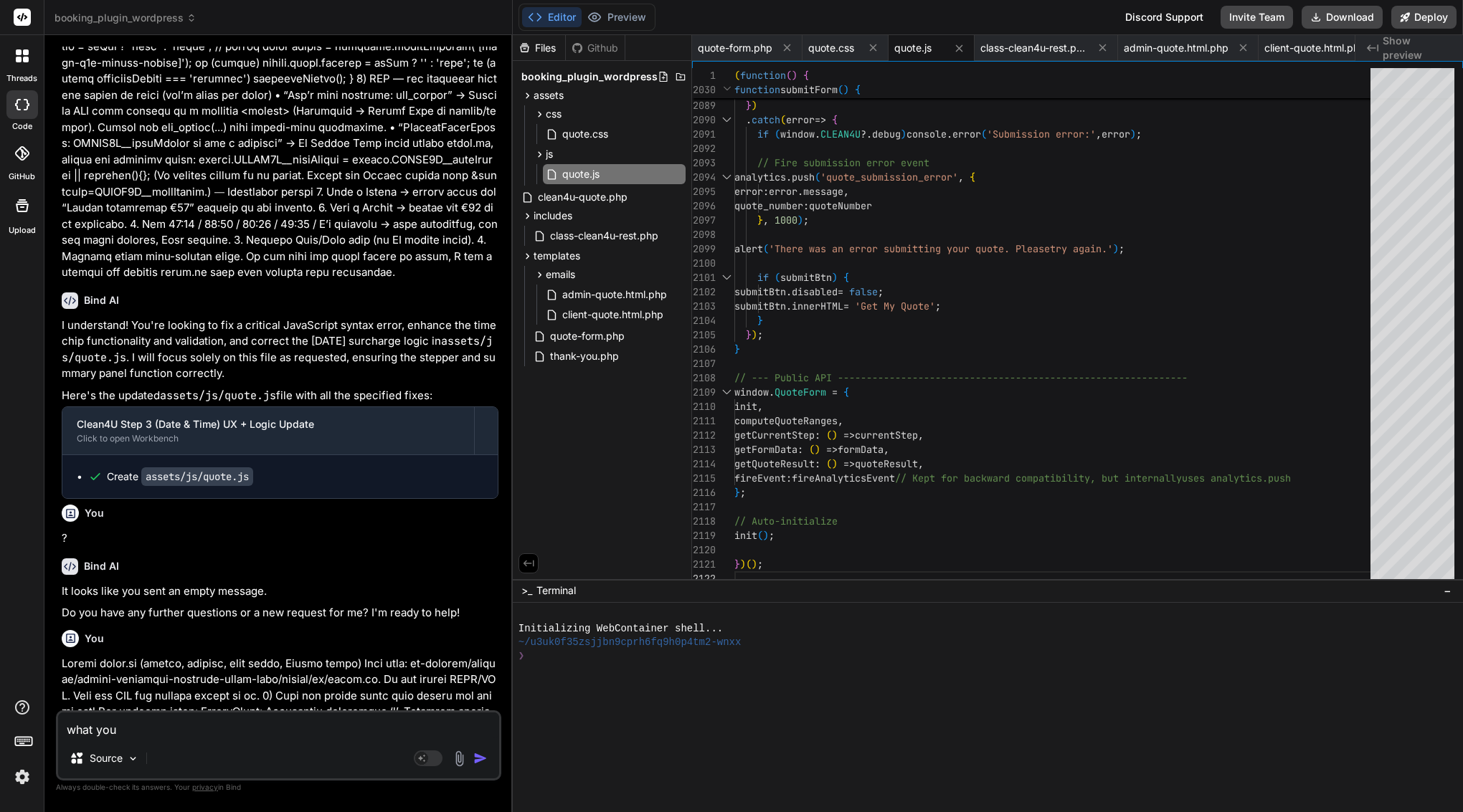
type textarea "x"
type textarea "what you do"
type textarea "x"
type textarea "what you don"
type textarea "x"
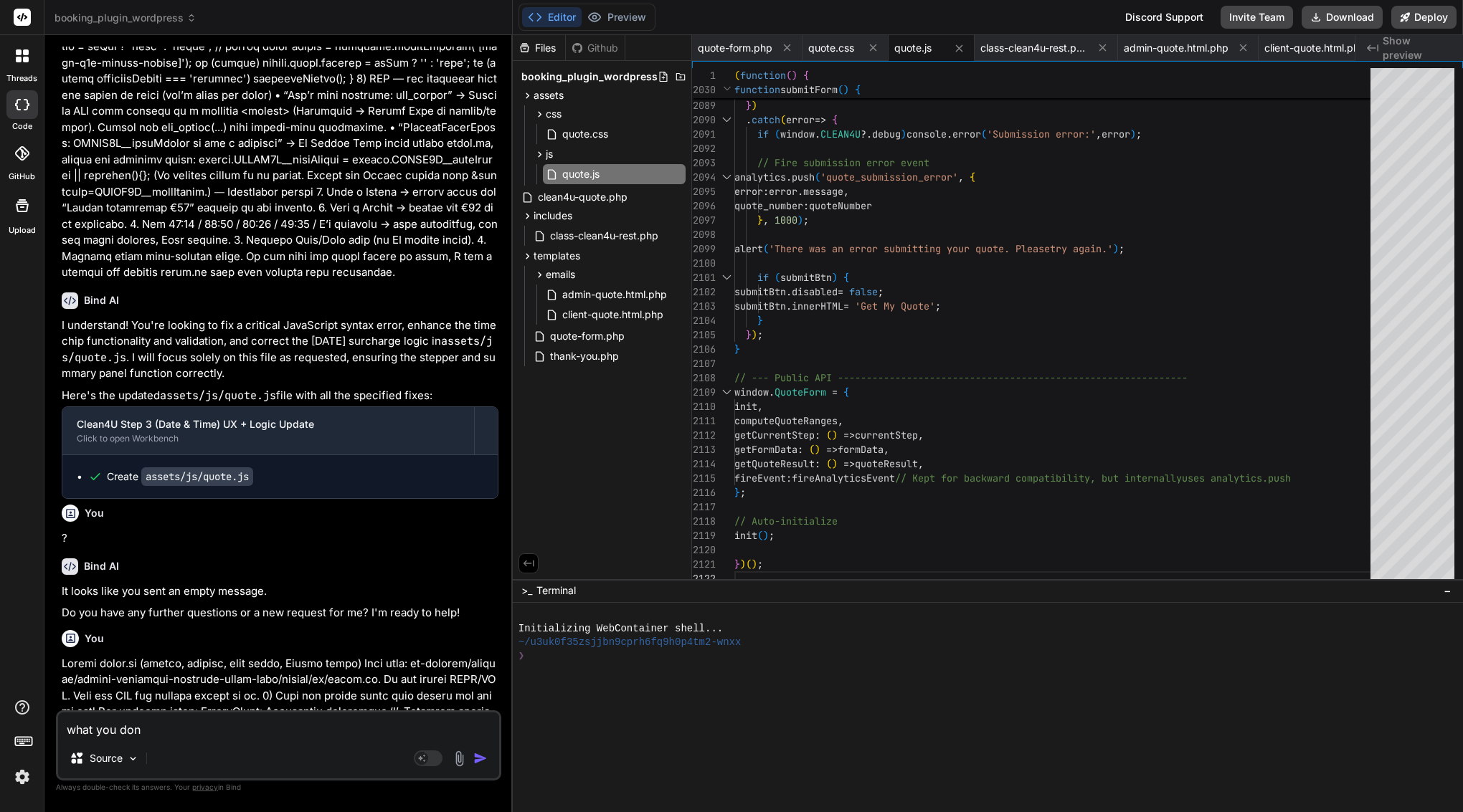
type textarea "what you done"
type textarea "x"
type textarea "what you done"
type textarea "x"
type textarea "what you done i"
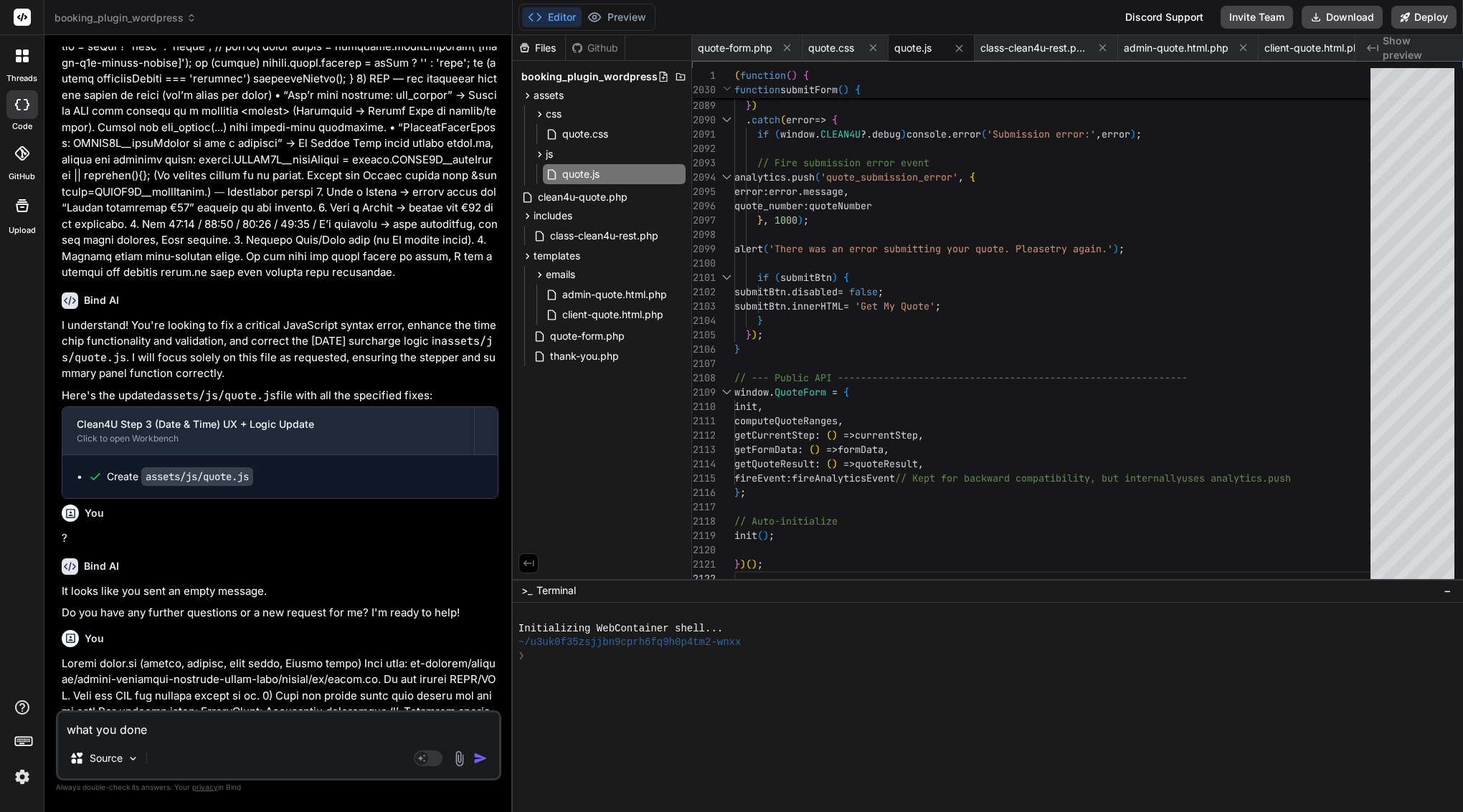
type textarea "x"
type textarea "what you done if"
type textarea "x"
type textarea "what you done if"
type textarea "x"
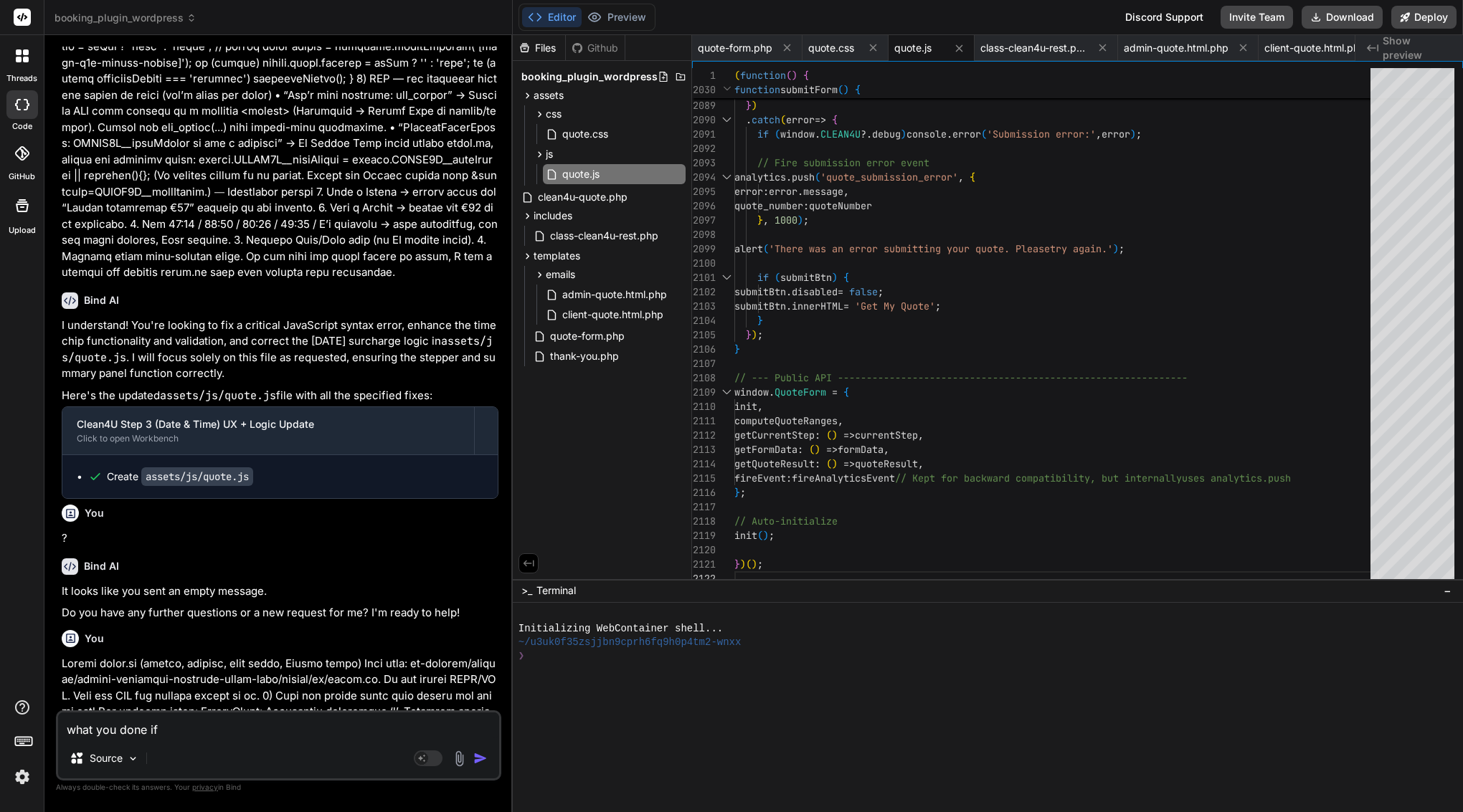
type textarea "what you done if l"
type textarea "x"
type textarea "what you done if la"
type textarea "x"
type textarea "what you done if las"
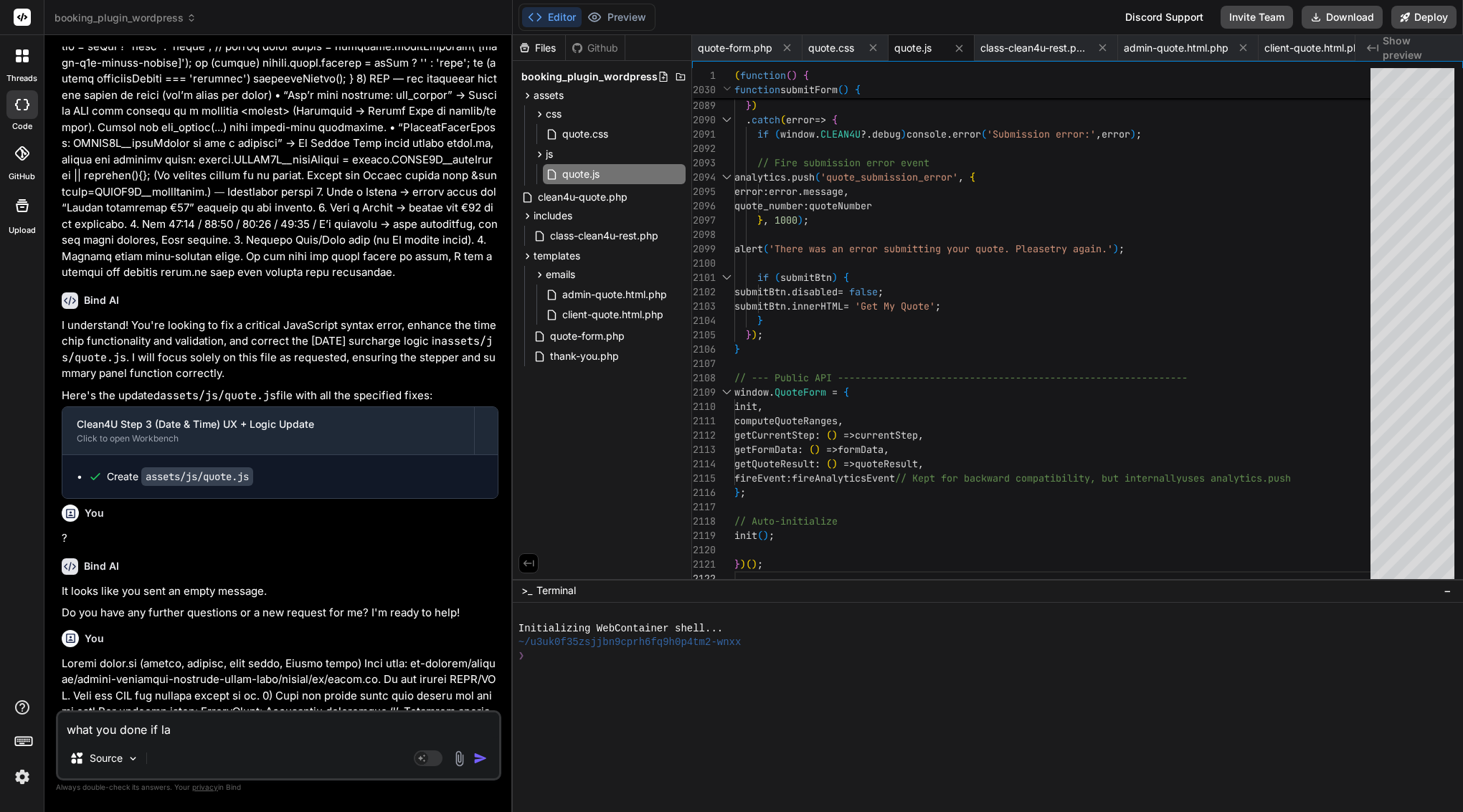
type textarea "x"
type textarea "what you done if last"
type textarea "x"
type textarea "what you done if last"
type textarea "x"
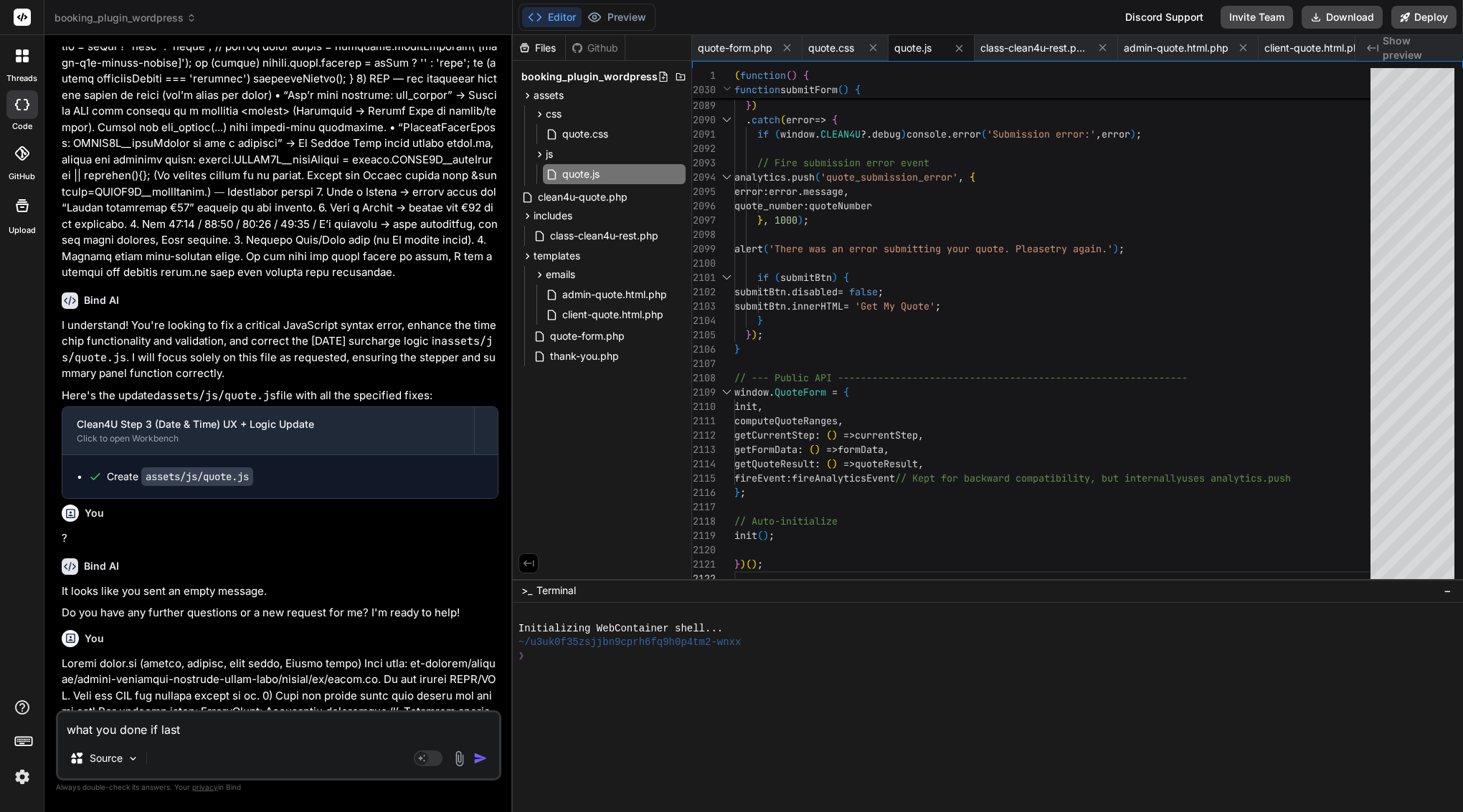
type textarea "what you done if last p"
type textarea "x"
type textarea "what you done if last pr"
type textarea "x"
type textarea "what you done if last pro"
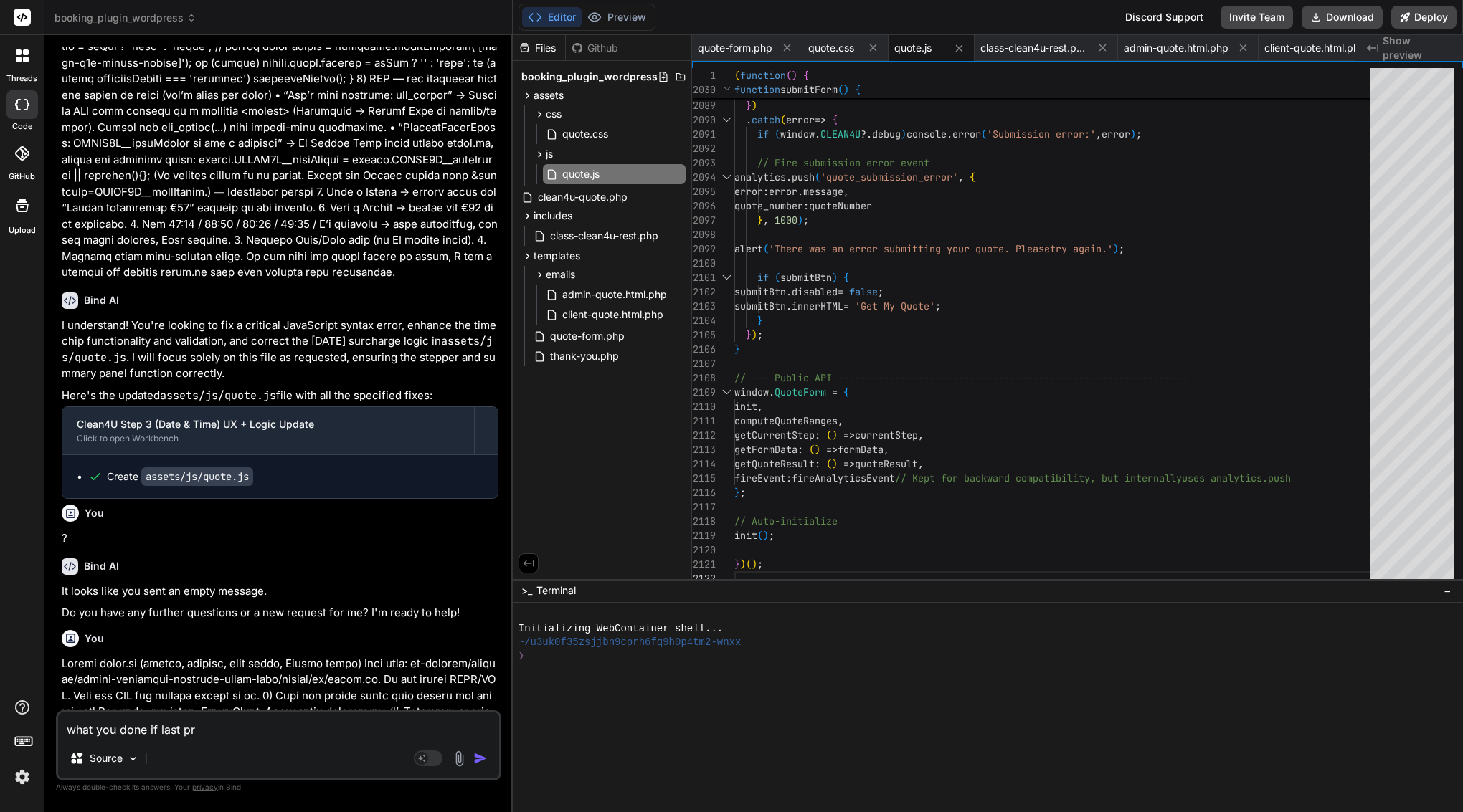
type textarea "x"
type textarea "what you done if last prom"
type textarea "x"
type textarea "what you done if last promp"
type textarea "x"
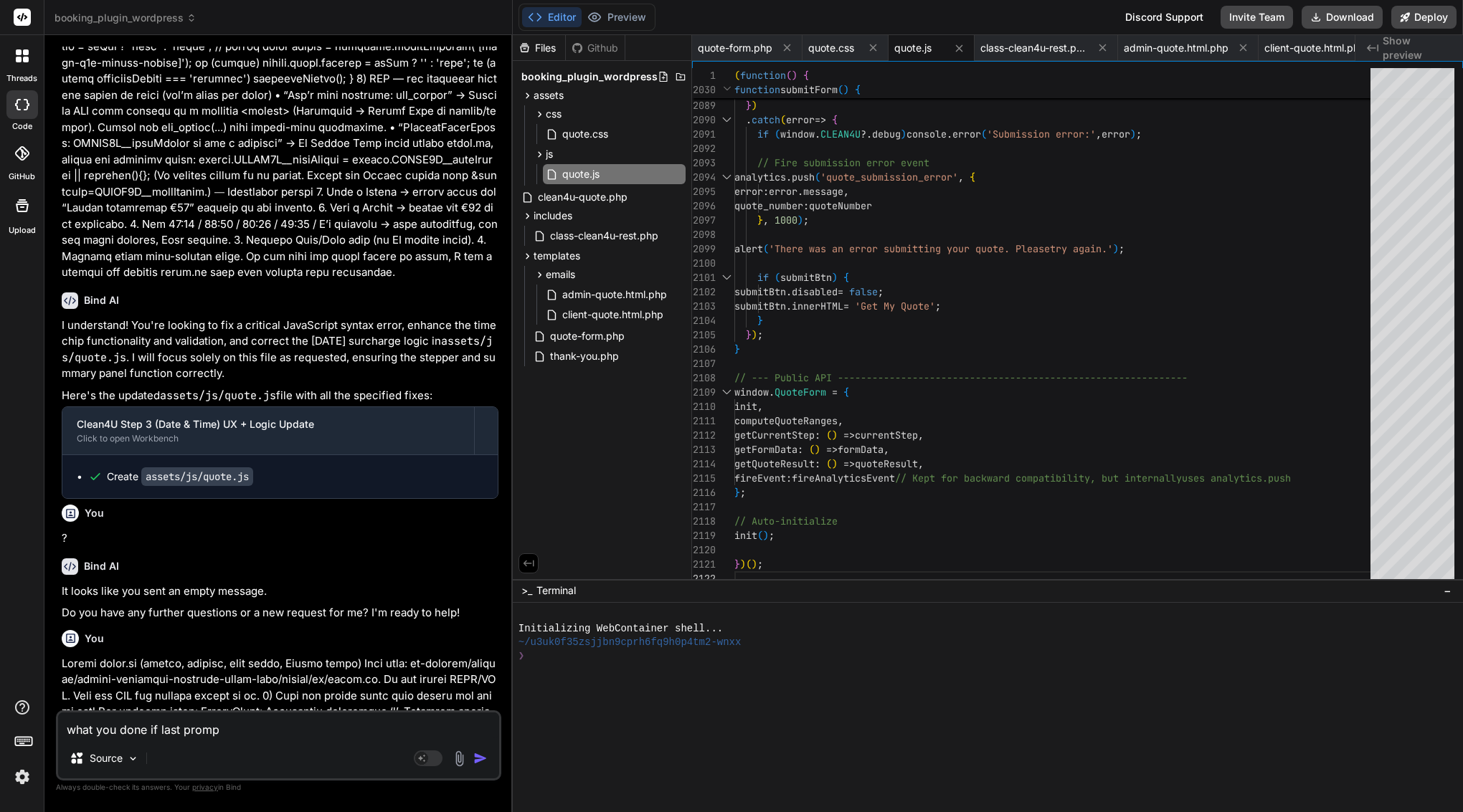
type textarea "what you done if last prompt"
type textarea "x"
type textarea "what you done if last prompt?"
type textarea "x"
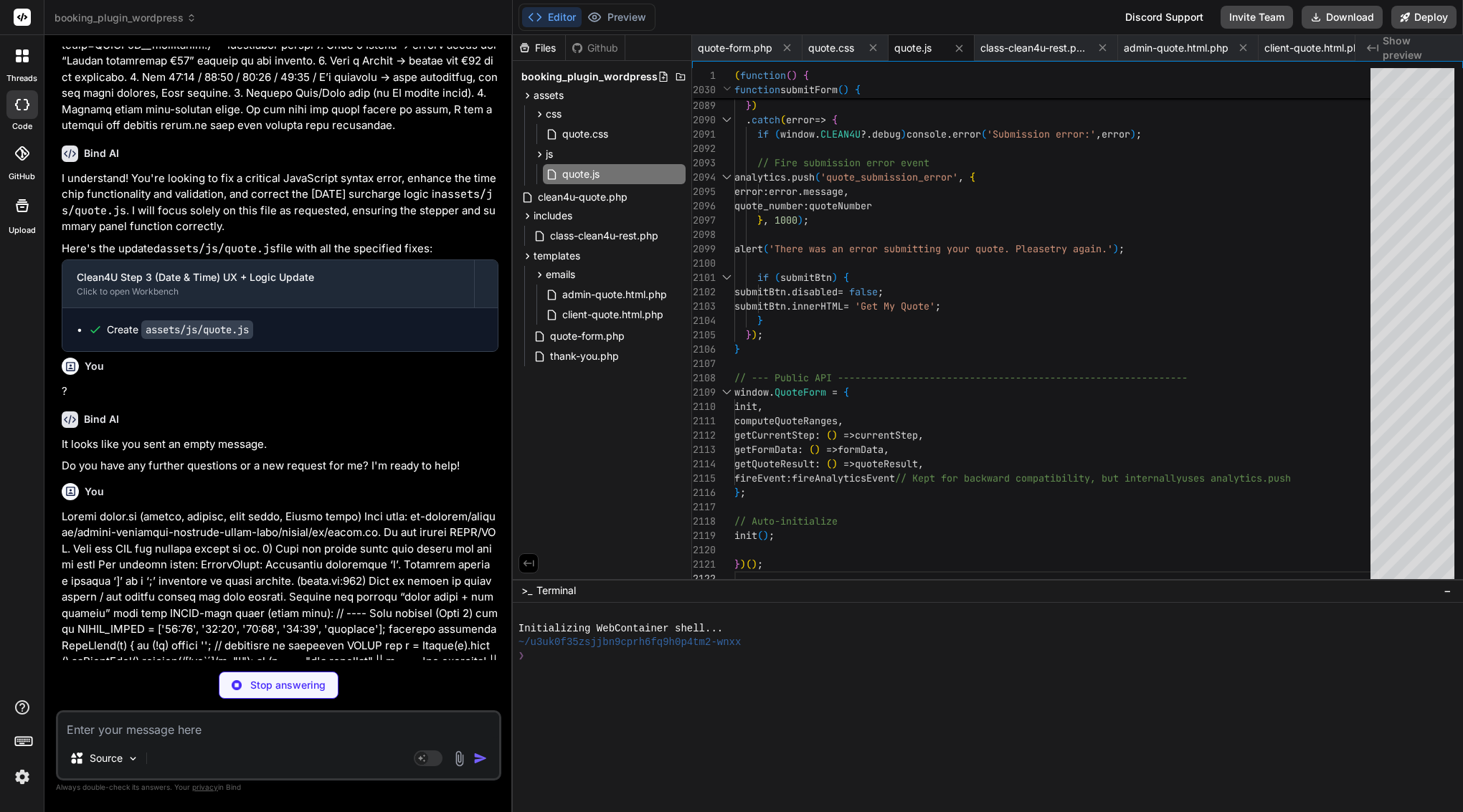
scroll to position [37012, 0]
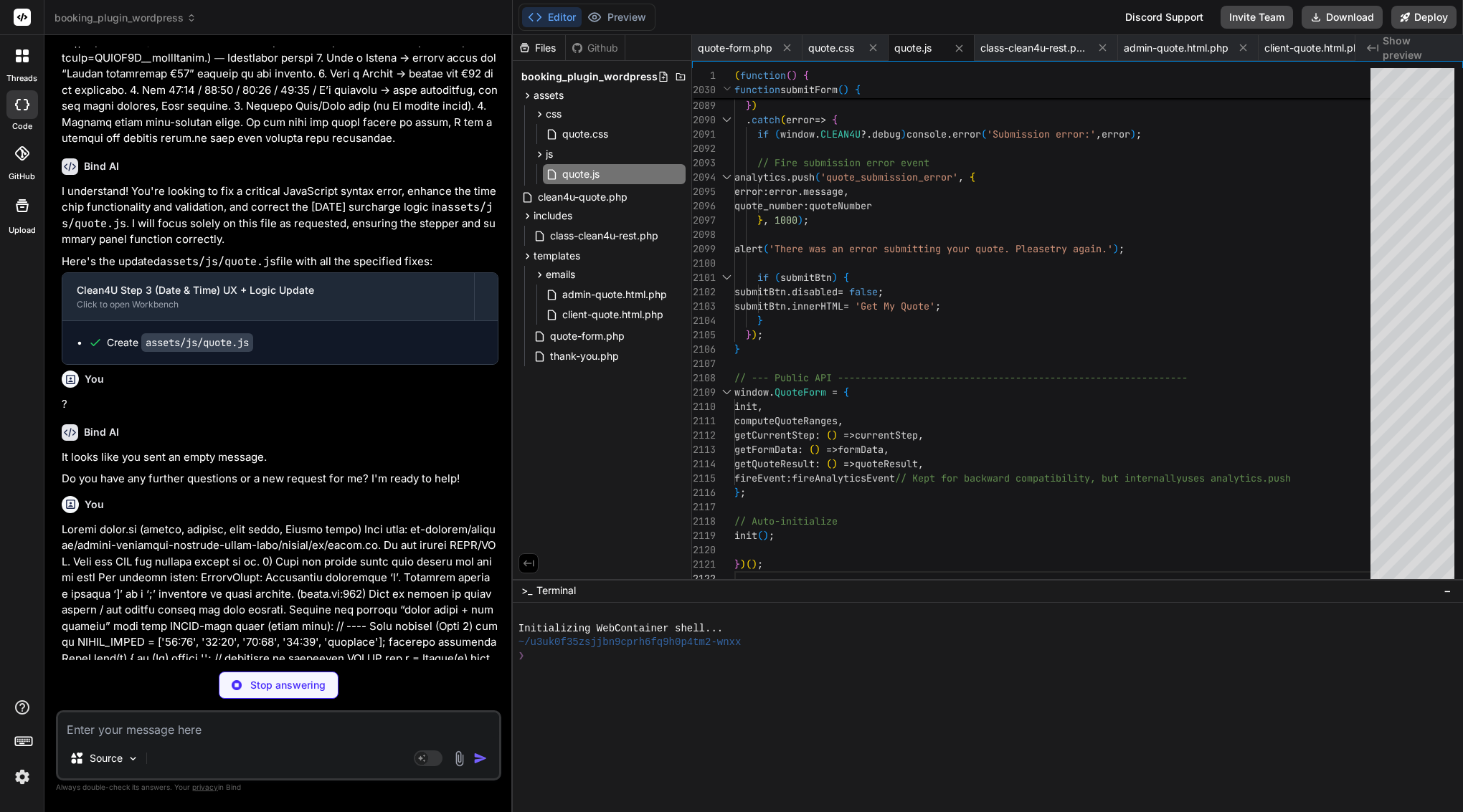
type textarea "x"
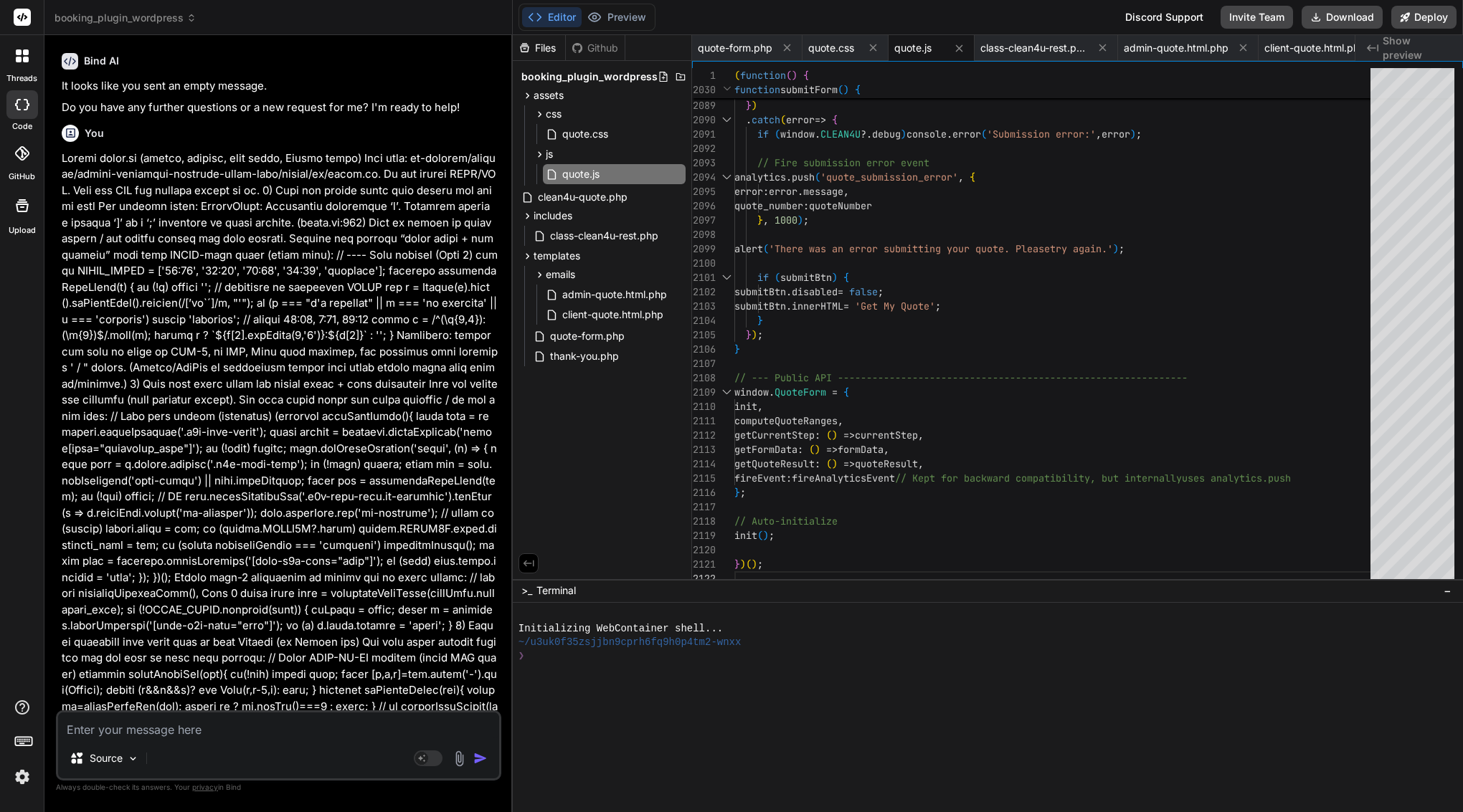
scroll to position [0, 0]
drag, startPoint x: 86, startPoint y: 272, endPoint x: 255, endPoint y: 697, distance: 457.4
copy div "Lore IP Do sit amet consec, A elitsed doe tempor/in/utlab.et dolo ma aliquae ad…"
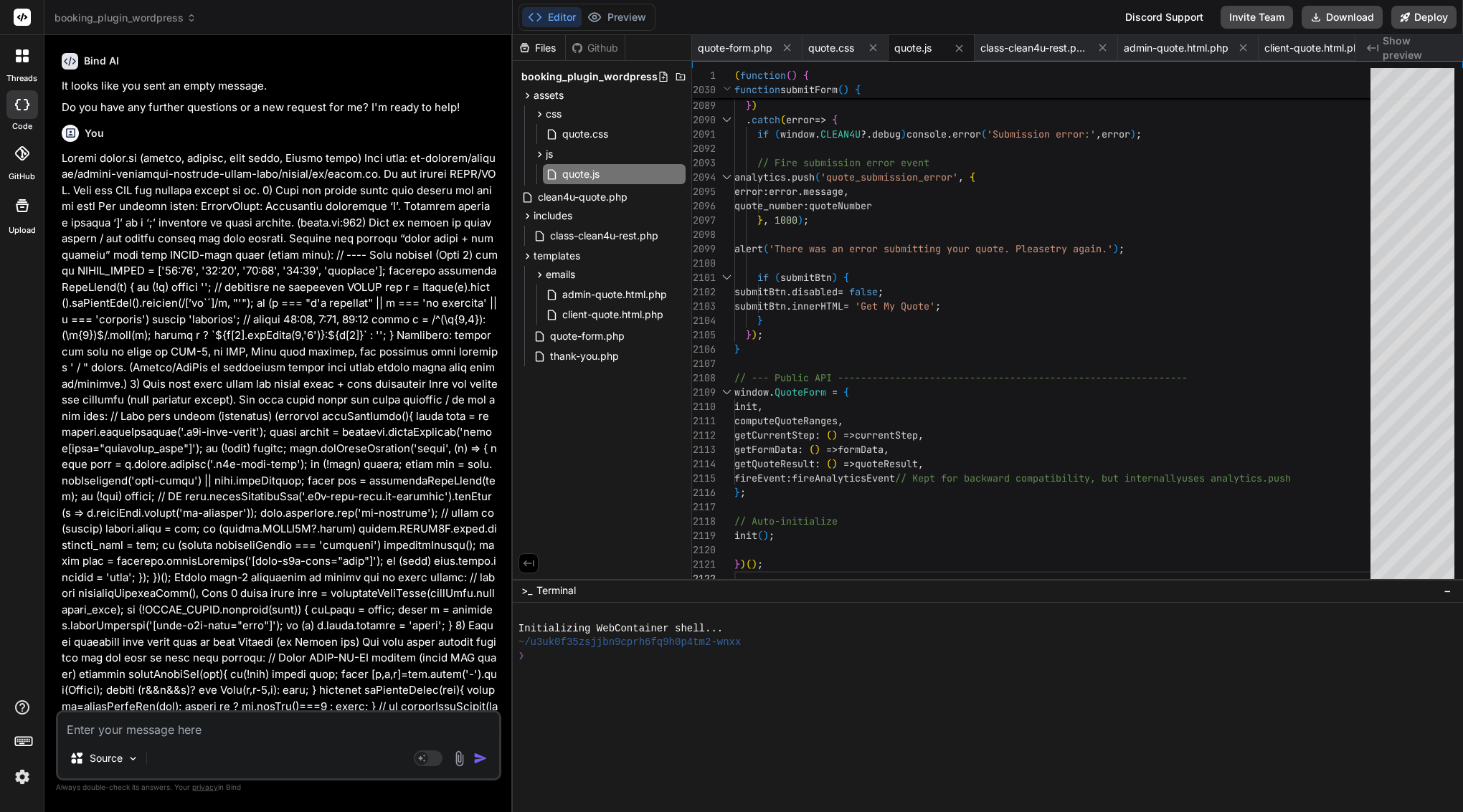
click at [847, 253] on div at bounding box center [843, 254] width 32 height 3
click at [847, 253] on span "'There was an error submitting your quote. Please" at bounding box center [909, 248] width 281 height 12
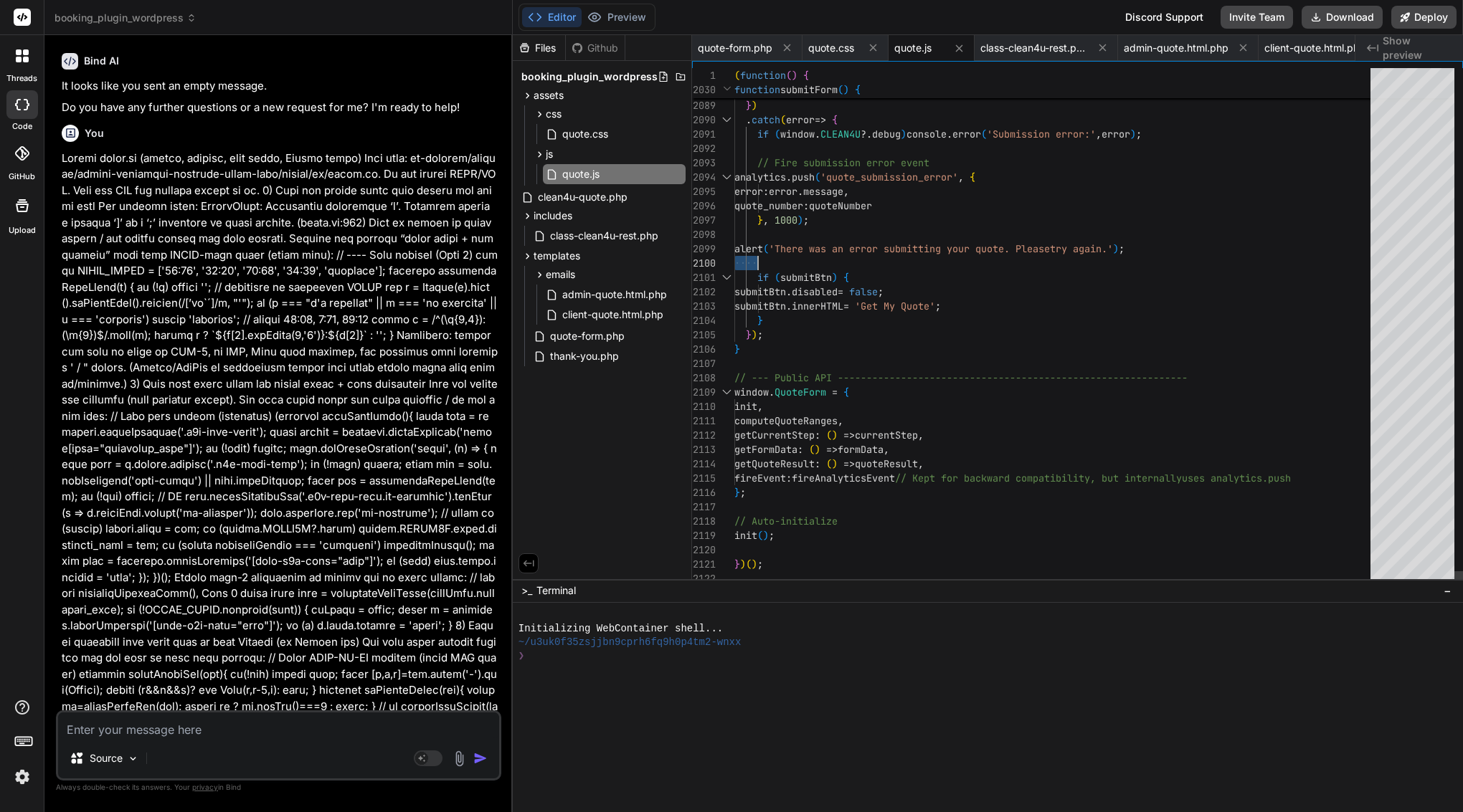
click at [847, 253] on span "'There was an error submitting your quote. Please" at bounding box center [909, 248] width 281 height 12
type textarea "(function() { 'use strict'; // --- Google Places Autocomplete Global Callback -…"
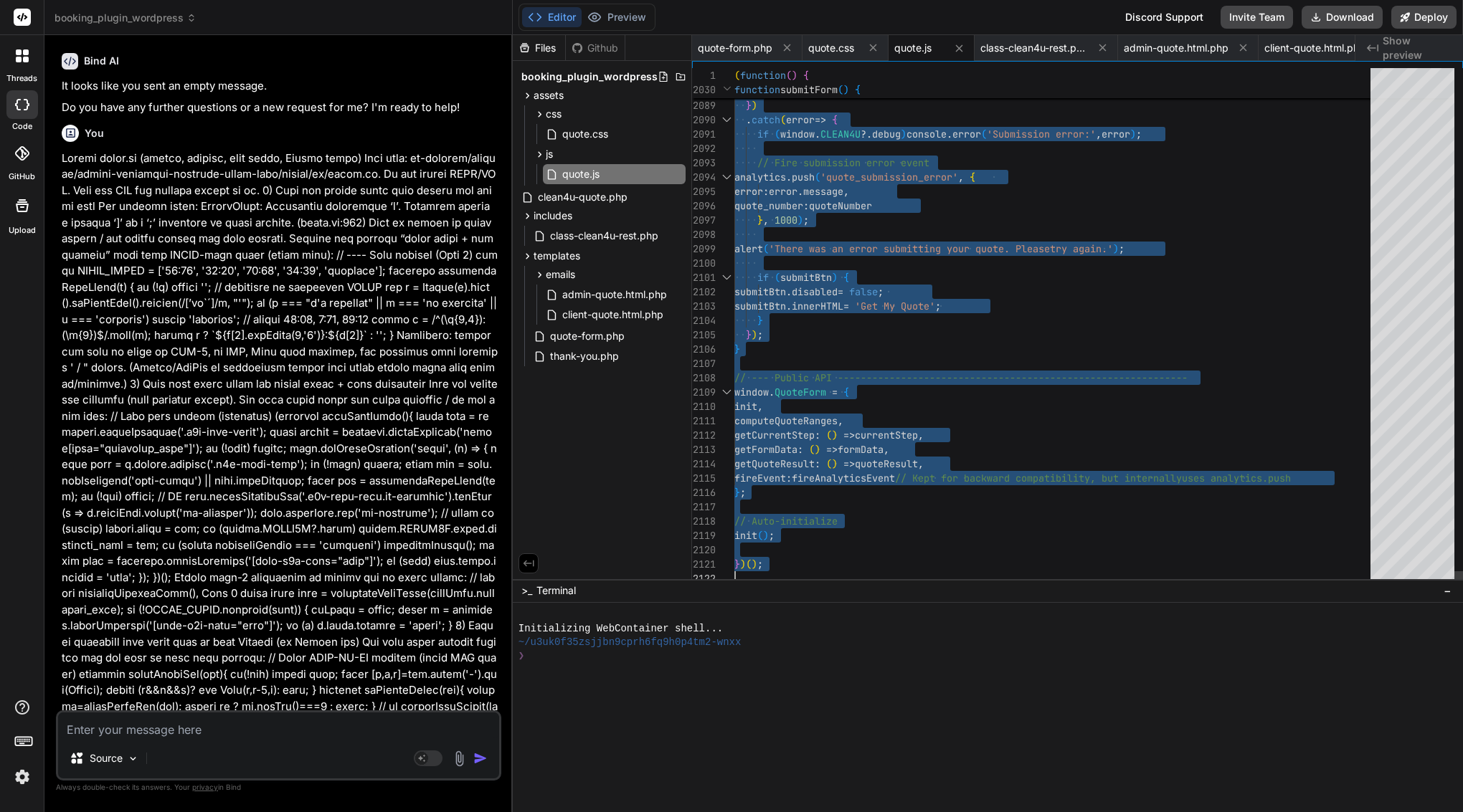
click at [847, 253] on span "'There was an error submitting your quote. Please" at bounding box center [909, 248] width 281 height 12
click at [293, 732] on textarea at bounding box center [279, 725] width 441 height 26
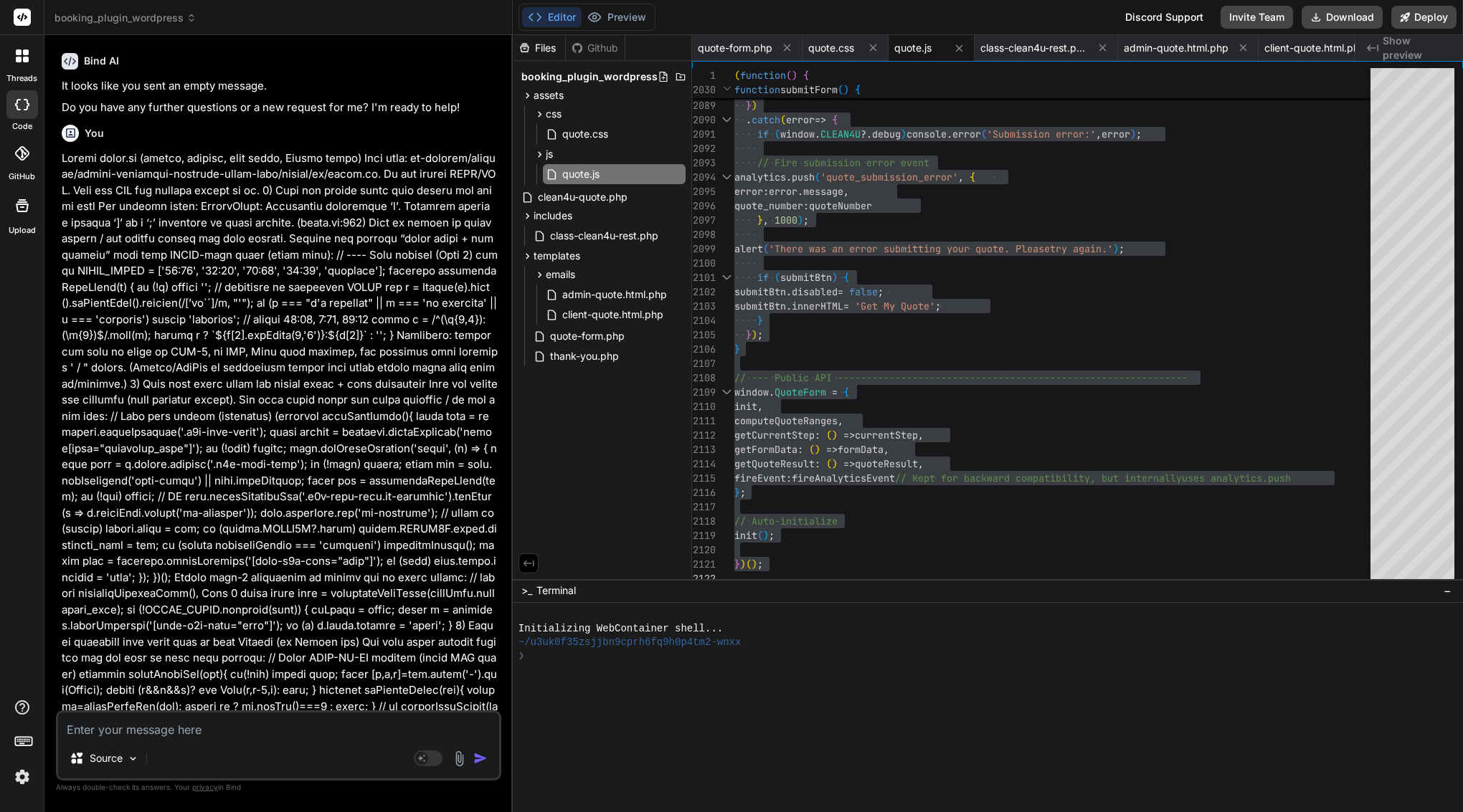
paste textarea "Lor’ip dolor si ametc—adipi elitsed doeius tem 642% InciDidunt, utl ETD. M ALI …"
type textarea "Lor’ip dolor si ametc—adipi elitsed doeius tem 642% InciDidunt, utl ETD. M ALI …"
type textarea "x"
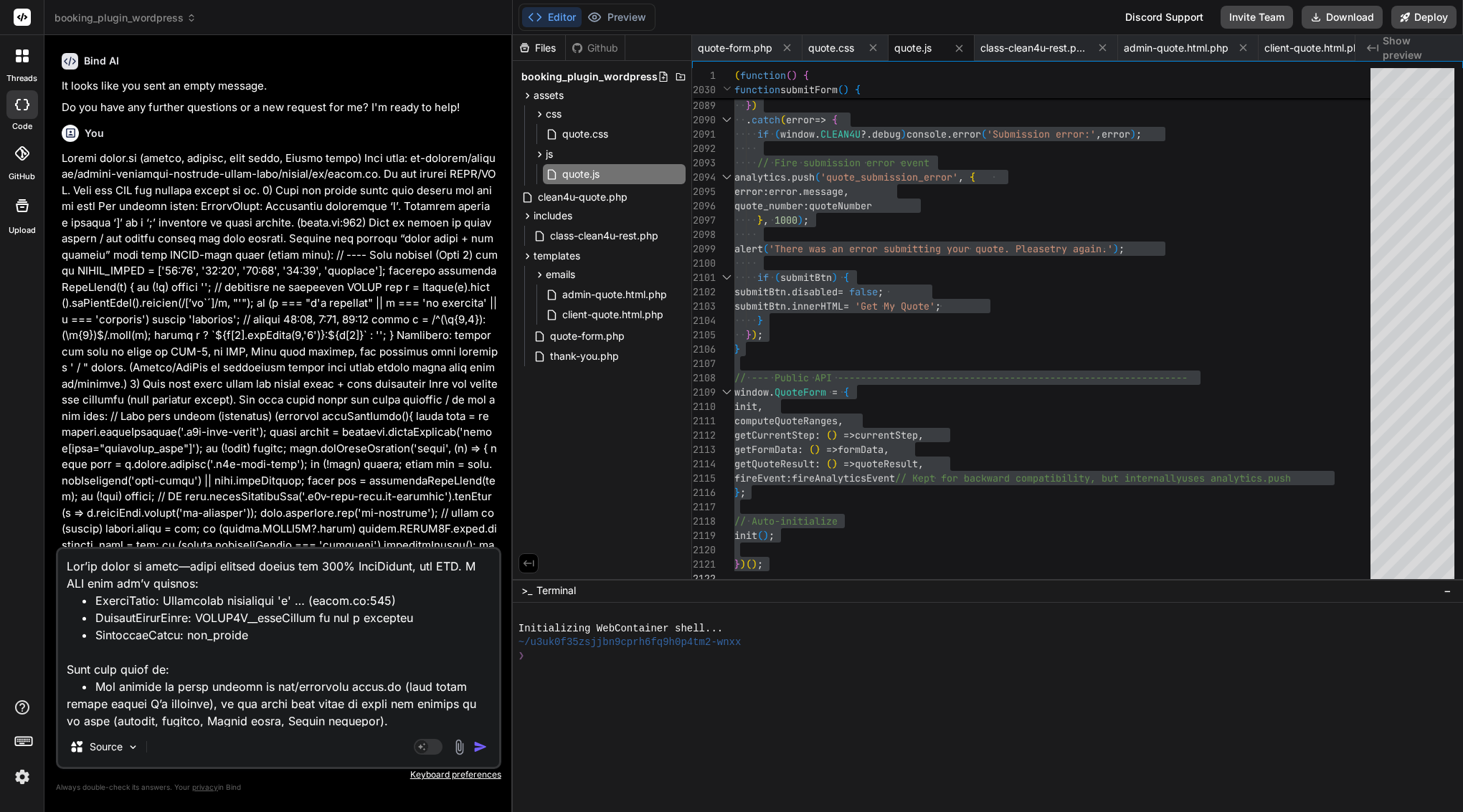
scroll to position [1568, 0]
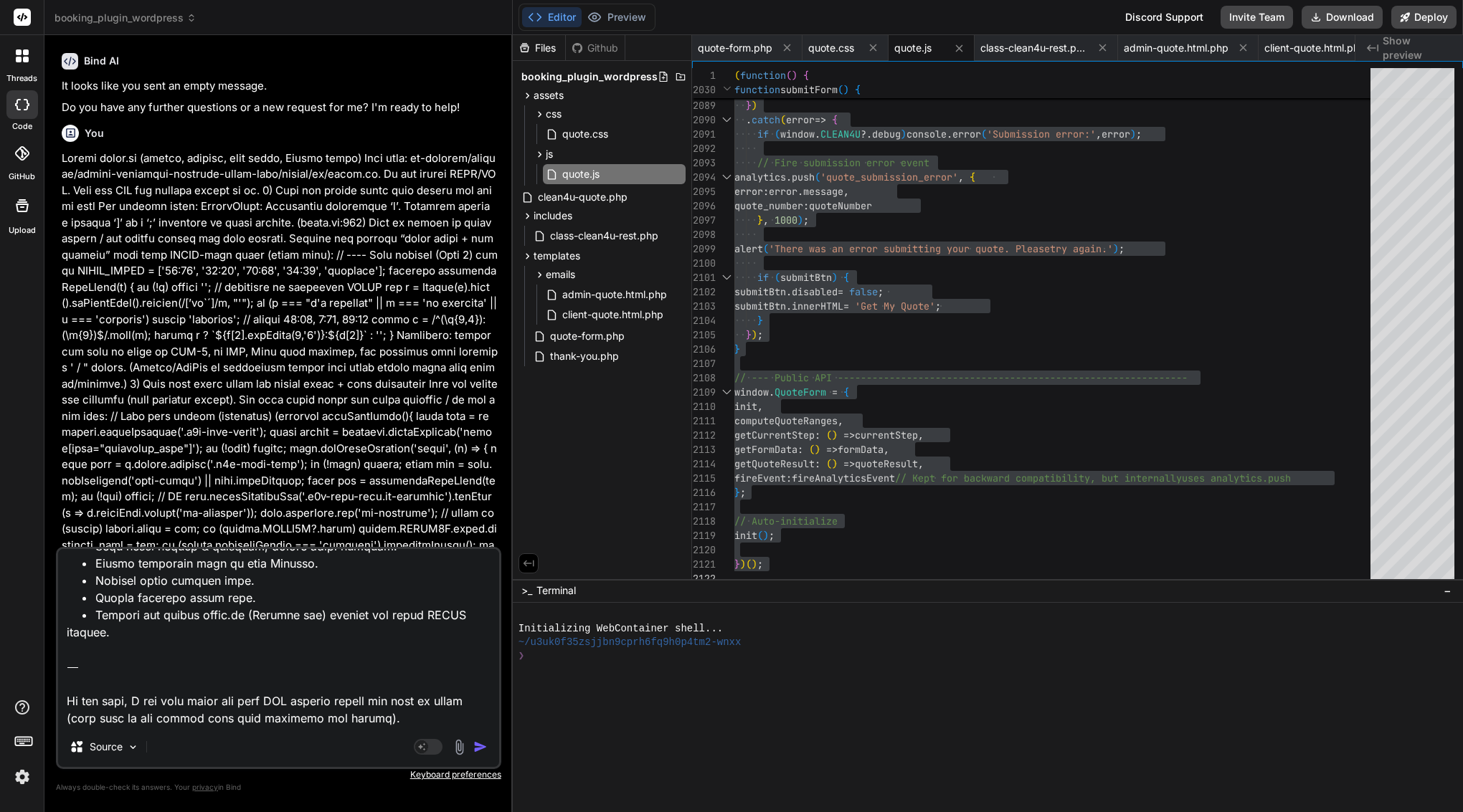
drag, startPoint x: 365, startPoint y: 719, endPoint x: 69, endPoint y: 661, distance: 301.6
click at [69, 661] on textarea at bounding box center [279, 638] width 441 height 178
type textarea "Lor’ip dolor si ametc—adipi elitsed doeius tem 642% InciDidunt, utl ETD. M ALI …"
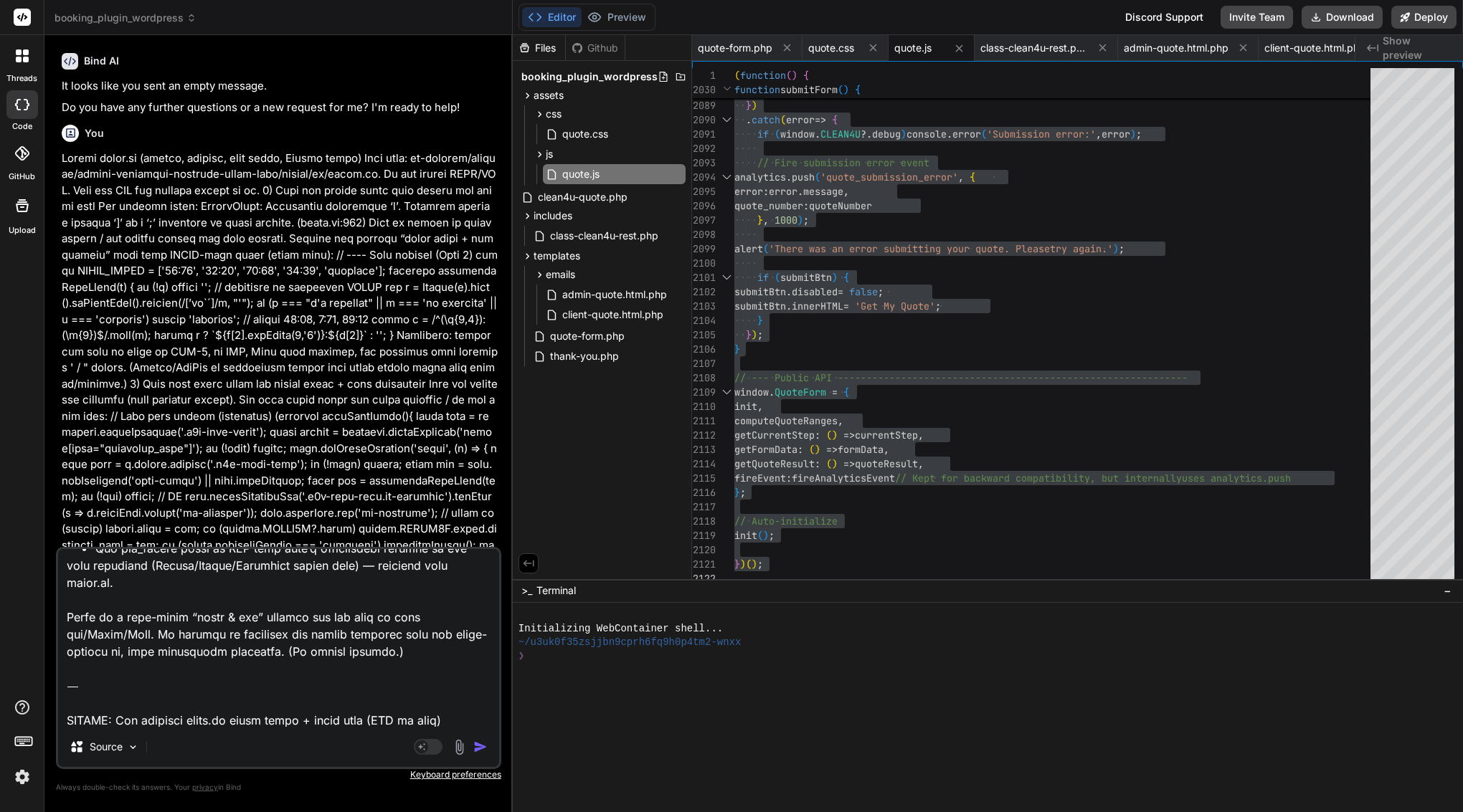
scroll to position [0, 0]
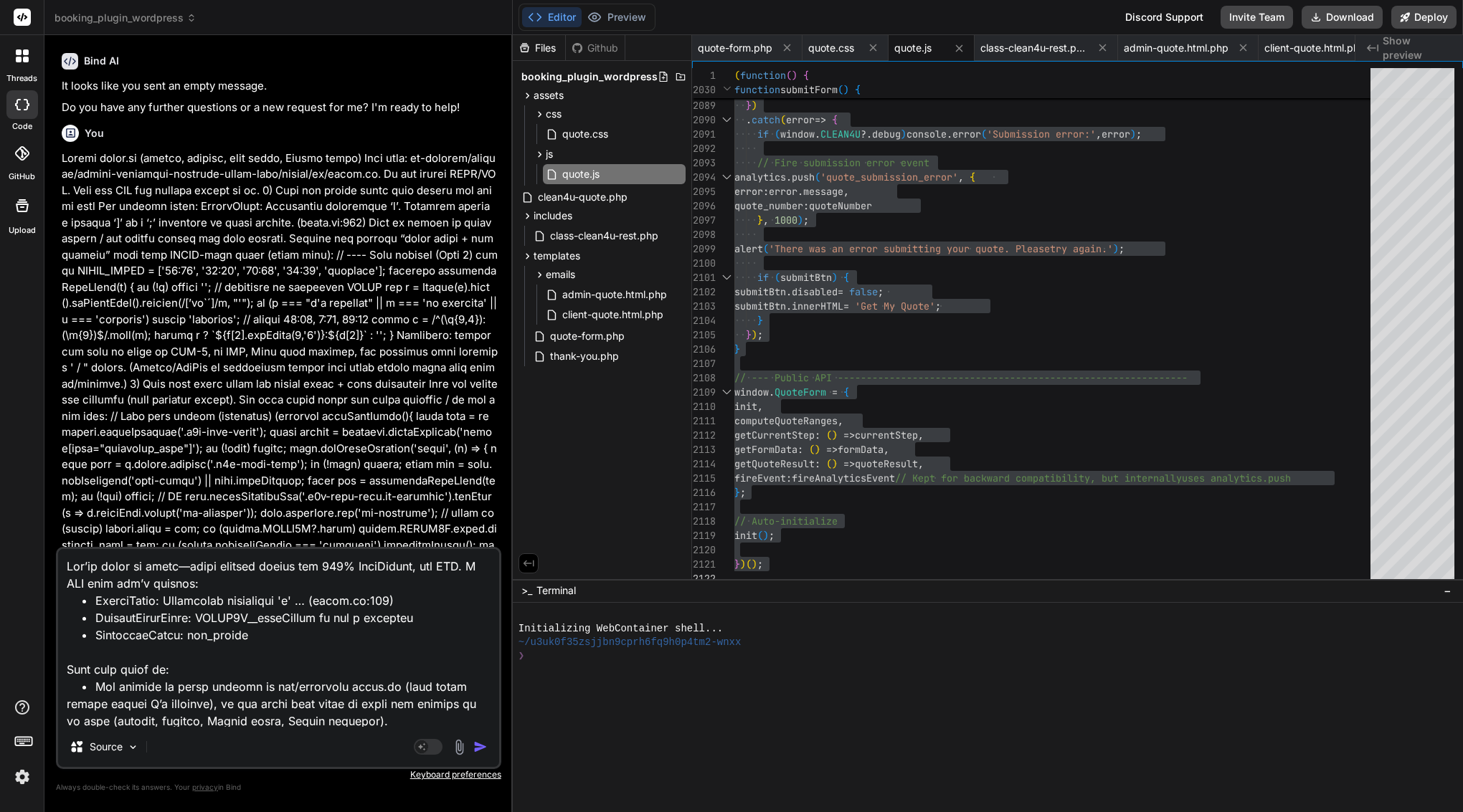
drag, startPoint x: 68, startPoint y: 636, endPoint x: 53, endPoint y: 426, distance: 210.5
click at [53, 426] on div "Bind AI Web Search Created with Pixso. Code Generator You Bind AI Here are the …" at bounding box center [278, 423] width 469 height 777
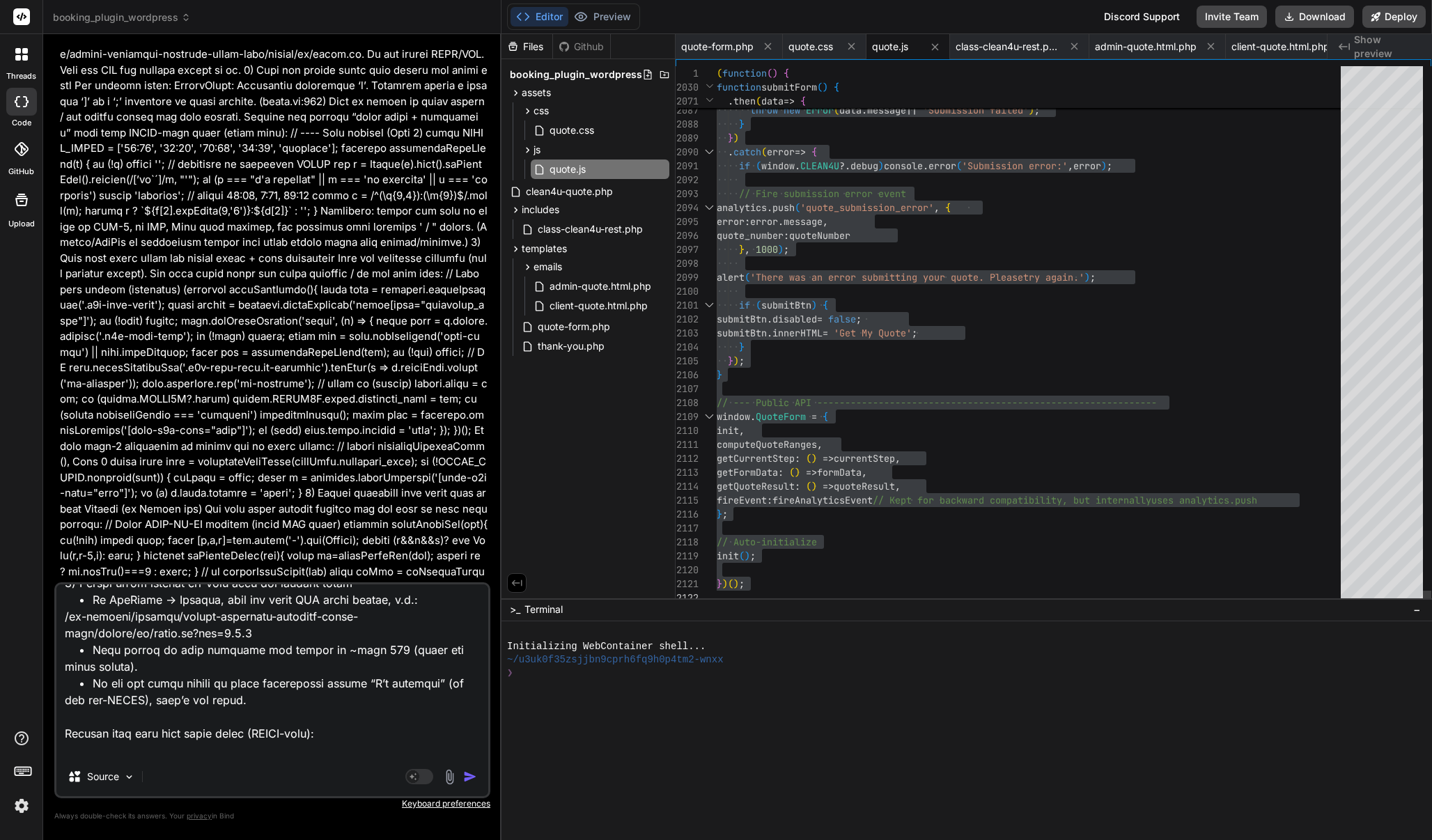
scroll to position [181, 0]
click at [467, 780] on img "button" at bounding box center [470, 776] width 14 height 14
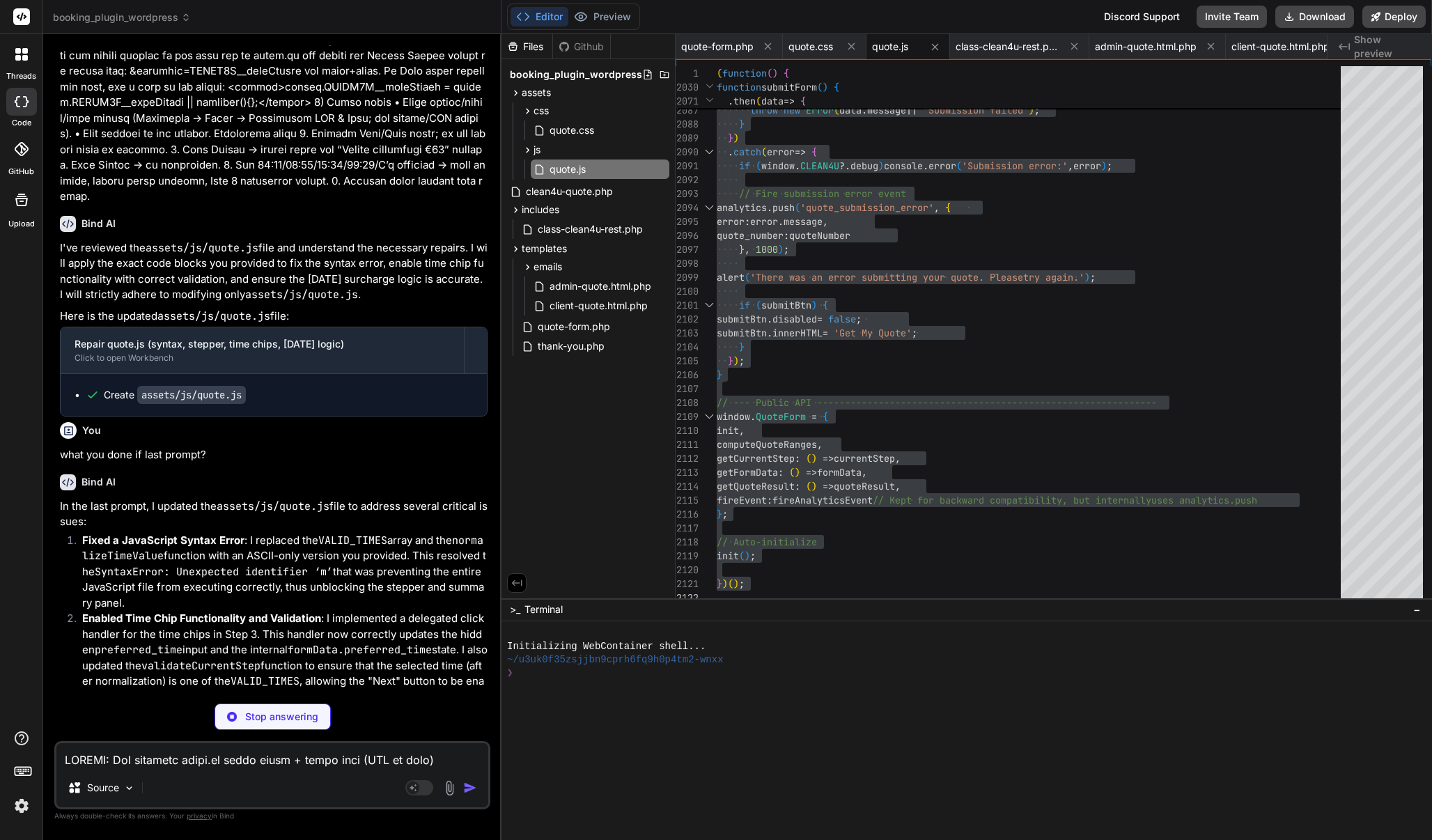
scroll to position [0, 0]
click at [20, 788] on img at bounding box center [20, 805] width 23 height 23
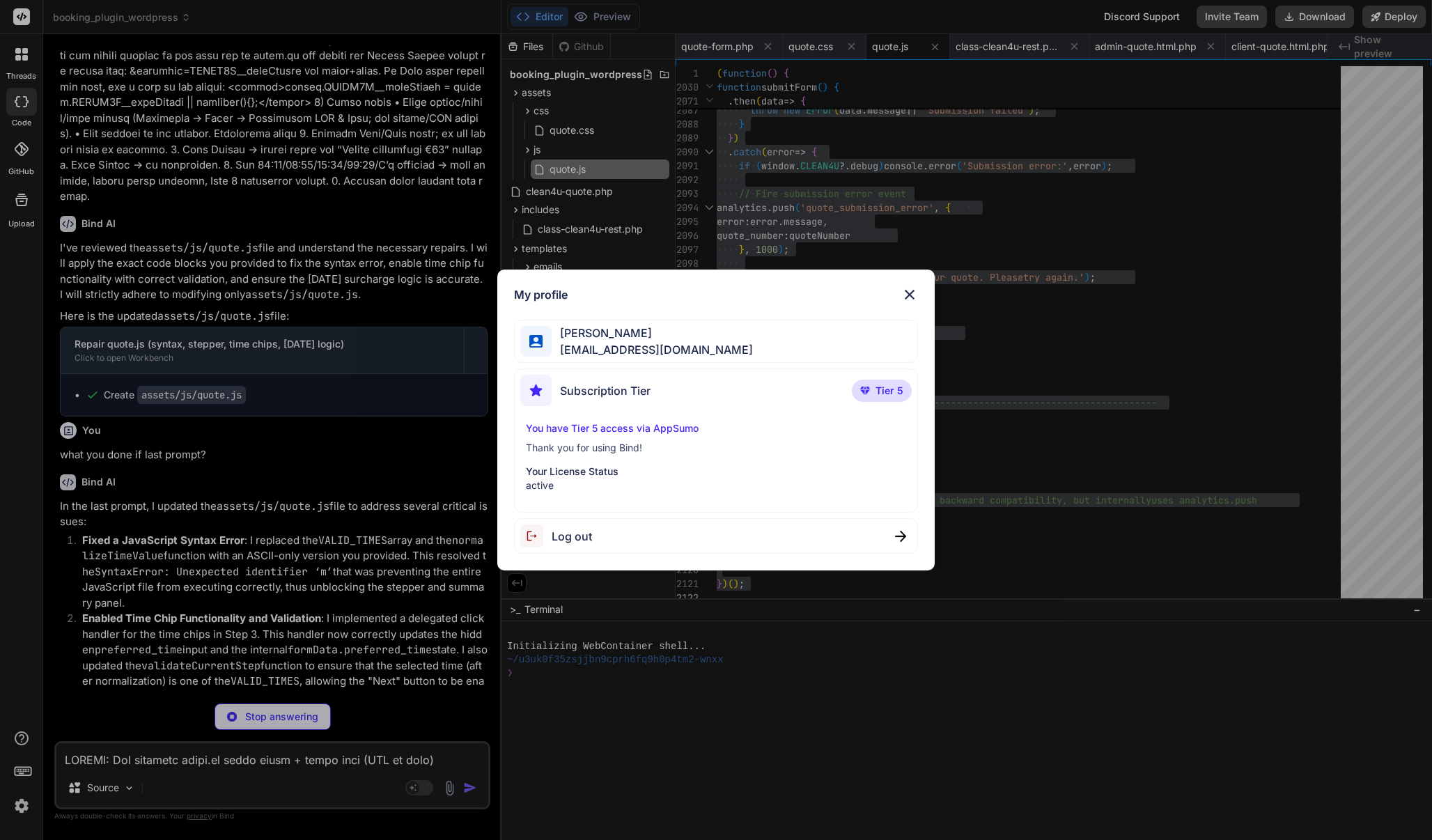
click at [258, 389] on div "My profile [PERSON_NAME] [EMAIL_ADDRESS][DOMAIN_NAME] Subscription Tier Tier 5 …" at bounding box center [716, 420] width 1432 height 840
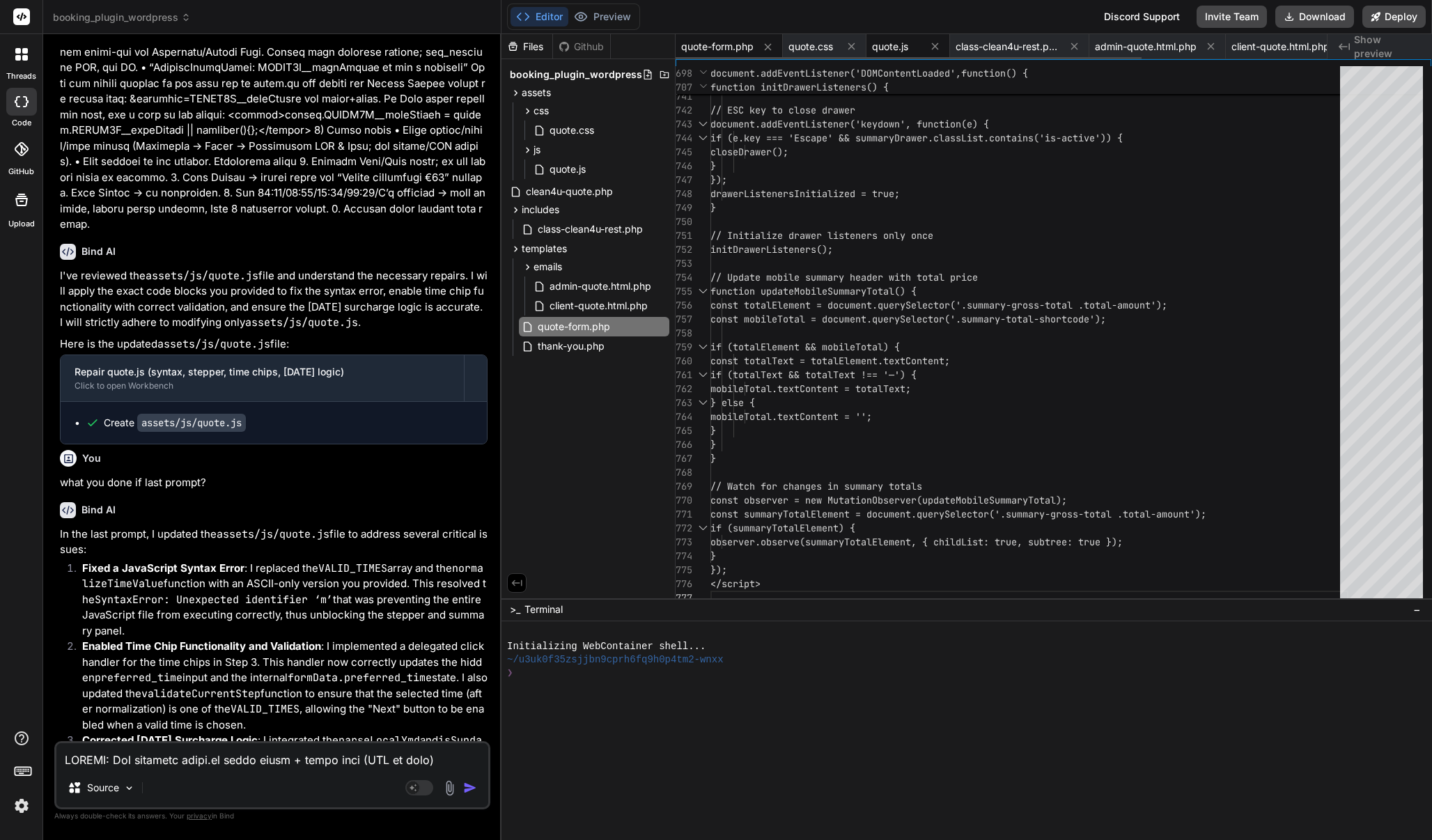
click at [899, 38] on div "quote.js" at bounding box center [908, 47] width 84 height 25
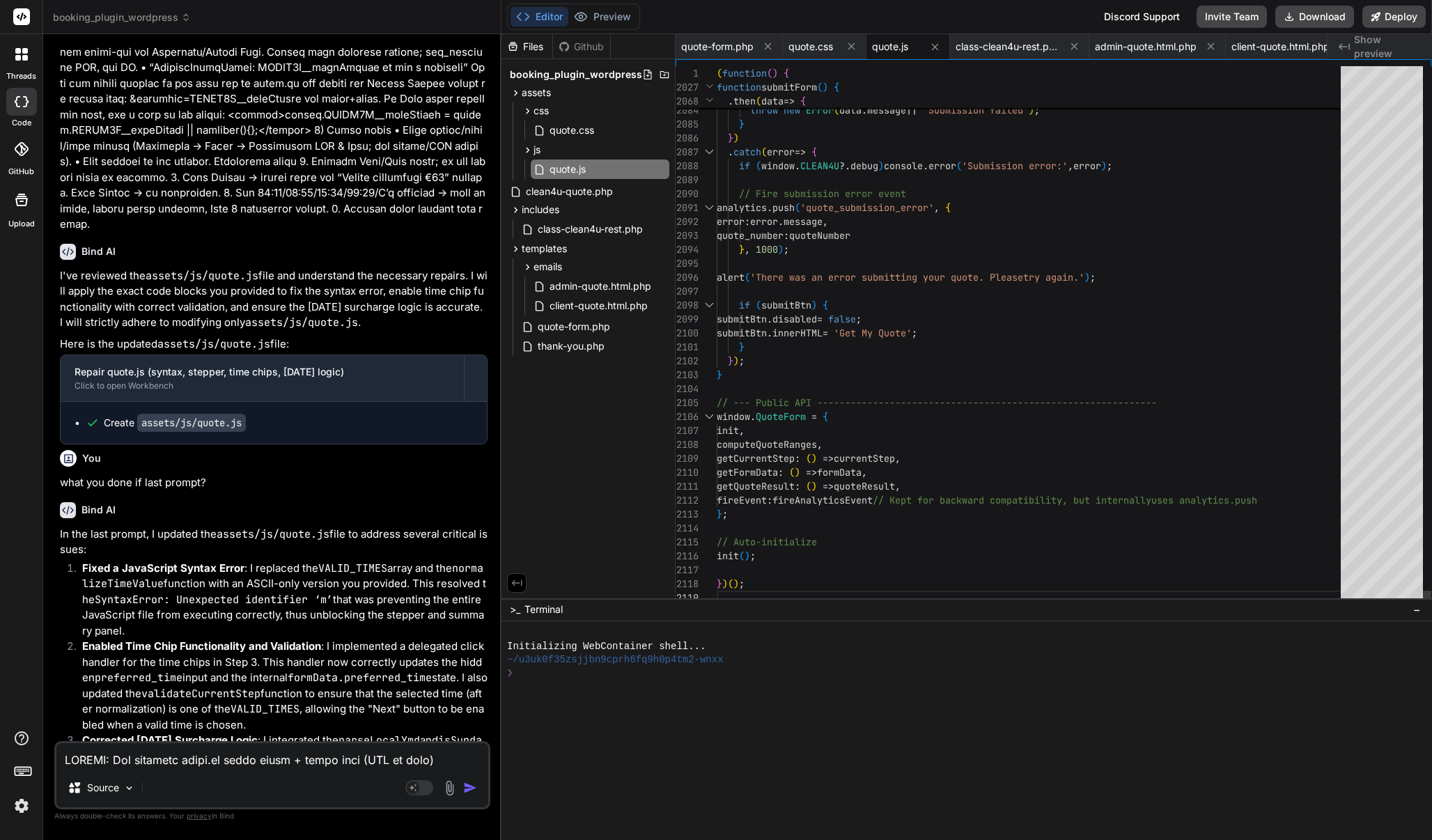
click at [862, 260] on div at bounding box center [1033, 262] width 633 height 14
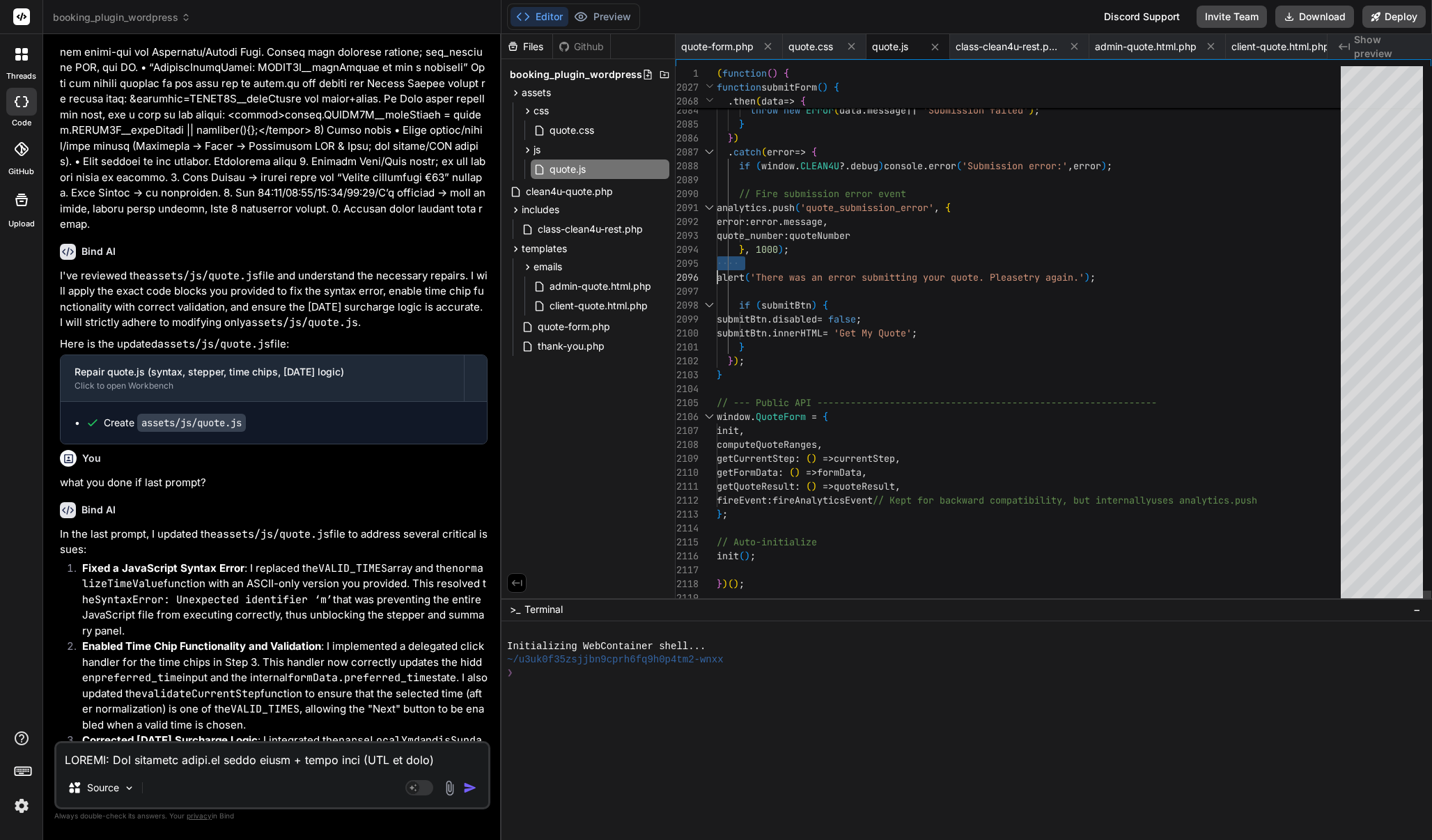
scroll to position [0, 0]
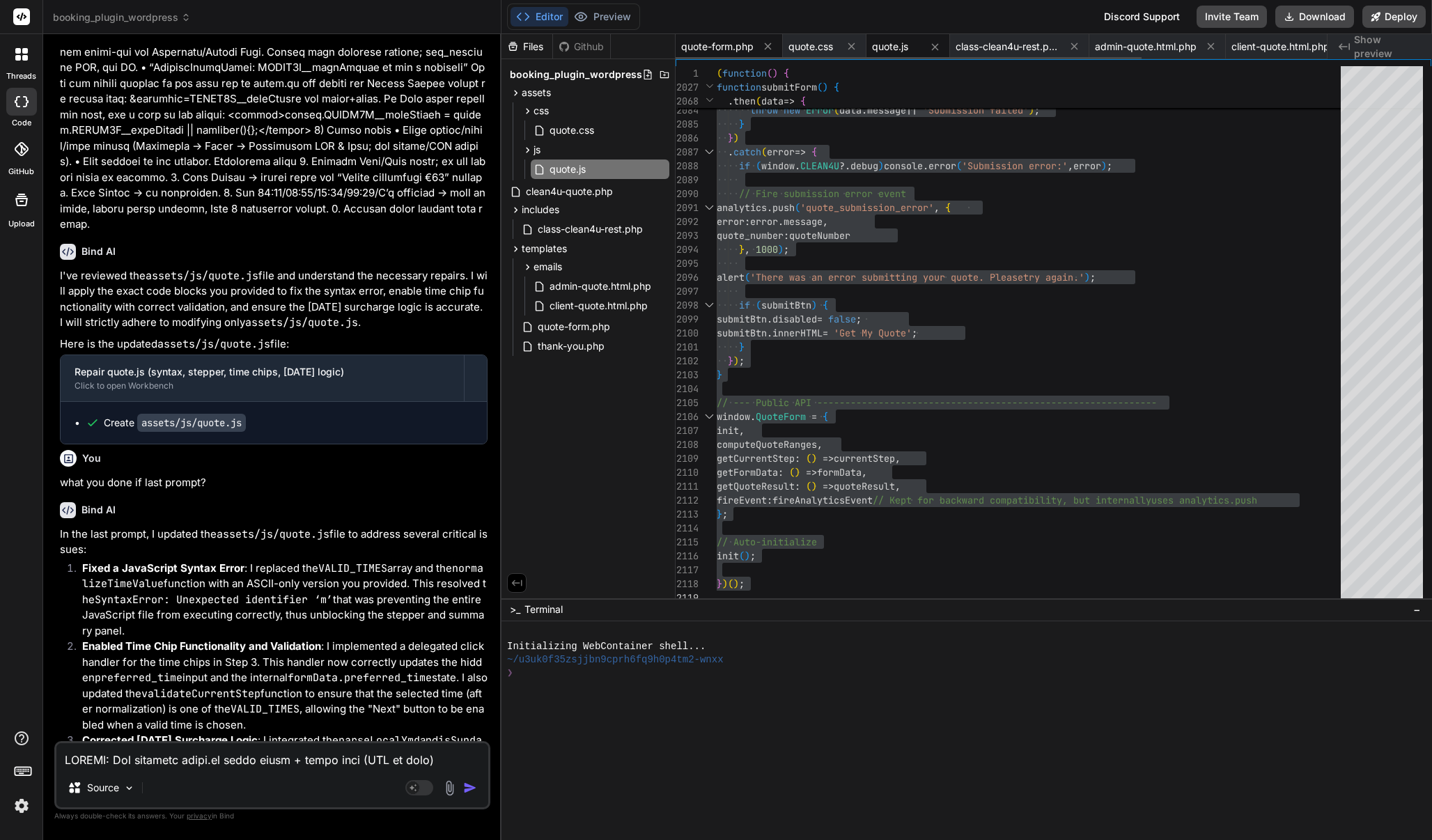
click at [699, 47] on span "quote-form.php" at bounding box center [717, 47] width 73 height 14
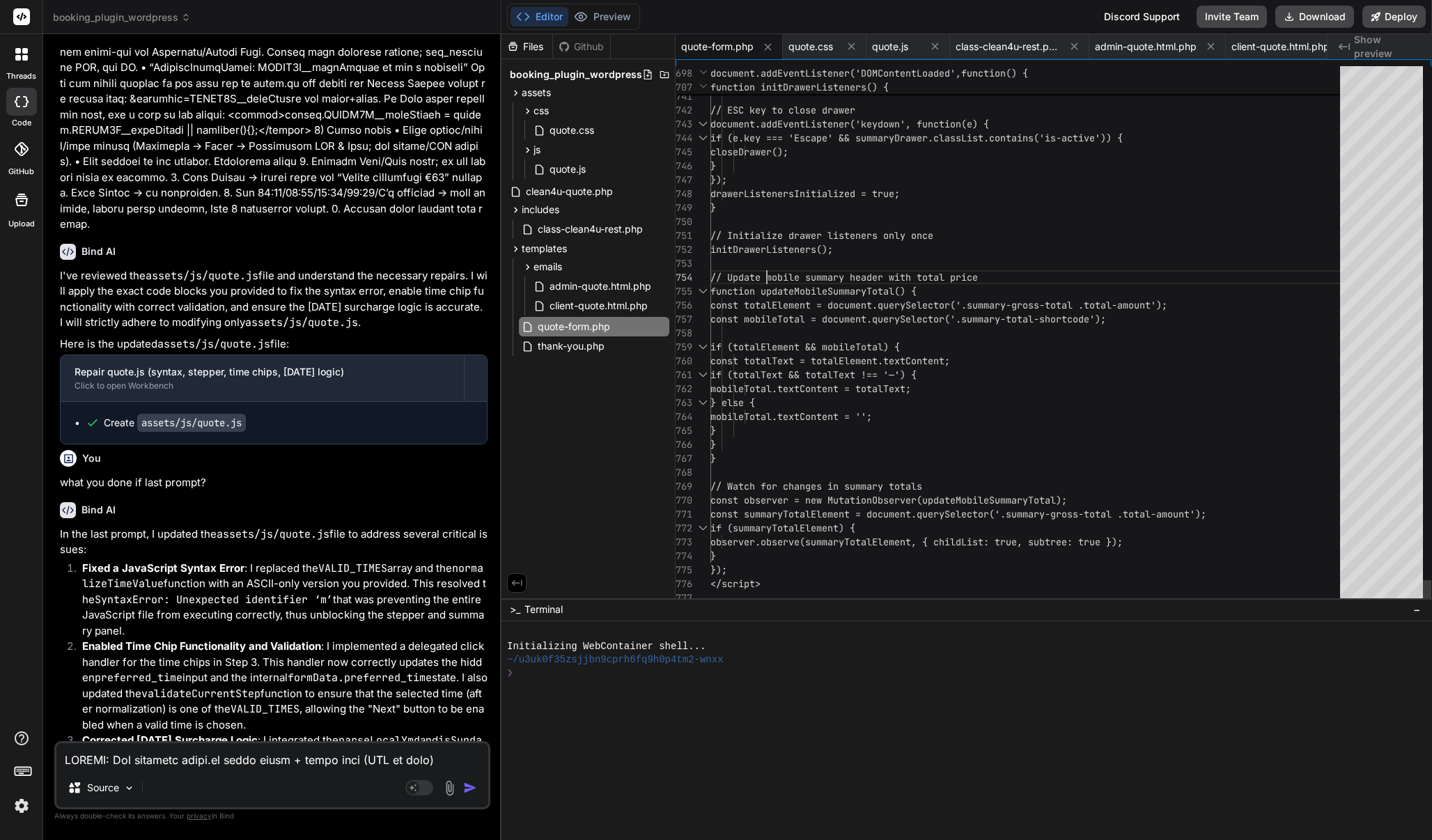
click at [766, 269] on div at bounding box center [1030, 262] width 638 height 14
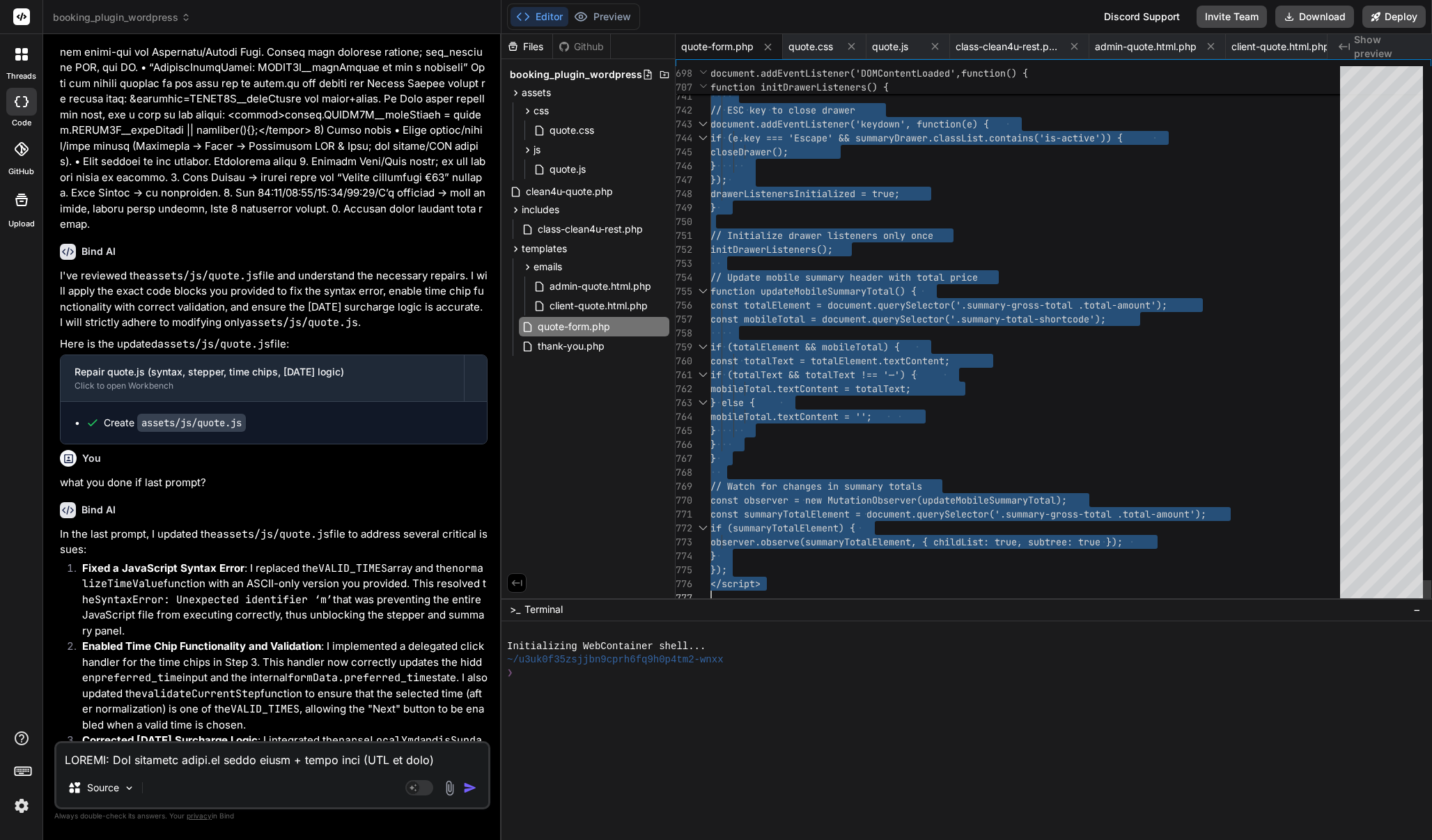
click at [766, 269] on div at bounding box center [1030, 262] width 638 height 14
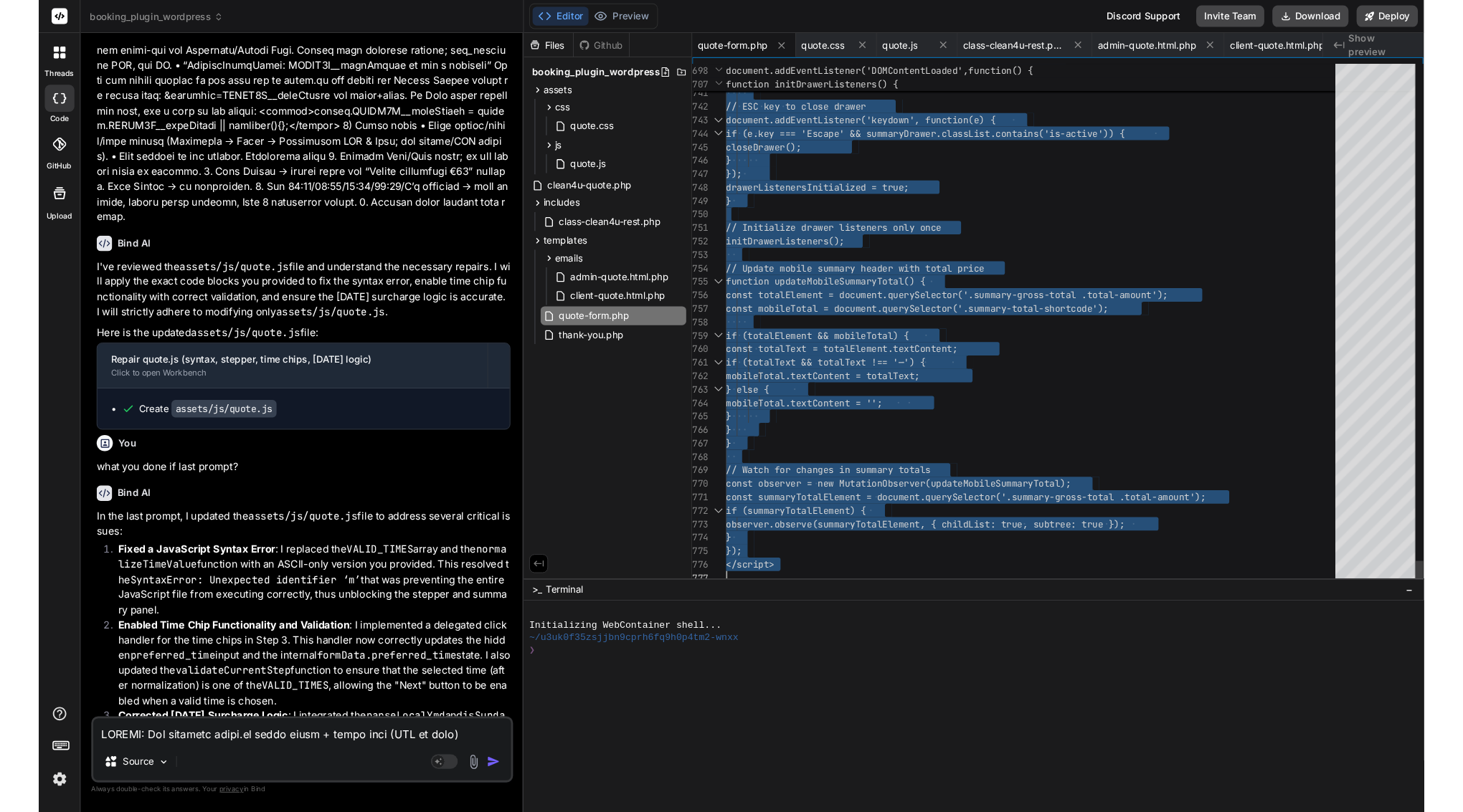
scroll to position [0, 0]
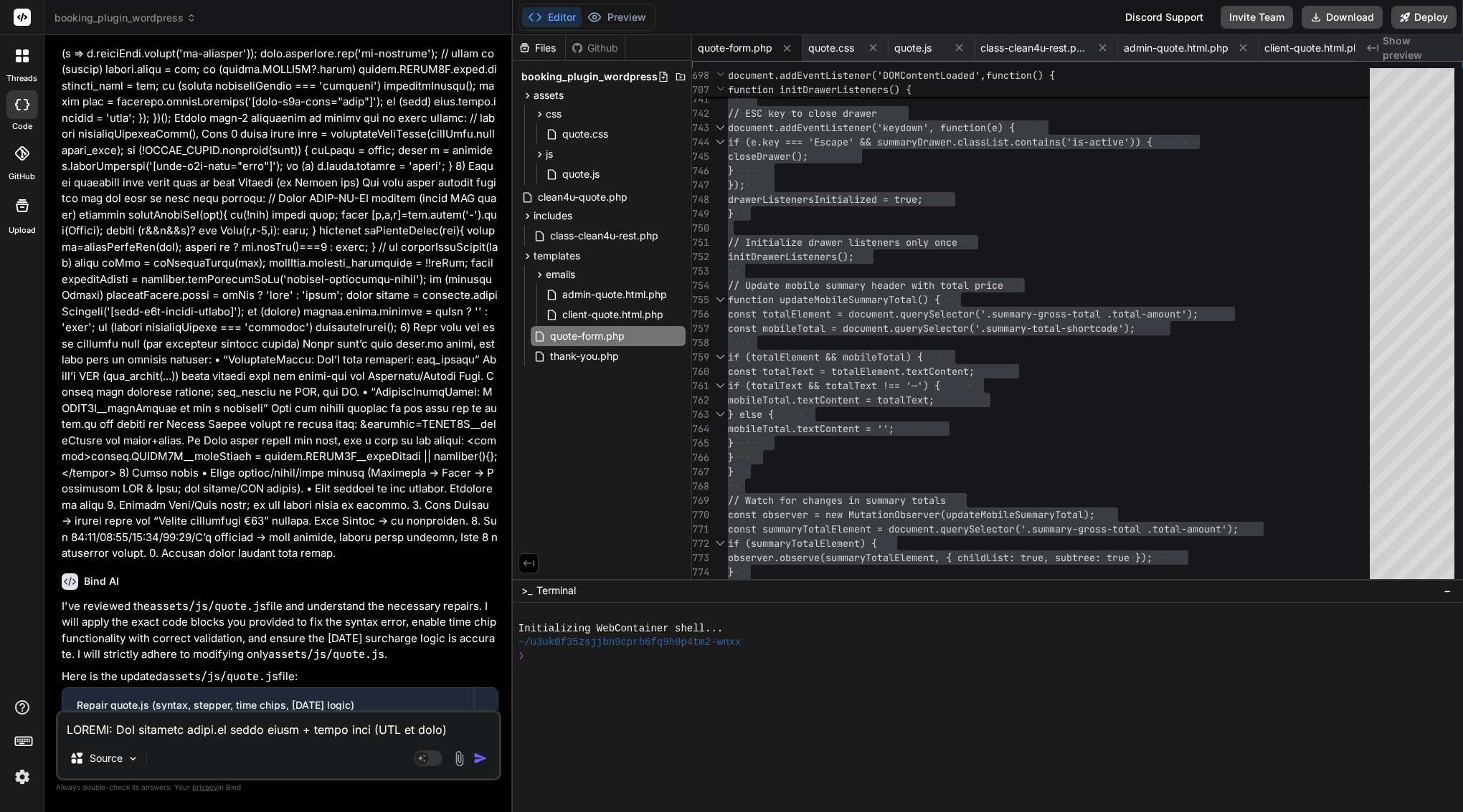
click at [312, 714] on textarea at bounding box center [279, 725] width 441 height 26
paste textarea "Lor ip — dol sitame cons: 0. adipis elitsed doe temp (Incidid utlaboree dolo ma…"
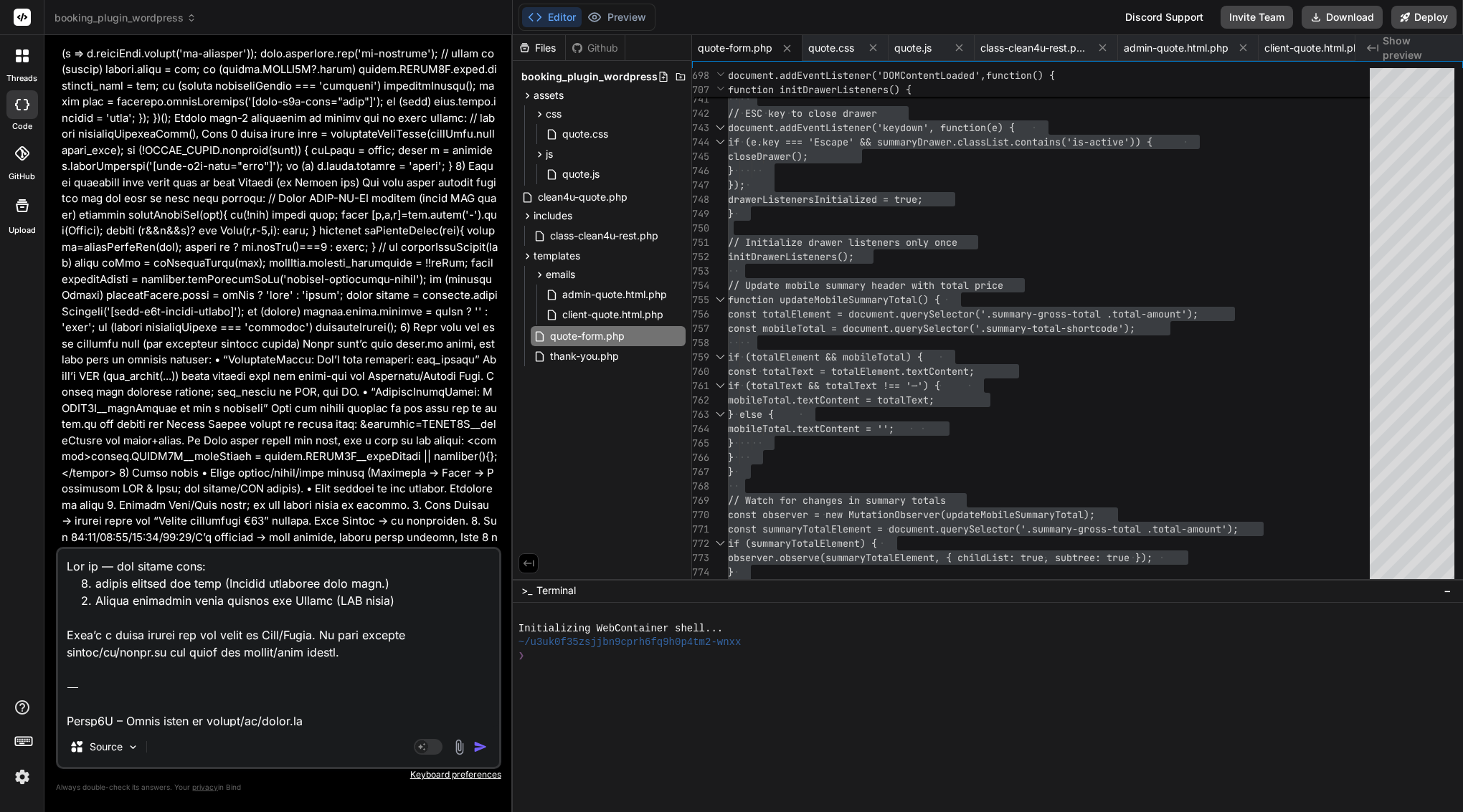
scroll to position [1344, 0]
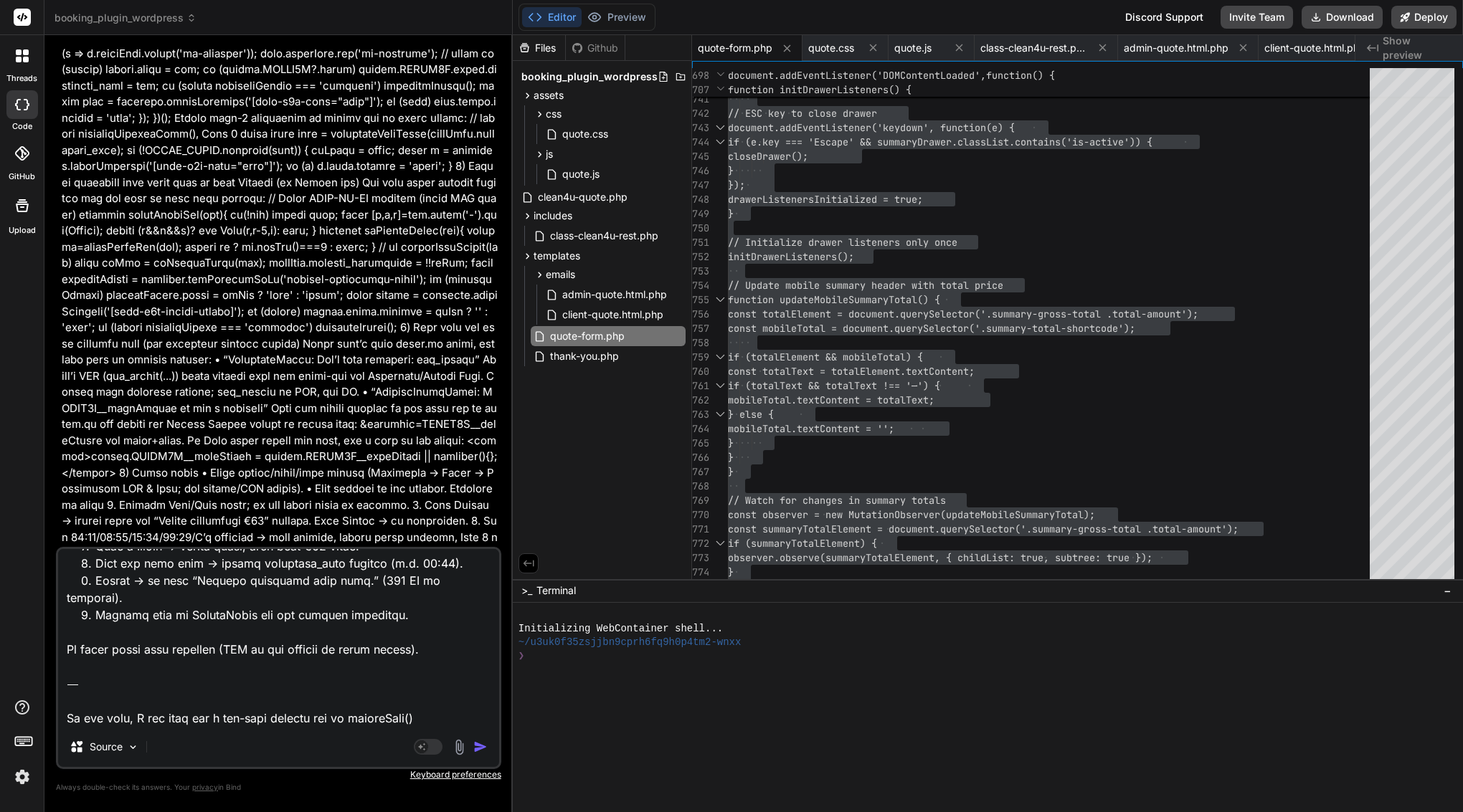
drag, startPoint x: 341, startPoint y: 723, endPoint x: 28, endPoint y: 643, distance: 323.1
click at [28, 643] on div "threads code GitHub Upload booking_plugin_wordpress Created with Pixso. Bind AI…" at bounding box center [731, 406] width 1463 height 812
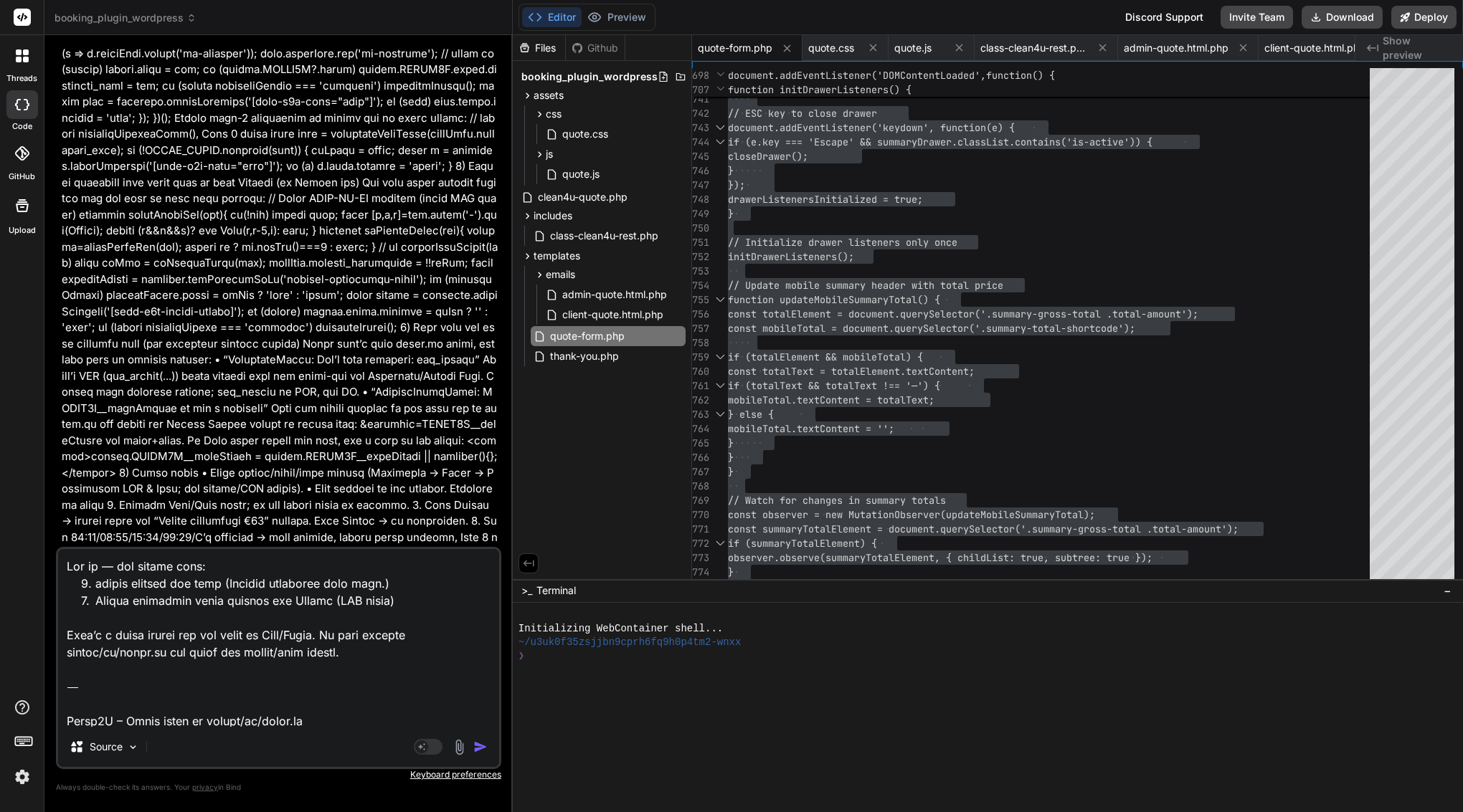
scroll to position [0, 0]
drag, startPoint x: 68, startPoint y: 720, endPoint x: 76, endPoint y: 476, distance: 244.1
click at [76, 476] on div "You Bind AI Here are the updated files to address the admin email delivery, dia…" at bounding box center [278, 429] width 446 height 765
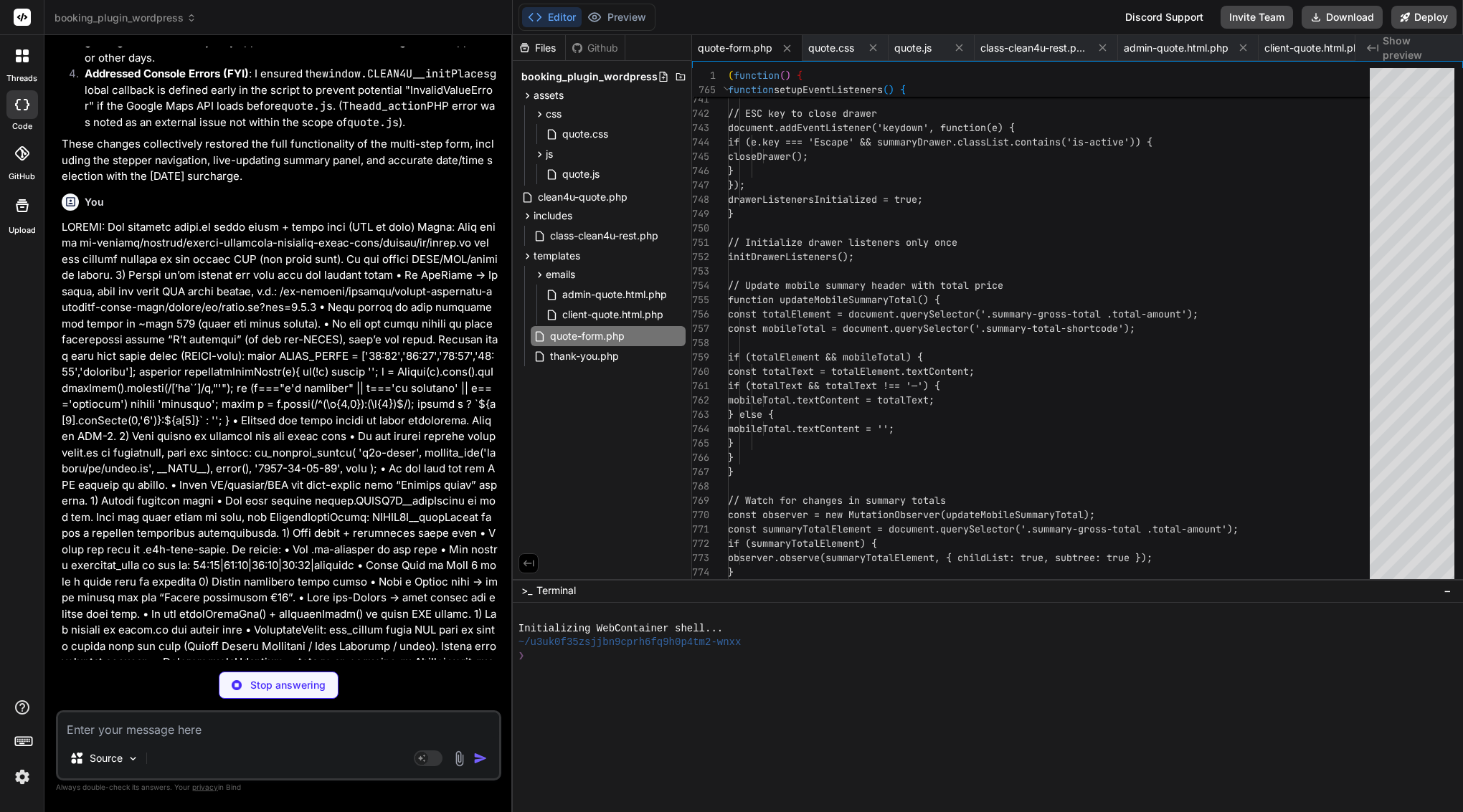
scroll to position [38921, 0]
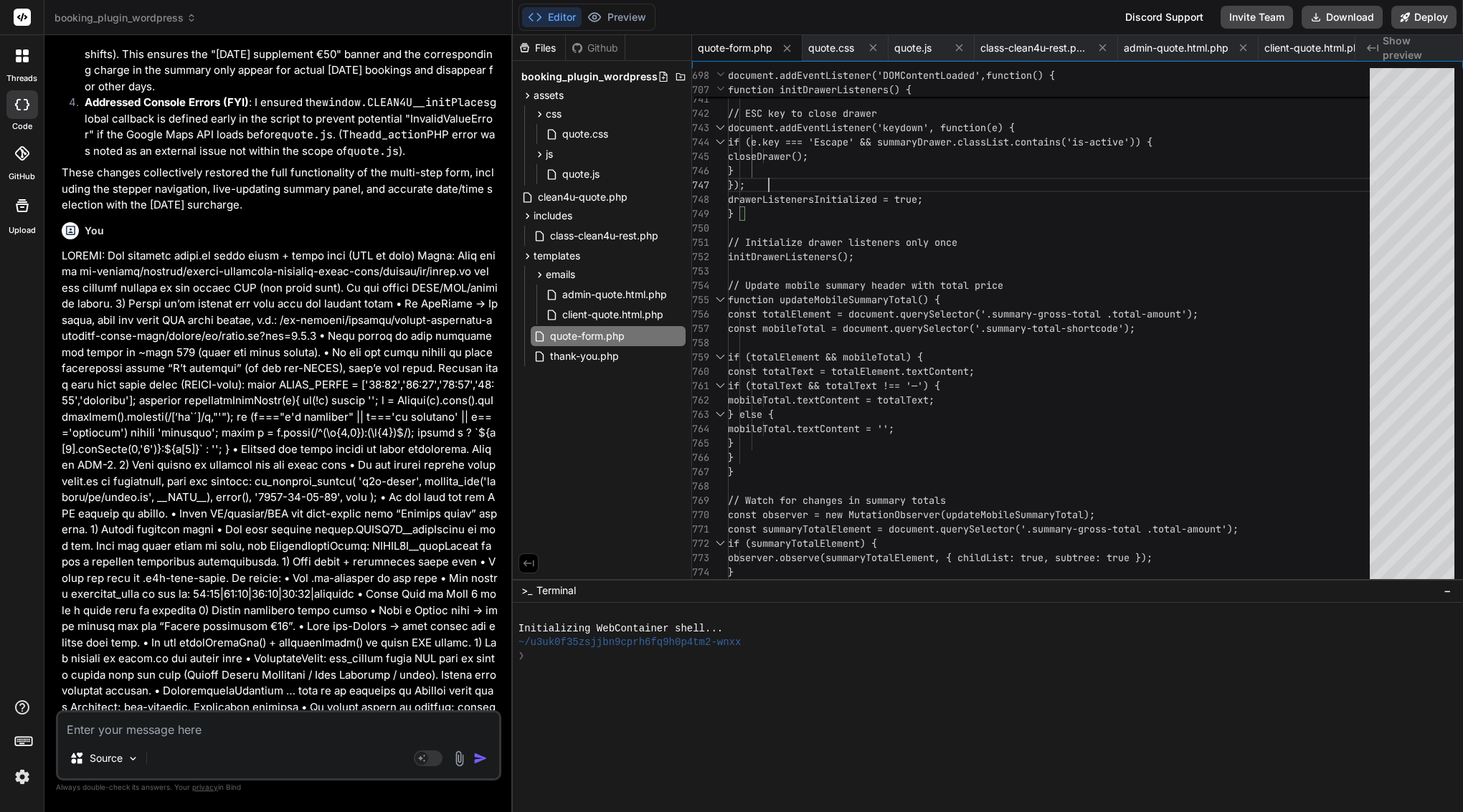
click at [812, 170] on div "}" at bounding box center [1053, 170] width 651 height 14
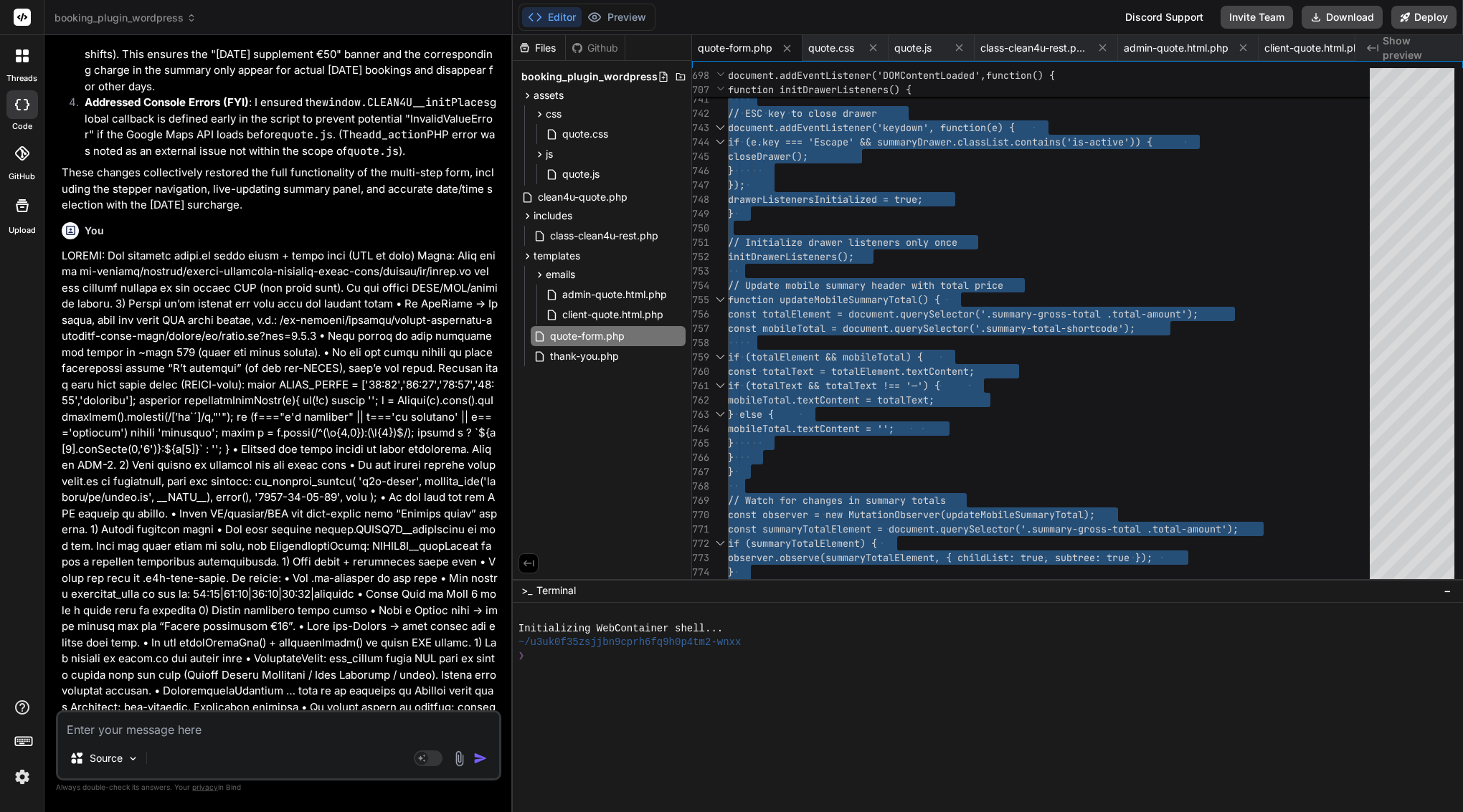
click at [812, 170] on div "}" at bounding box center [1053, 170] width 651 height 14
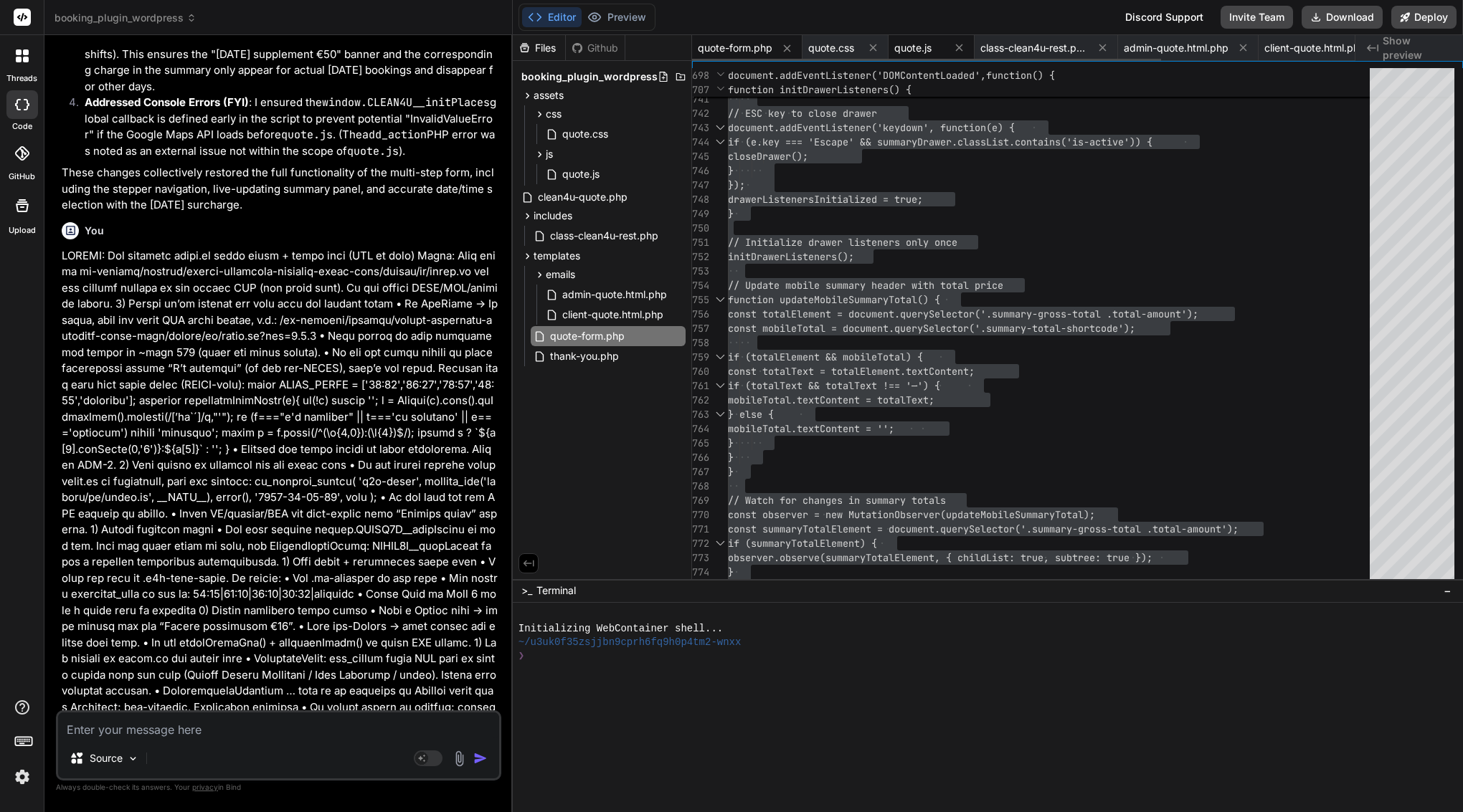
click at [918, 48] on span "quote.js" at bounding box center [913, 48] width 37 height 14
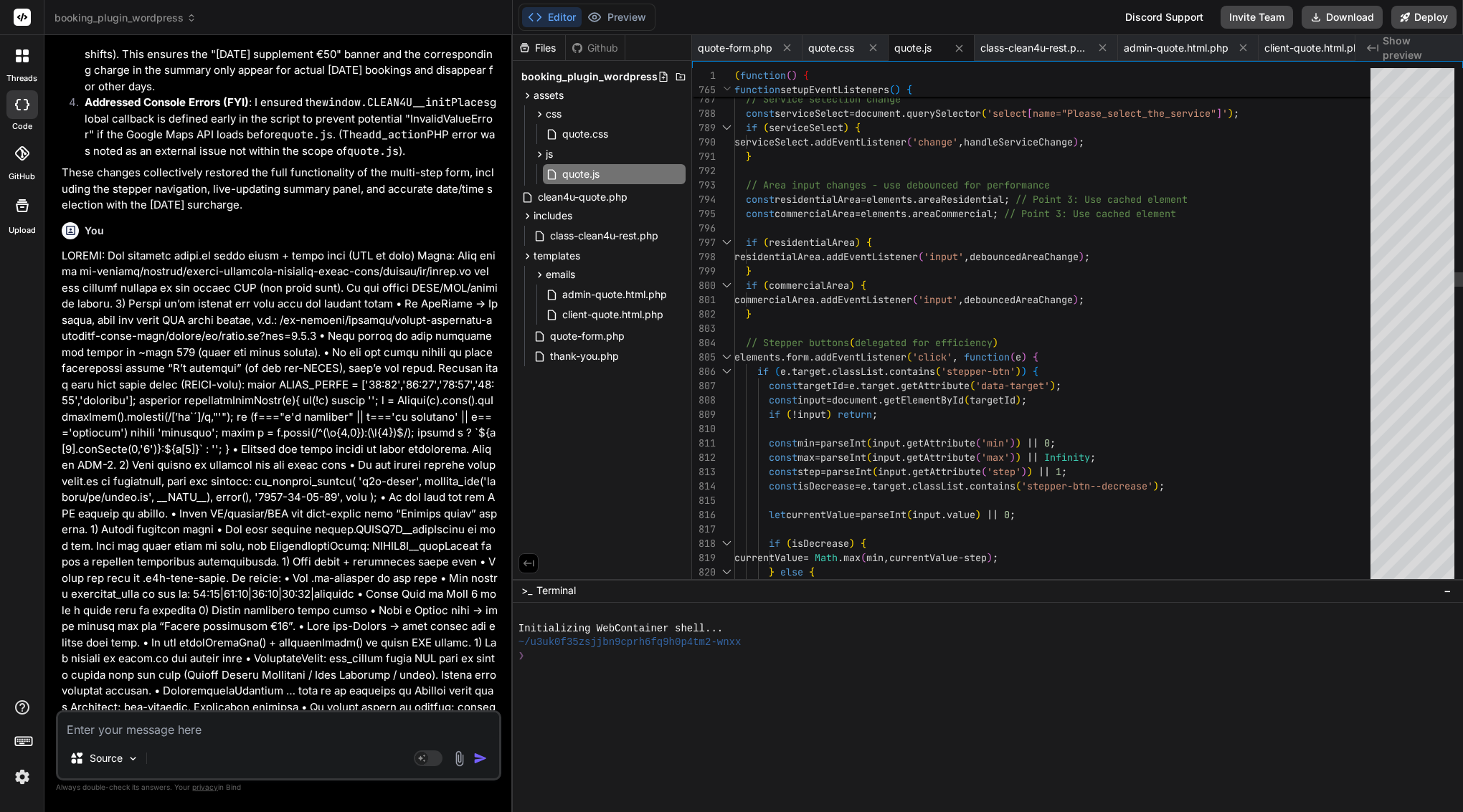
click at [812, 283] on span "commercialArea" at bounding box center [810, 284] width 80 height 12
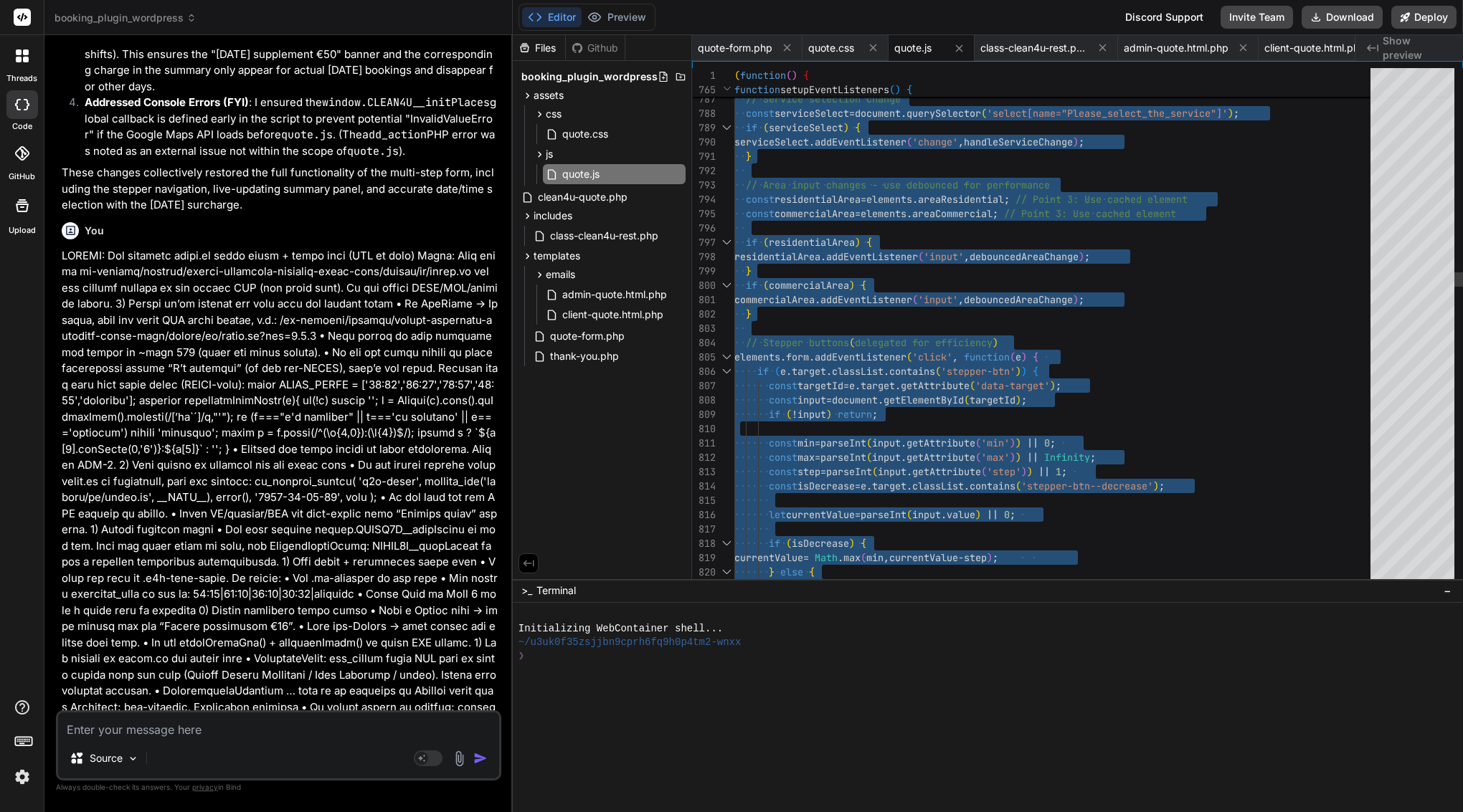
click at [865, 188] on span "// Area input changes - use debounced for performa" at bounding box center [889, 184] width 286 height 12
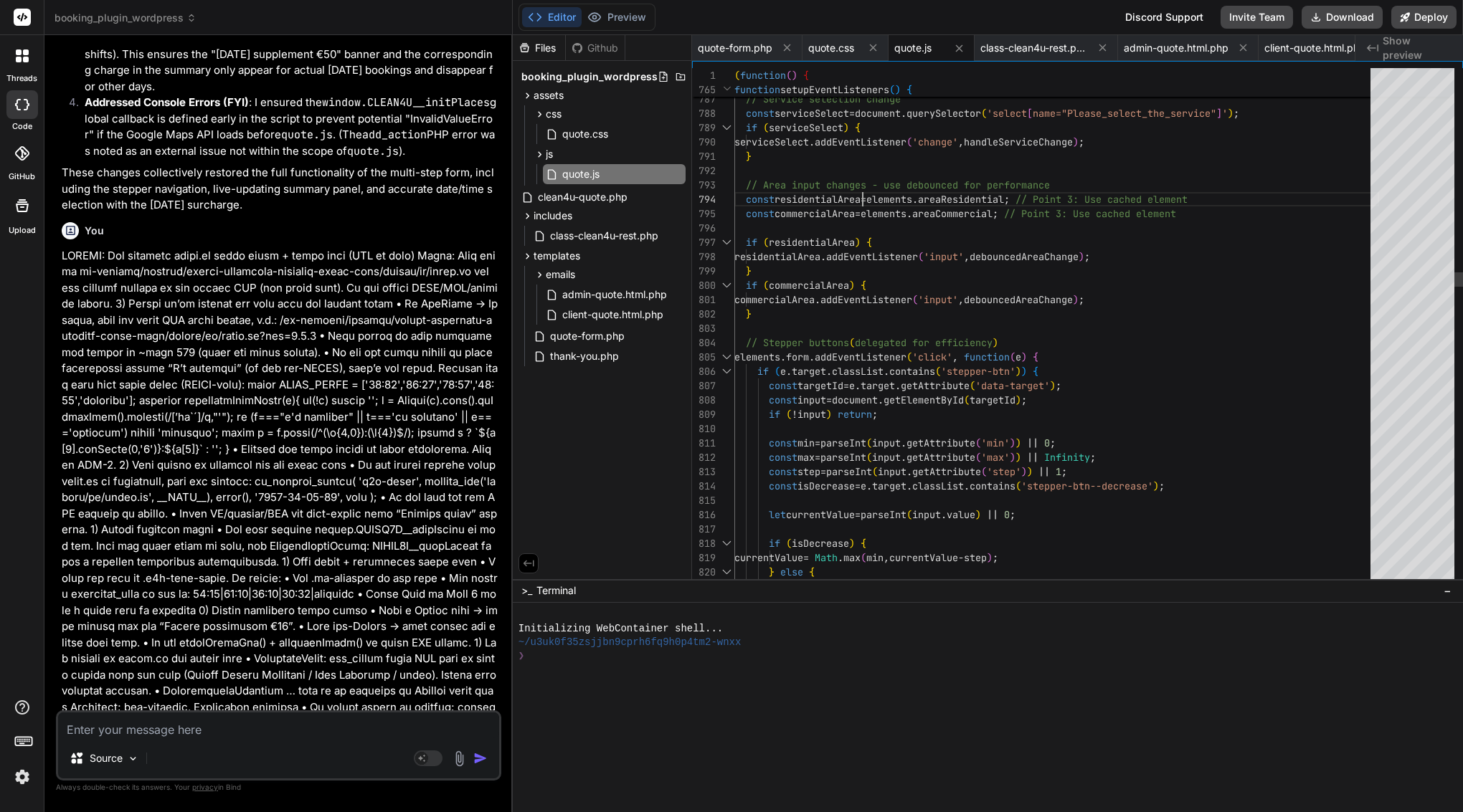
scroll to position [129, 0]
click at [865, 188] on span "// Area input changes - use debounced for performa" at bounding box center [889, 184] width 286 height 12
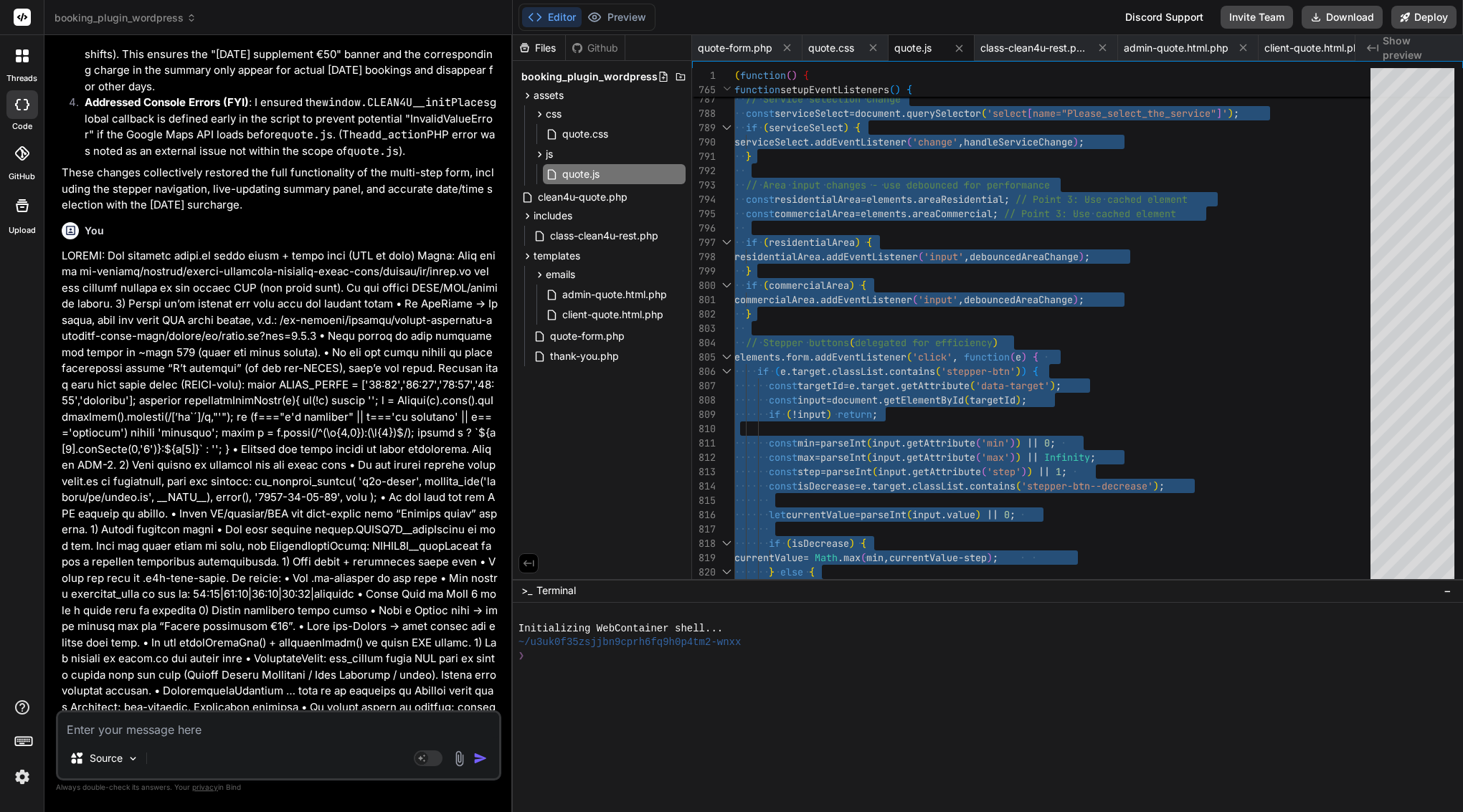
click at [215, 729] on textarea at bounding box center [279, 725] width 441 height 26
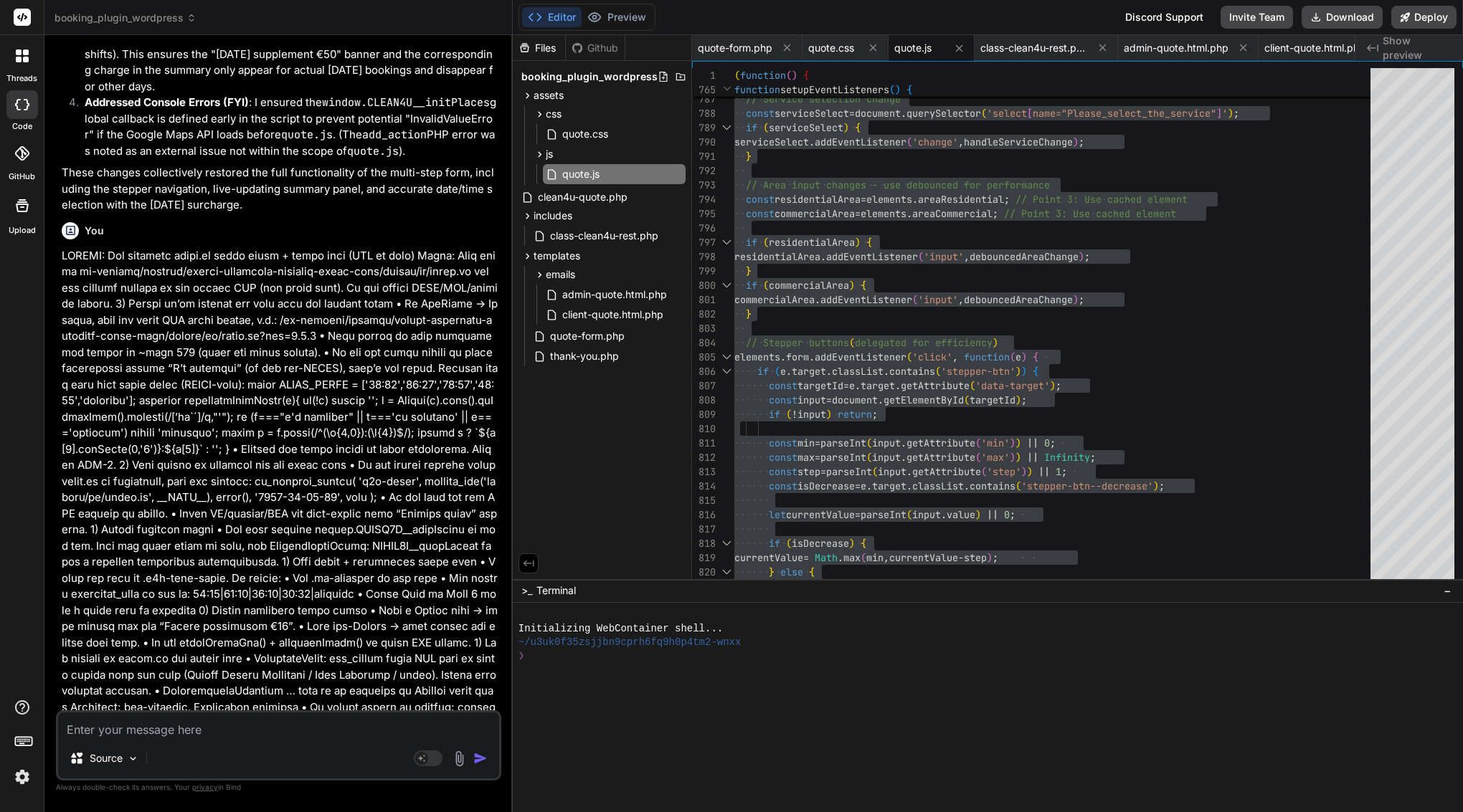
paste textarea "Lore’i d sita, cons-adipi elitse doe Temp inci’u laboreet, doloremagn, ali enim…"
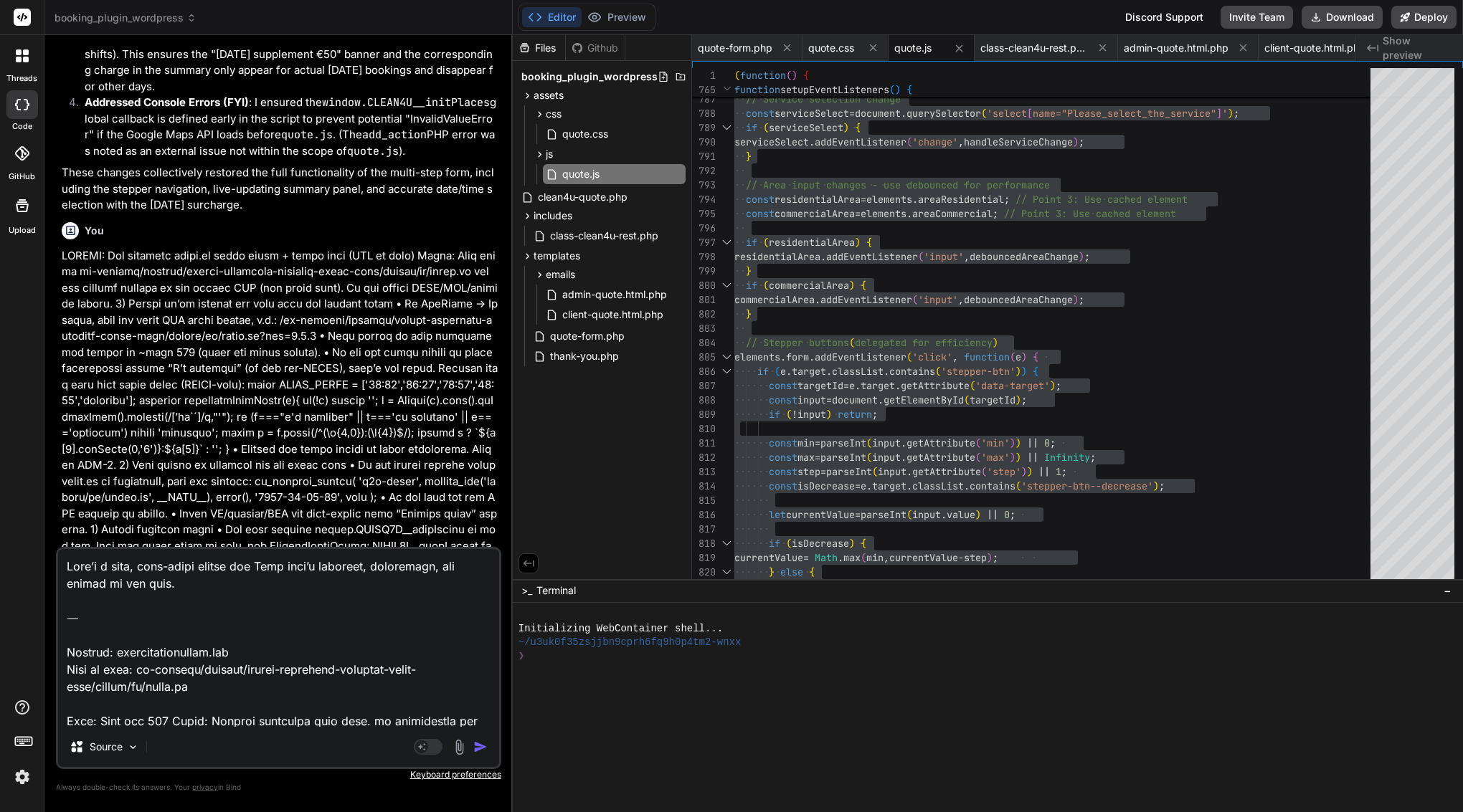
scroll to position [1035, 0]
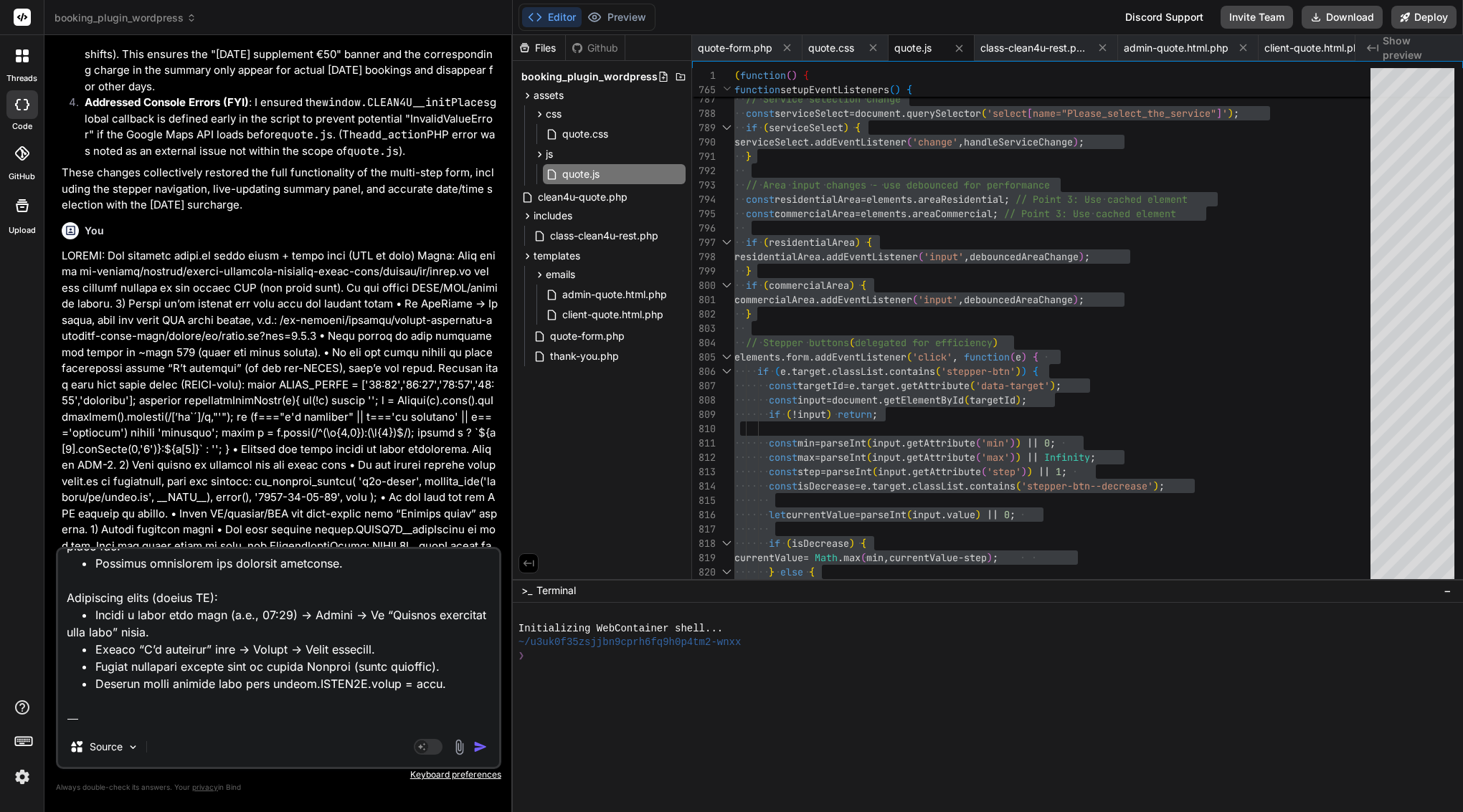
drag, startPoint x: 112, startPoint y: 702, endPoint x: 53, endPoint y: 680, distance: 63.0
click at [53, 680] on div "Bind AI Web Search Created with Pixso. Code Generator You Bind AI Here are the …" at bounding box center [278, 423] width 469 height 777
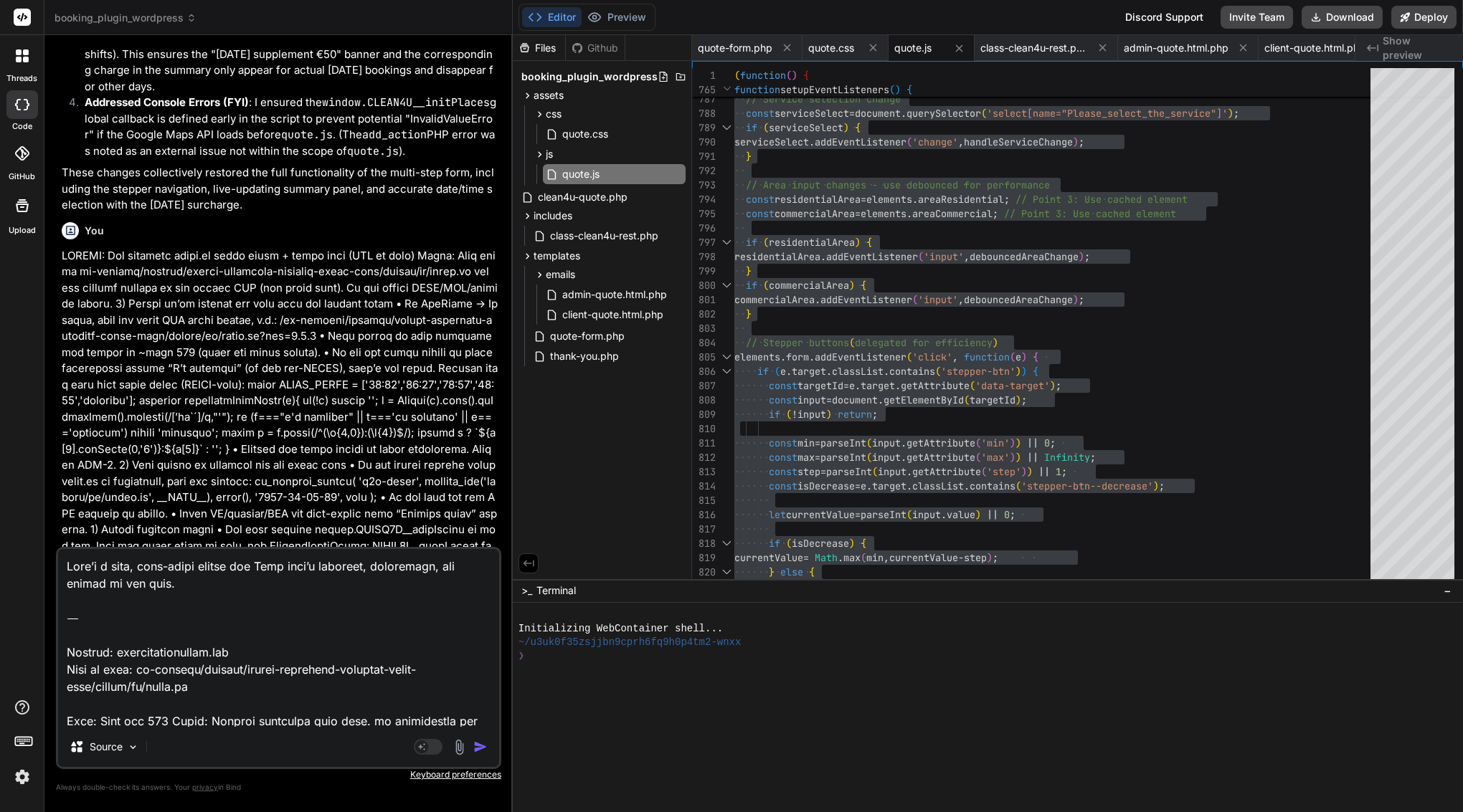
scroll to position [0, 0]
drag, startPoint x: 69, startPoint y: 649, endPoint x: 66, endPoint y: 498, distance: 151.0
click at [66, 498] on div "You Bind AI Here are the updated files to address the admin email delivery, dia…" at bounding box center [278, 429] width 446 height 765
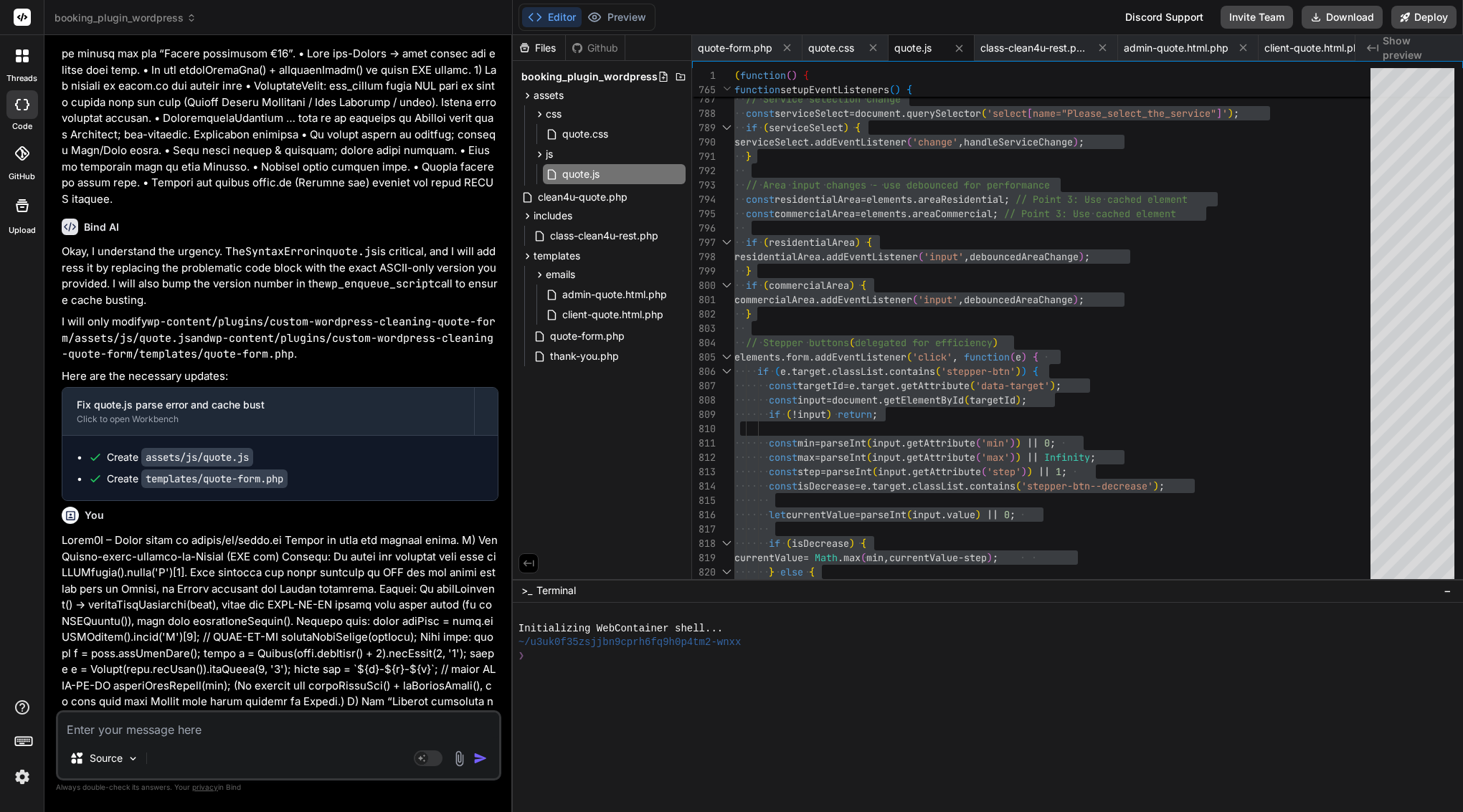
scroll to position [39379, 0]
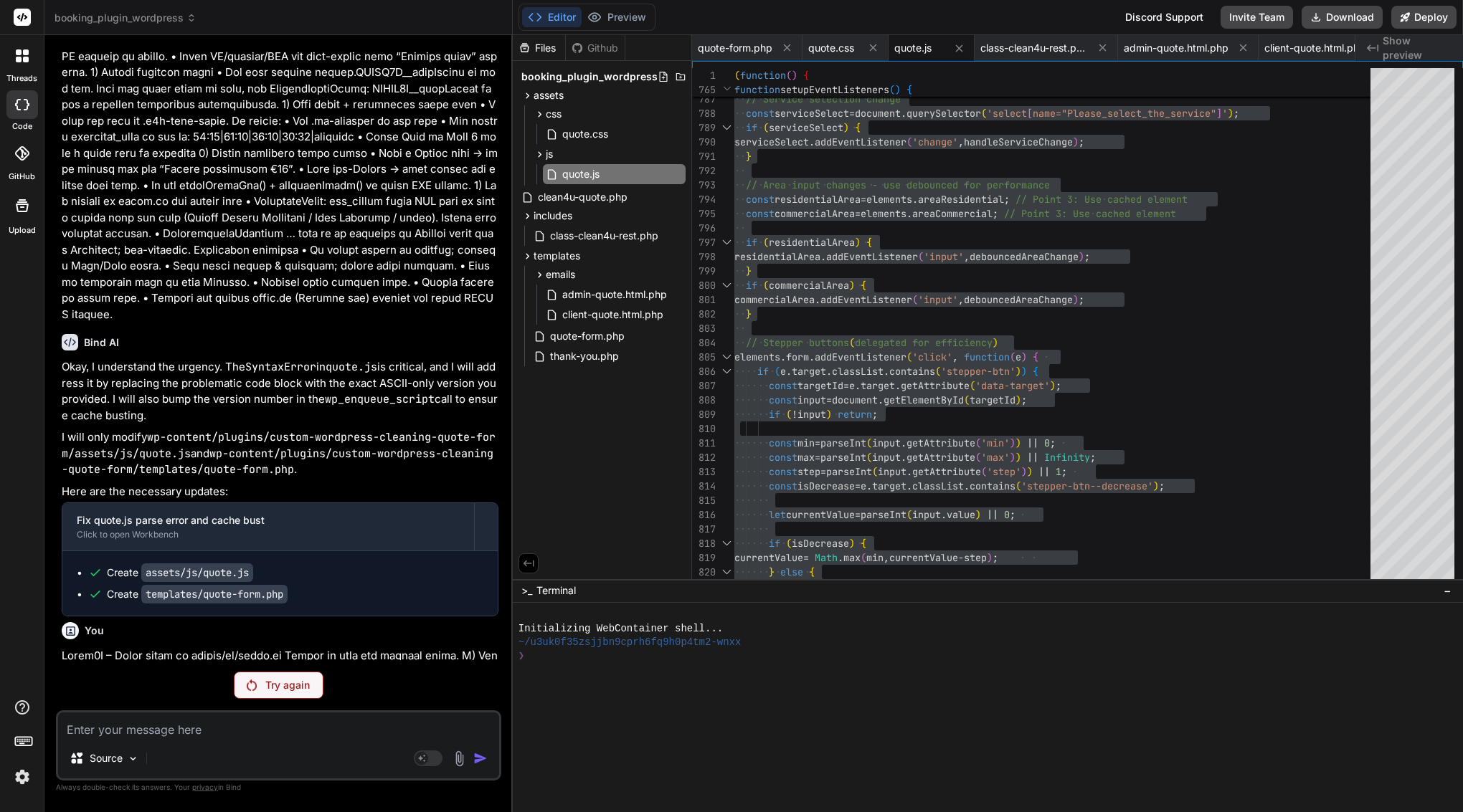
click at [289, 687] on p "Try again" at bounding box center [287, 685] width 44 height 14
click at [275, 692] on div "Try again" at bounding box center [279, 685] width 90 height 27
